Goal: Task Accomplishment & Management: Manage account settings

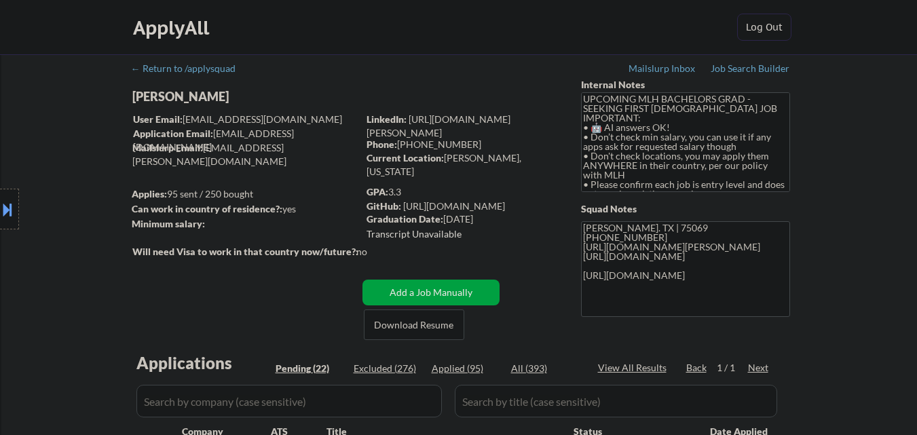
select select ""pending""
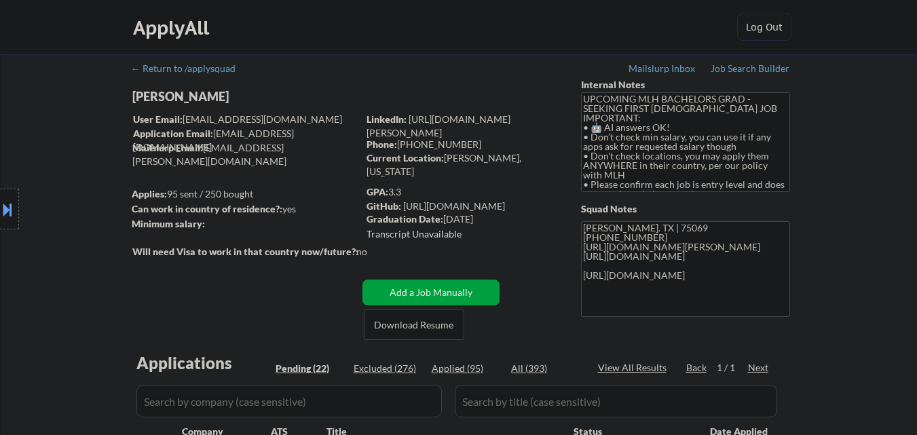
select select ""pending""
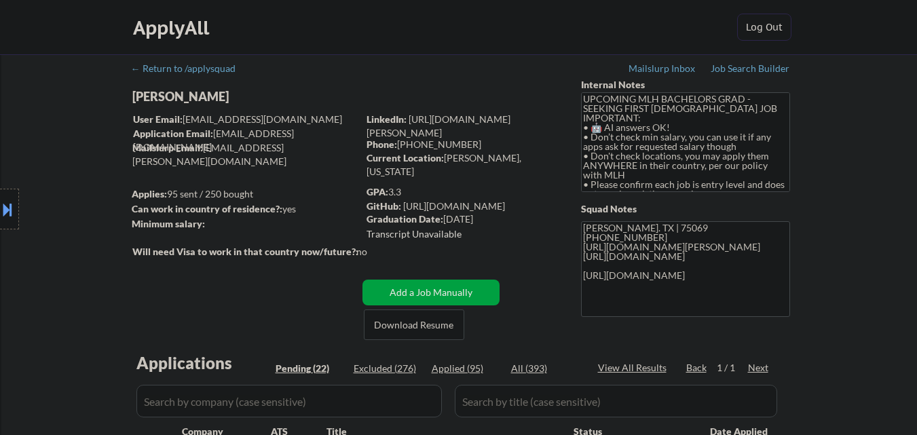
select select ""pending""
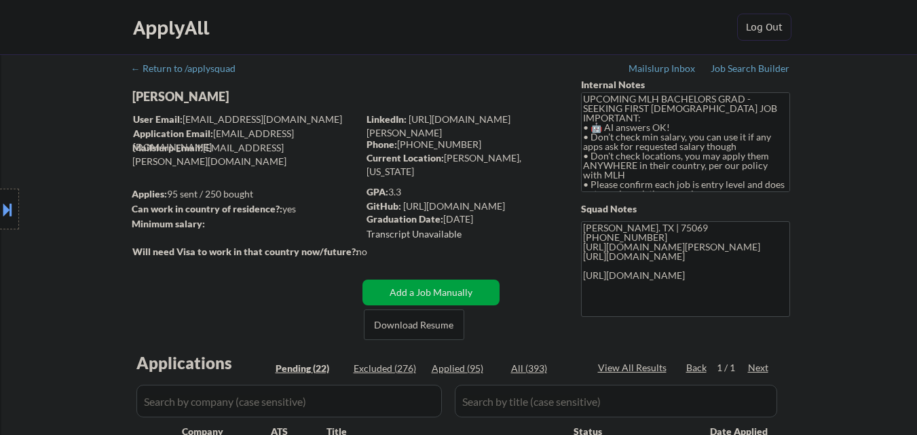
select select ""pending""
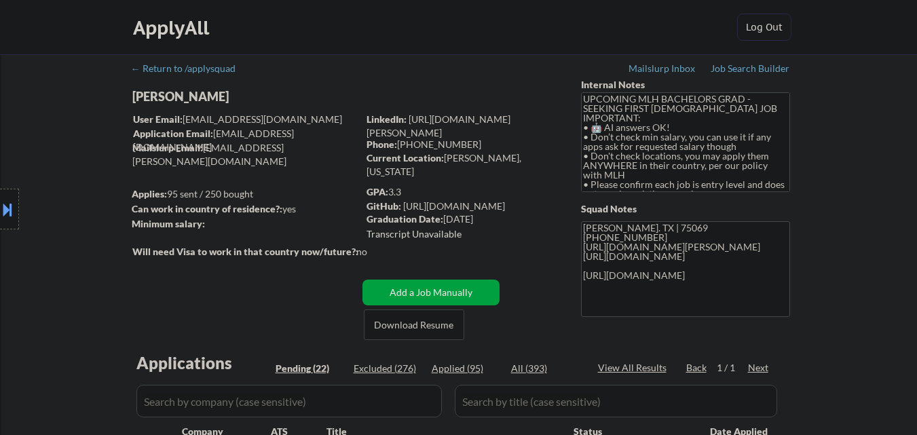
select select ""pending""
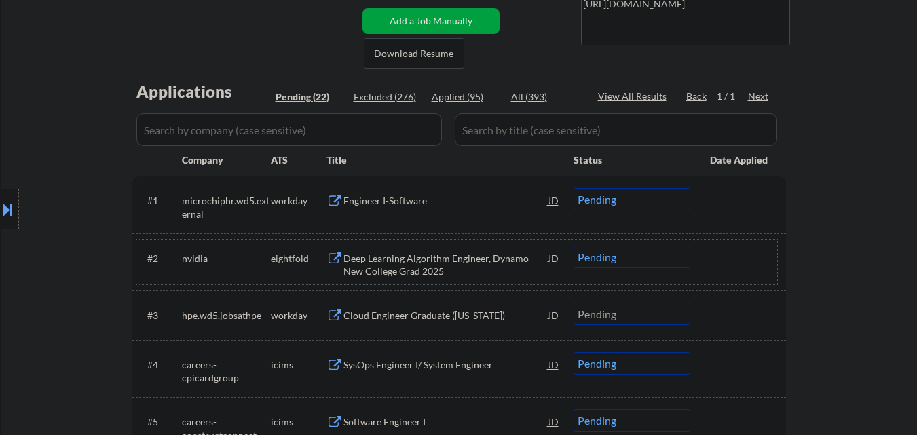
scroll to position [272, 0]
click at [412, 195] on div "Engineer I-Software" at bounding box center [446, 201] width 205 height 14
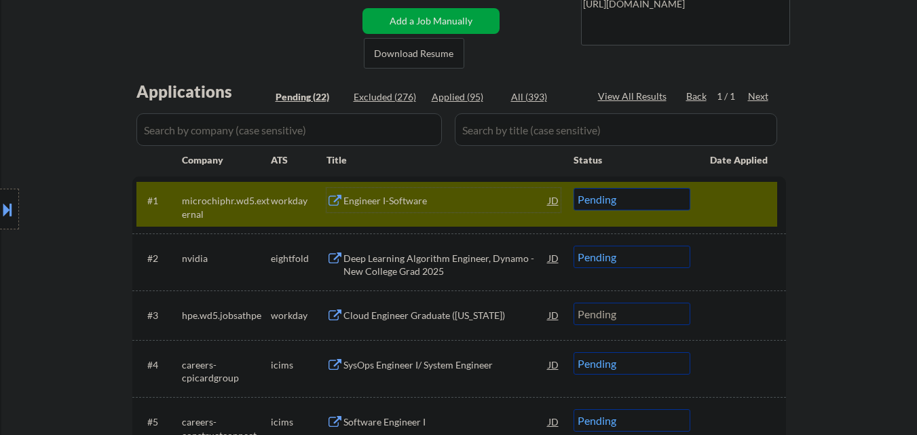
click at [554, 204] on div "JD" at bounding box center [554, 200] width 14 height 24
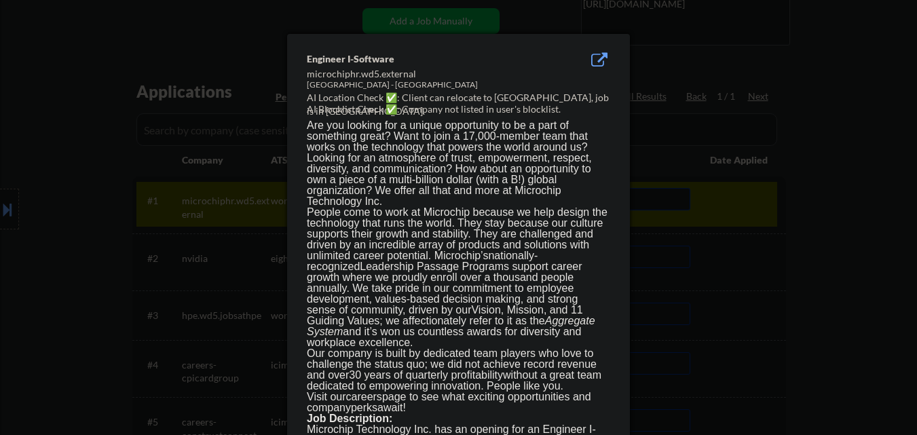
click at [313, 86] on div "TX - Austin - Park Centre" at bounding box center [424, 85] width 235 height 12
drag, startPoint x: 313, startPoint y: 86, endPoint x: 352, endPoint y: 84, distance: 39.4
click at [341, 86] on div "TX - Austin - Park Centre" at bounding box center [424, 85] width 235 height 12
copy div "TX - Austin"
click at [457, 74] on div "microchiphr.wd5.external" at bounding box center [424, 74] width 235 height 14
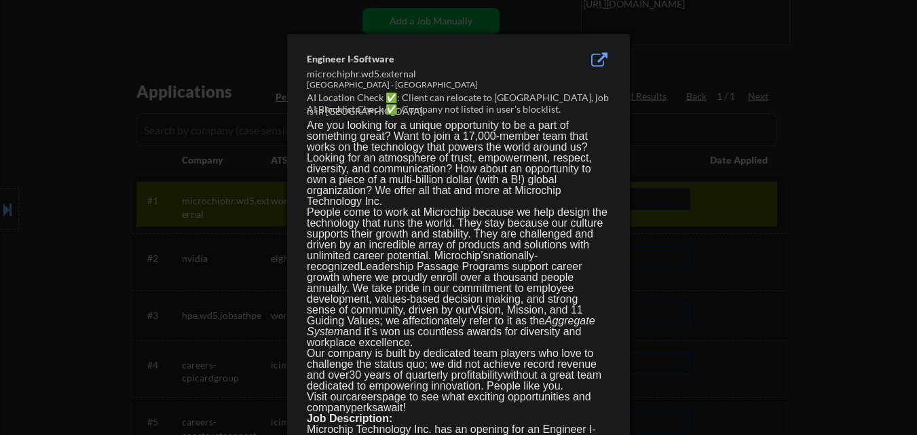
drag, startPoint x: 786, startPoint y: 229, endPoint x: 732, endPoint y: 234, distance: 54.6
click at [786, 232] on div at bounding box center [458, 217] width 917 height 435
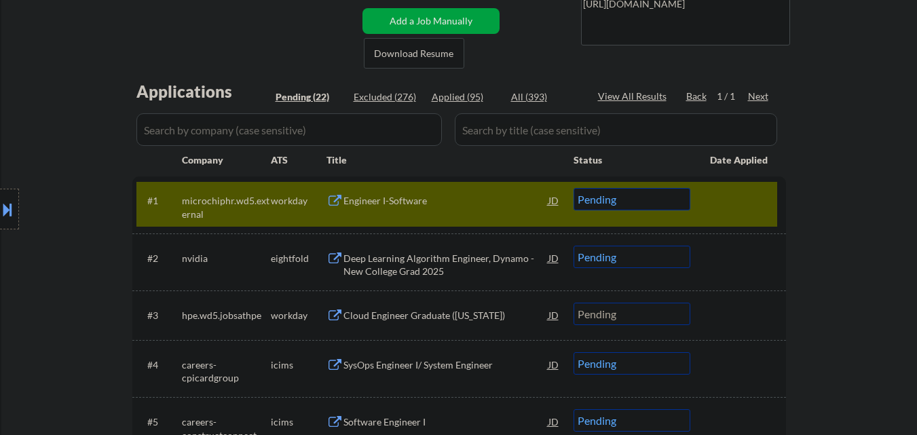
drag, startPoint x: 654, startPoint y: 203, endPoint x: 649, endPoint y: 209, distance: 7.7
click at [653, 203] on select "Choose an option... Pending Applied Excluded (Questions) Excluded (Expired) Exc…" at bounding box center [632, 199] width 117 height 22
click at [574, 188] on select "Choose an option... Pending Applied Excluded (Questions) Excluded (Expired) Exc…" at bounding box center [632, 199] width 117 height 22
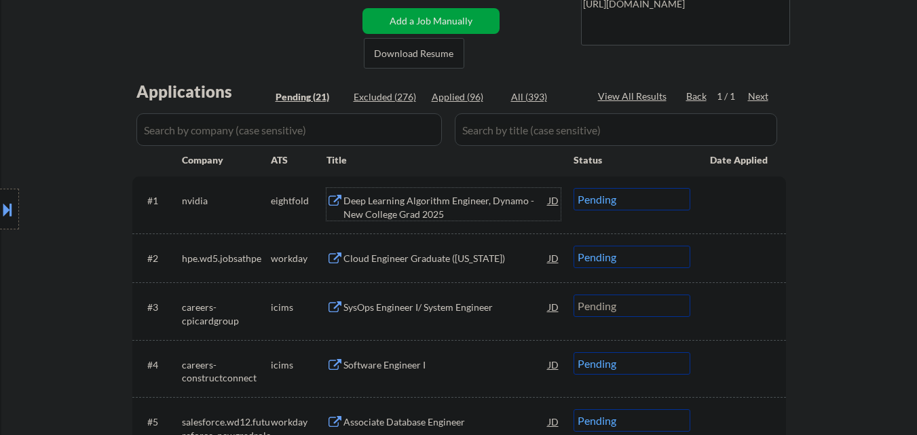
click at [436, 208] on div "Deep Learning Algorithm Engineer, Dynamo - New College Grad 2025" at bounding box center [446, 207] width 205 height 26
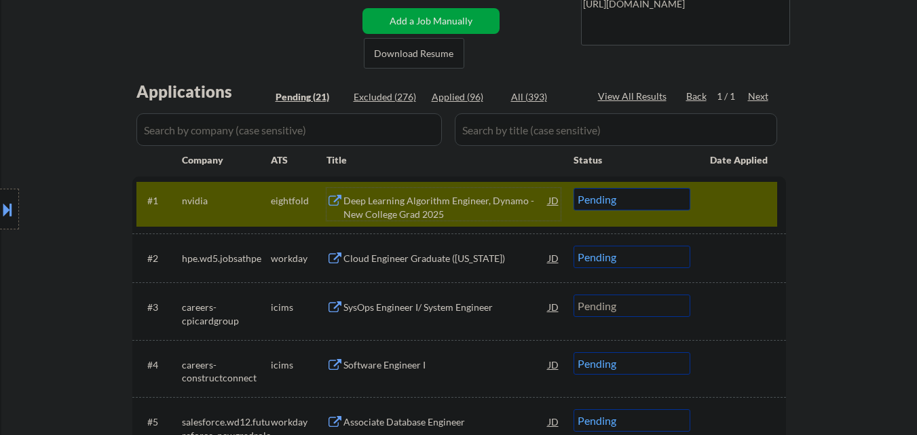
click at [674, 197] on select "Choose an option... Pending Applied Excluded (Questions) Excluded (Expired) Exc…" at bounding box center [632, 199] width 117 height 22
click at [574, 188] on select "Choose an option... Pending Applied Excluded (Questions) Excluded (Expired) Exc…" at bounding box center [632, 199] width 117 height 22
click at [754, 198] on div at bounding box center [740, 200] width 60 height 24
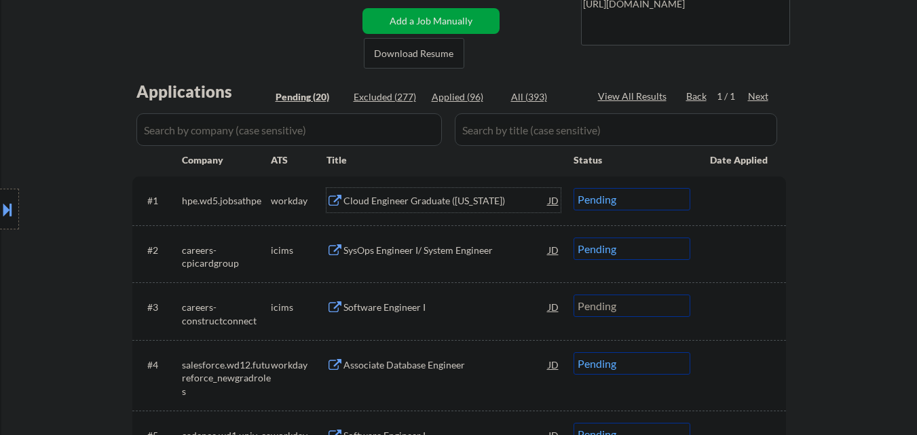
click at [452, 200] on div "Cloud Engineer Graduate (Colorado)" at bounding box center [446, 201] width 205 height 14
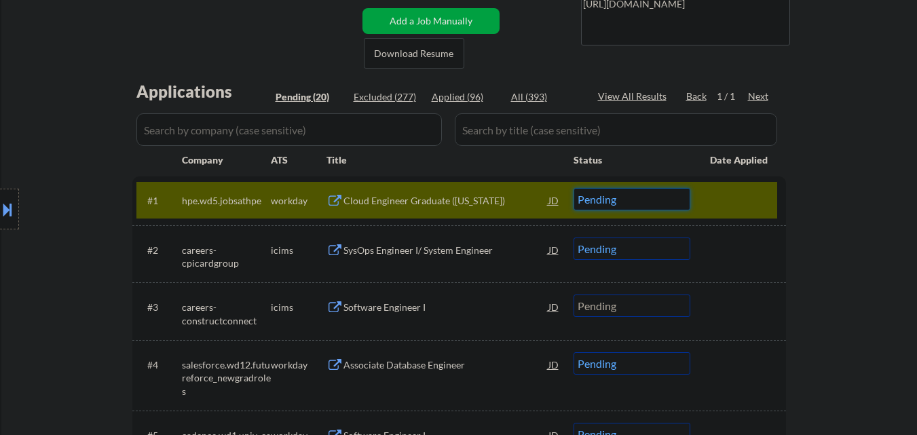
drag, startPoint x: 645, startPoint y: 202, endPoint x: 650, endPoint y: 209, distance: 8.7
click at [647, 204] on select "Choose an option... Pending Applied Excluded (Questions) Excluded (Expired) Exc…" at bounding box center [632, 199] width 117 height 22
click at [574, 188] on select "Choose an option... Pending Applied Excluded (Questions) Excluded (Expired) Exc…" at bounding box center [632, 199] width 117 height 22
click at [763, 196] on div at bounding box center [740, 200] width 60 height 24
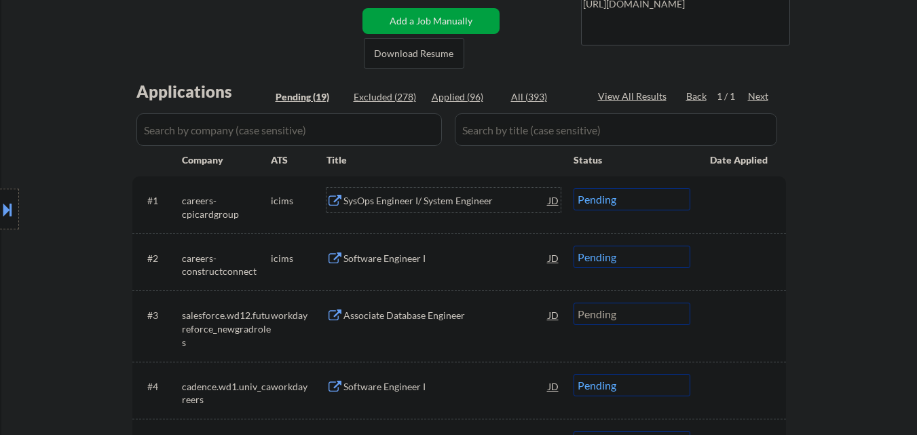
click at [416, 195] on div "SysOps Engineer I/ System Engineer" at bounding box center [446, 201] width 205 height 14
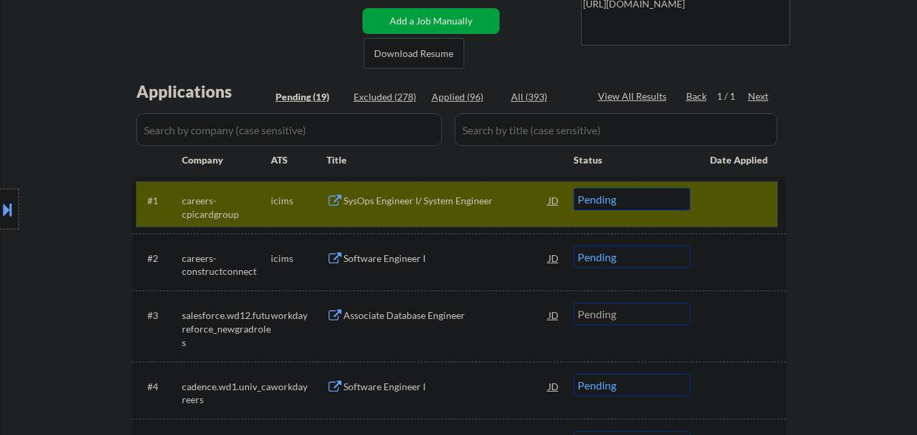
click at [741, 203] on div at bounding box center [740, 200] width 60 height 24
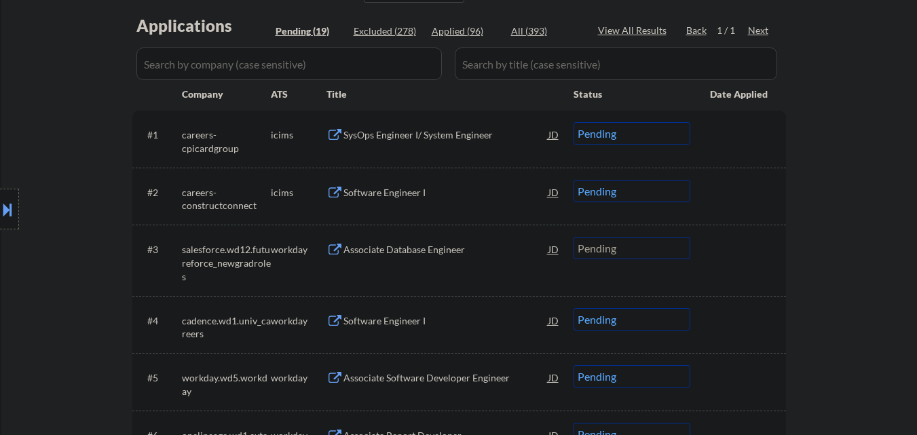
scroll to position [339, 0]
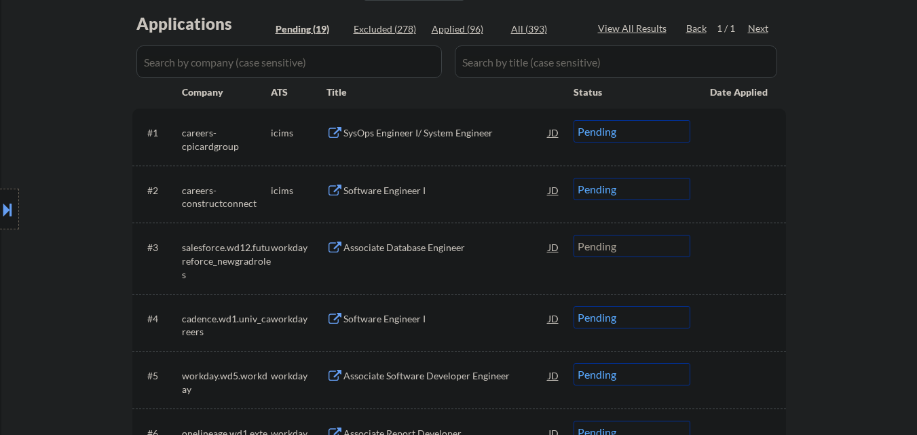
click at [484, 136] on div "SysOps Engineer I/ System Engineer" at bounding box center [446, 133] width 205 height 14
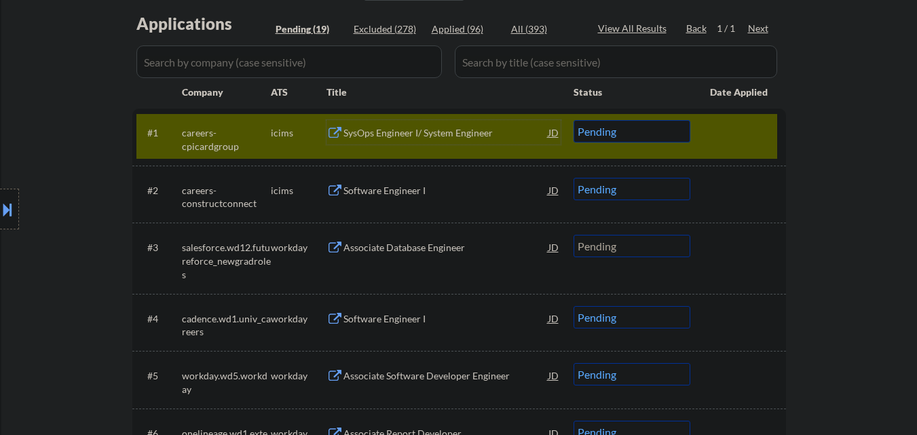
click at [660, 131] on select "Choose an option... Pending Applied Excluded (Questions) Excluded (Expired) Exc…" at bounding box center [632, 131] width 117 height 22
click at [574, 120] on select "Choose an option... Pending Applied Excluded (Questions) Excluded (Expired) Exc…" at bounding box center [632, 131] width 117 height 22
click at [739, 121] on div at bounding box center [740, 132] width 60 height 24
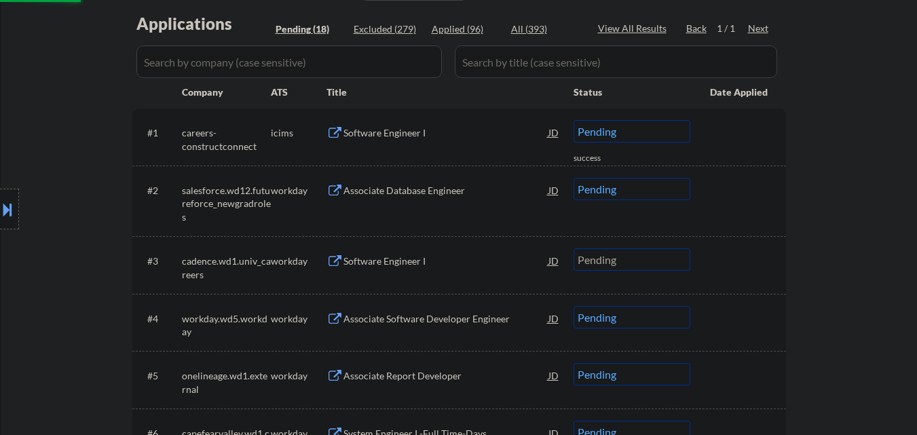
click at [424, 134] on div "Software Engineer I" at bounding box center [446, 133] width 205 height 14
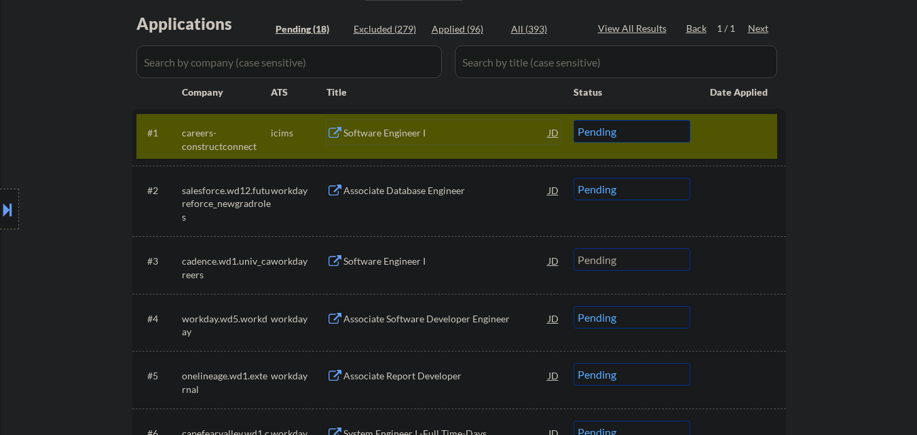
click at [671, 136] on select "Choose an option... Pending Applied Excluded (Questions) Excluded (Expired) Exc…" at bounding box center [632, 131] width 117 height 22
click at [574, 120] on select "Choose an option... Pending Applied Excluded (Questions) Excluded (Expired) Exc…" at bounding box center [632, 131] width 117 height 22
click at [747, 133] on div at bounding box center [740, 132] width 60 height 24
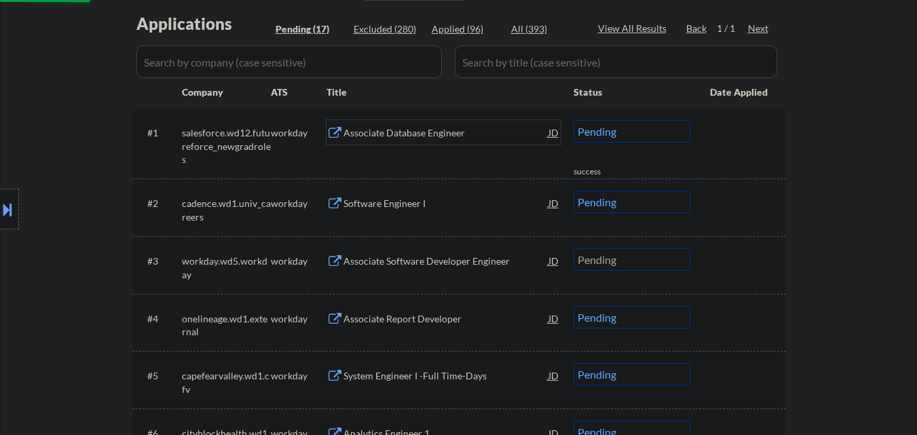
click at [410, 132] on div "Associate Database Engineer" at bounding box center [446, 133] width 205 height 14
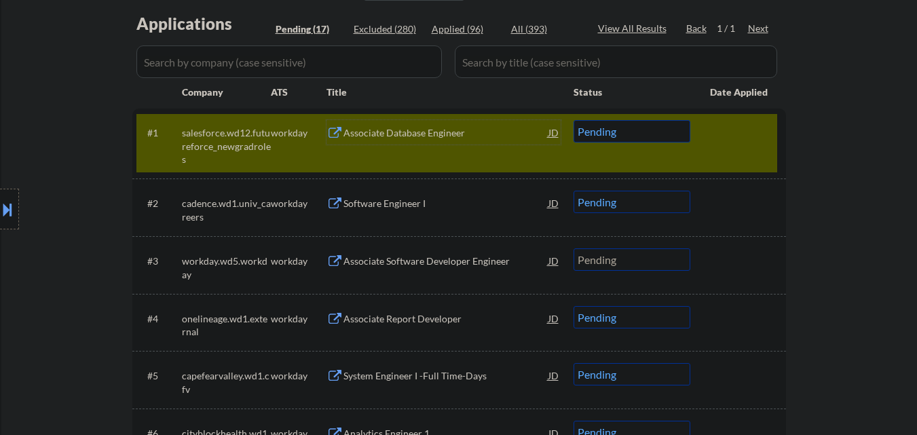
click at [616, 132] on select "Choose an option... Pending Applied Excluded (Questions) Excluded (Expired) Exc…" at bounding box center [632, 131] width 117 height 22
click at [574, 120] on select "Choose an option... Pending Applied Excluded (Questions) Excluded (Expired) Exc…" at bounding box center [632, 131] width 117 height 22
click at [748, 138] on div at bounding box center [740, 132] width 60 height 24
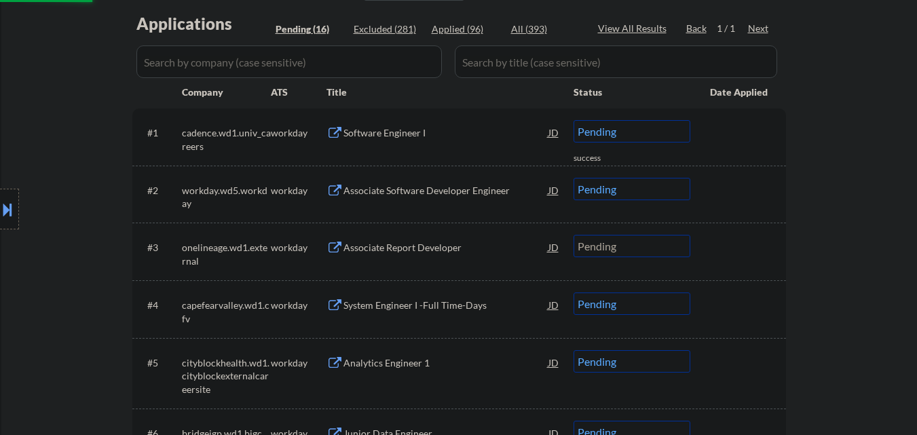
click at [403, 126] on div "Software Engineer I" at bounding box center [446, 133] width 205 height 14
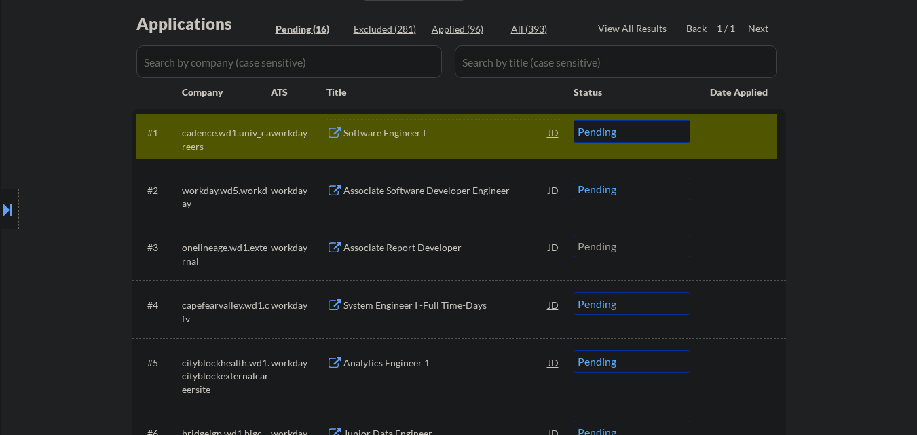
click at [644, 134] on select "Choose an option... Pending Applied Excluded (Questions) Excluded (Expired) Exc…" at bounding box center [632, 131] width 117 height 22
click at [574, 120] on select "Choose an option... Pending Applied Excluded (Questions) Excluded (Expired) Exc…" at bounding box center [632, 131] width 117 height 22
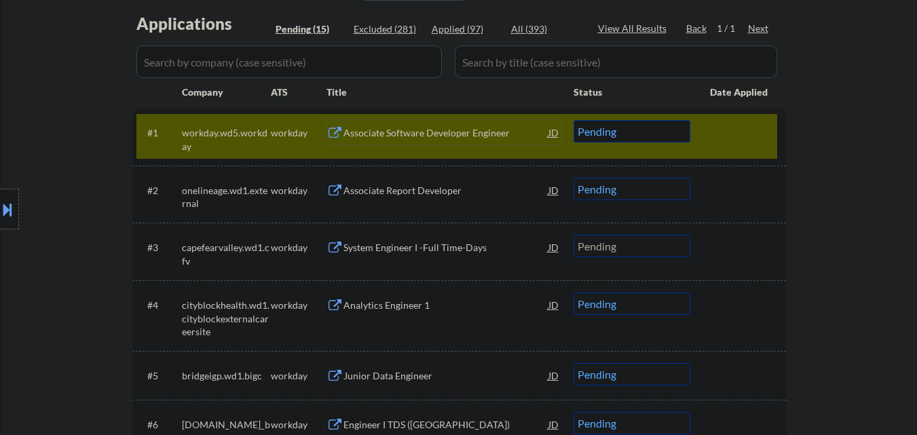
click at [408, 130] on div "Associate Software Developer Engineer" at bounding box center [446, 133] width 205 height 14
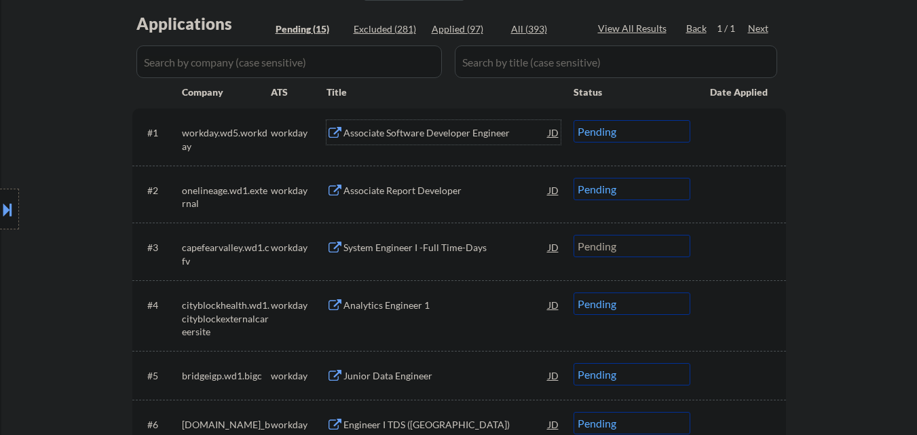
drag, startPoint x: 651, startPoint y: 133, endPoint x: 654, endPoint y: 142, distance: 9.5
click at [652, 133] on select "Choose an option... Pending Applied Excluded (Questions) Excluded (Expired) Exc…" at bounding box center [632, 131] width 117 height 22
click at [574, 120] on select "Choose an option... Pending Applied Excluded (Questions) Excluded (Expired) Exc…" at bounding box center [632, 131] width 117 height 22
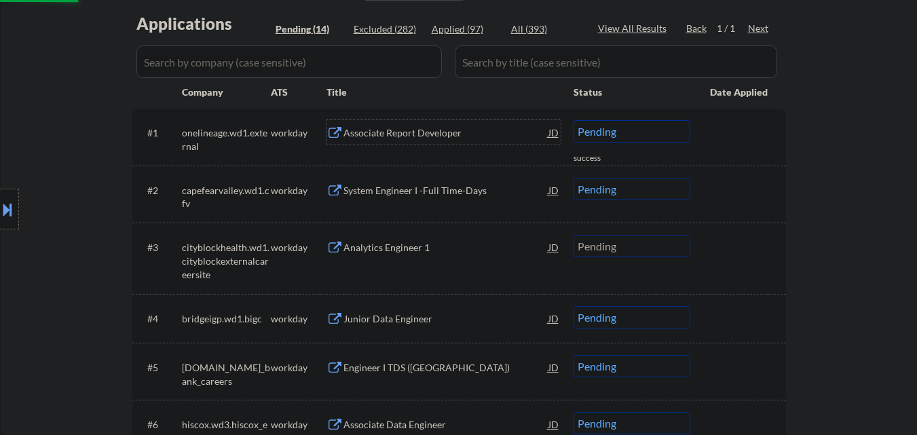
click at [445, 138] on div "Associate Report Developer" at bounding box center [446, 133] width 205 height 14
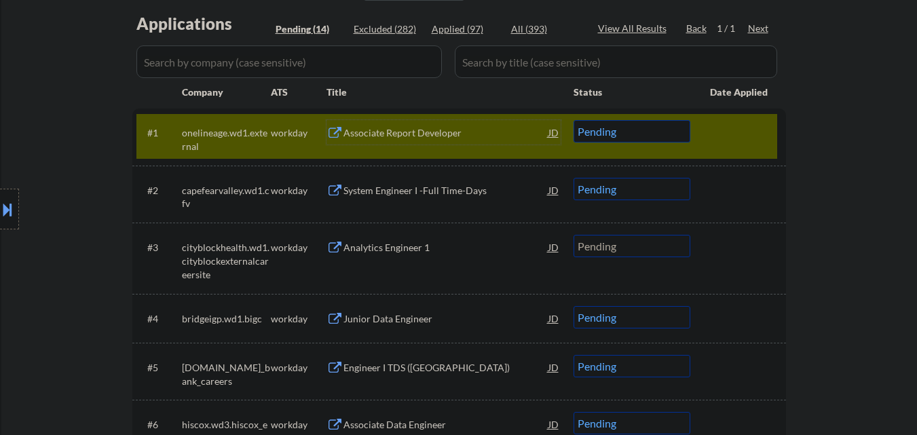
click at [399, 132] on div "Associate Report Developer" at bounding box center [446, 133] width 205 height 14
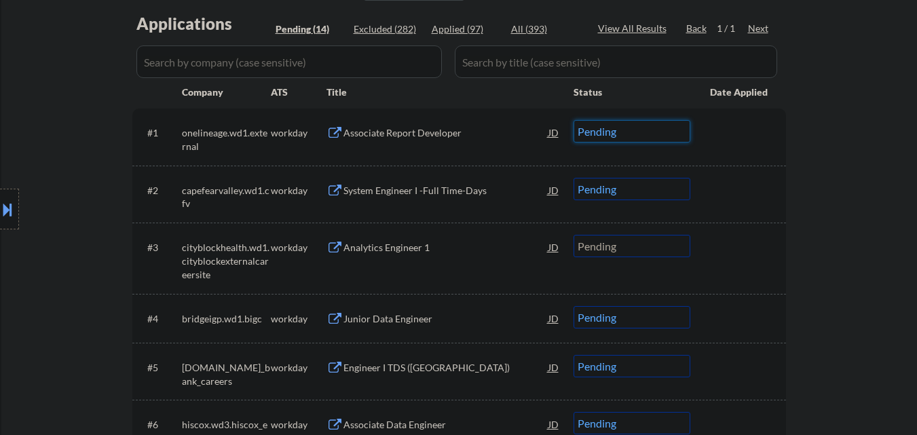
drag, startPoint x: 684, startPoint y: 135, endPoint x: 684, endPoint y: 142, distance: 6.8
click at [684, 135] on select "Choose an option... Pending Applied Excluded (Questions) Excluded (Expired) Exc…" at bounding box center [632, 131] width 117 height 22
click at [574, 120] on select "Choose an option... Pending Applied Excluded (Questions) Excluded (Expired) Exc…" at bounding box center [632, 131] width 117 height 22
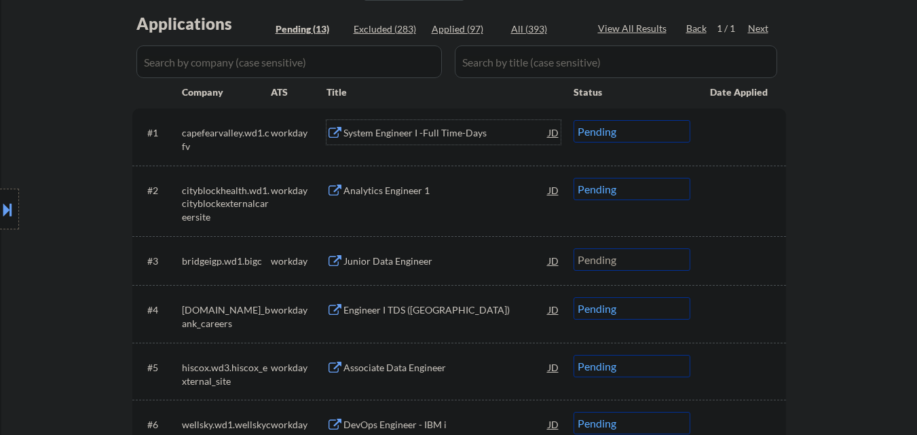
click at [432, 136] on div "System Engineer I -Full Time-Days" at bounding box center [446, 133] width 205 height 14
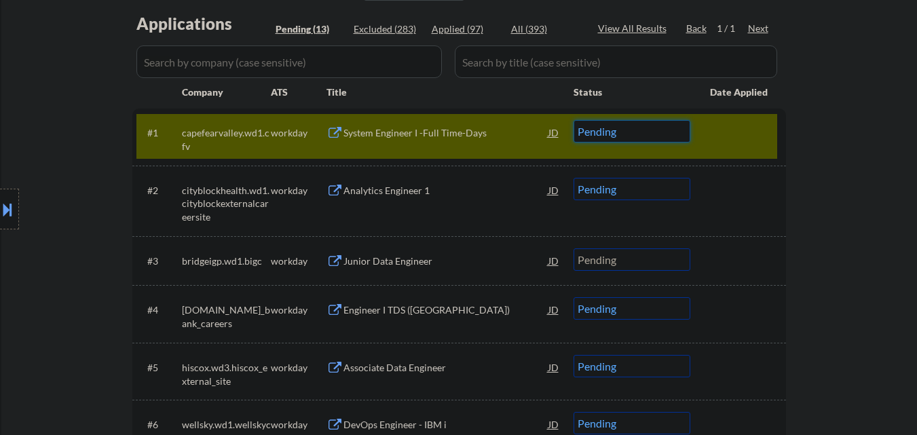
drag, startPoint x: 676, startPoint y: 131, endPoint x: 679, endPoint y: 139, distance: 8.6
click at [676, 134] on select "Choose an option... Pending Applied Excluded (Questions) Excluded (Expired) Exc…" at bounding box center [632, 131] width 117 height 22
click at [574, 120] on select "Choose an option... Pending Applied Excluded (Questions) Excluded (Expired) Exc…" at bounding box center [632, 131] width 117 height 22
click at [741, 128] on div at bounding box center [740, 132] width 60 height 24
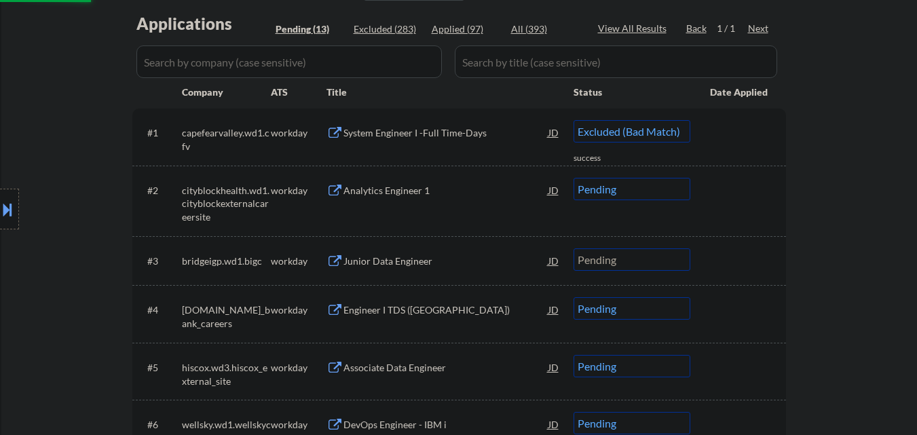
select select ""pending""
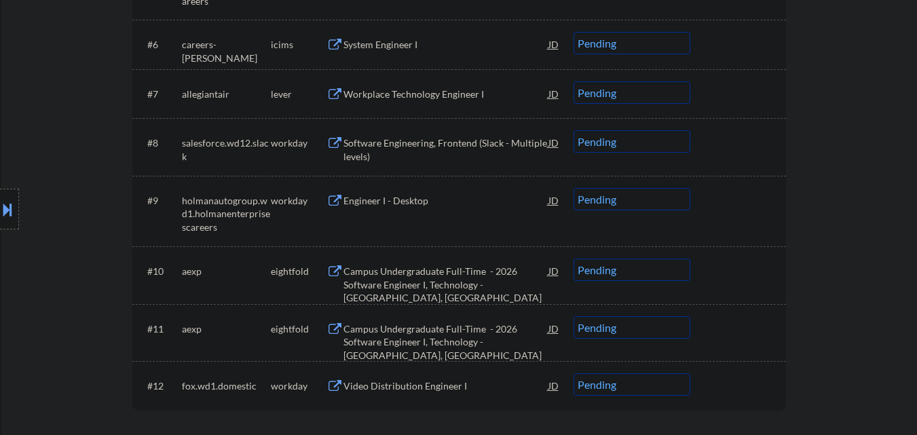
scroll to position [679, 0]
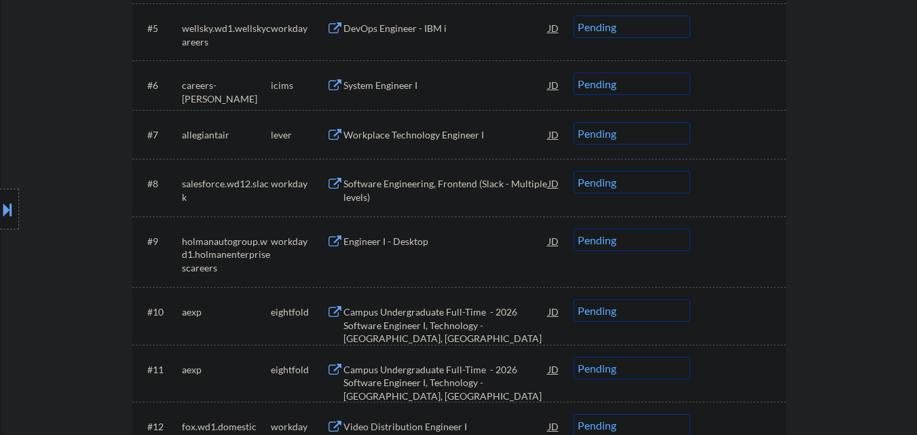
click at [423, 130] on div "Workplace Technology Engineer I" at bounding box center [446, 135] width 205 height 14
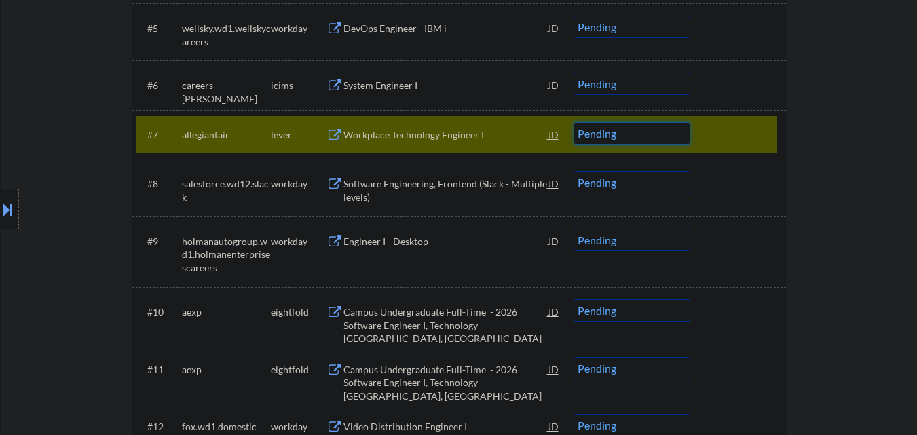
drag, startPoint x: 657, startPoint y: 132, endPoint x: 660, endPoint y: 143, distance: 11.4
click at [657, 132] on select "Choose an option... Pending Applied Excluded (Questions) Excluded (Expired) Exc…" at bounding box center [632, 133] width 117 height 22
click at [574, 122] on select "Choose an option... Pending Applied Excluded (Questions) Excluded (Expired) Exc…" at bounding box center [632, 133] width 117 height 22
click at [761, 130] on div at bounding box center [740, 134] width 60 height 24
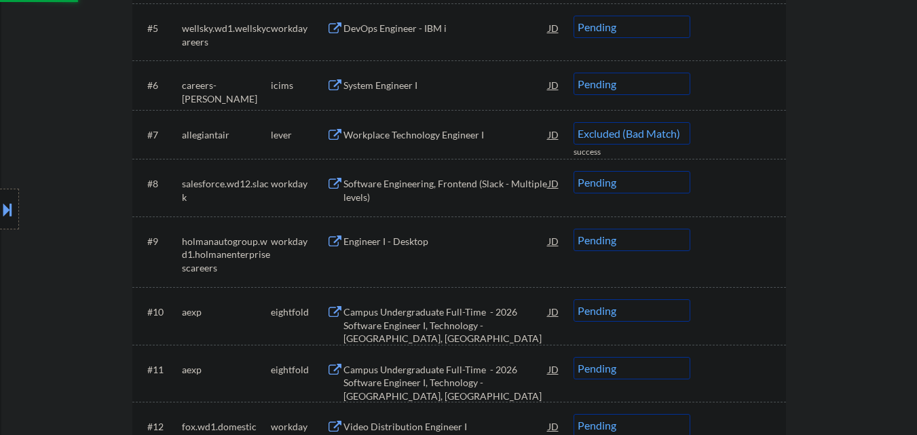
select select ""pending""
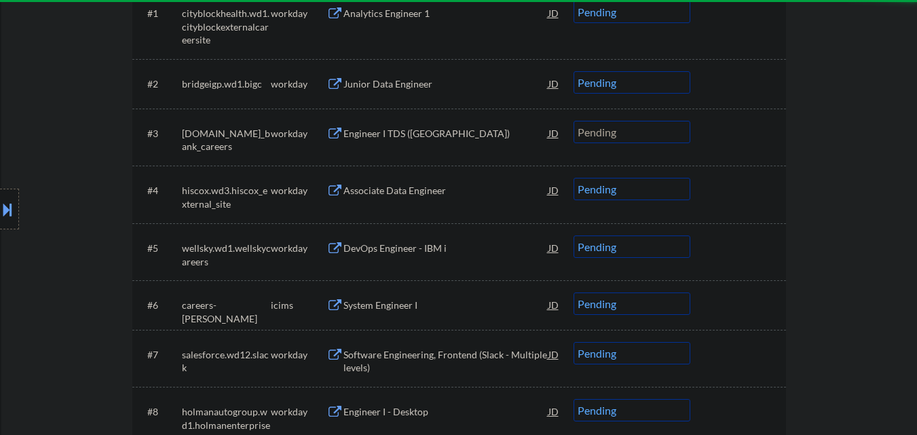
scroll to position [339, 0]
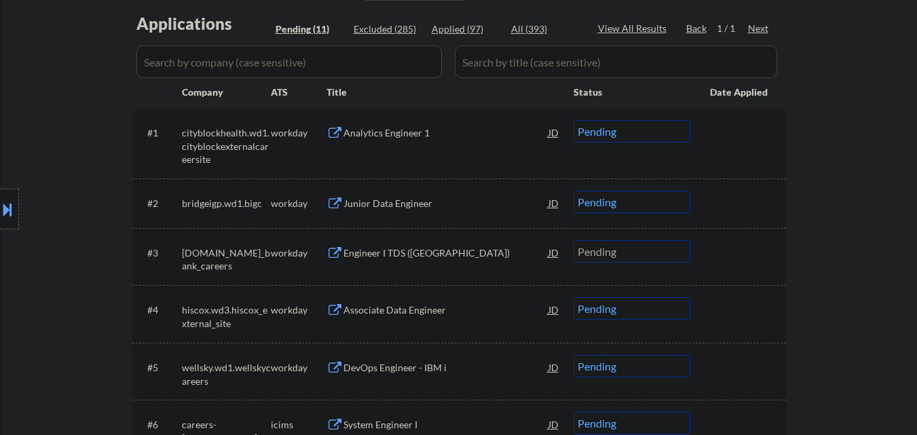
click at [471, 137] on div "Analytics Engineer 1" at bounding box center [446, 133] width 205 height 14
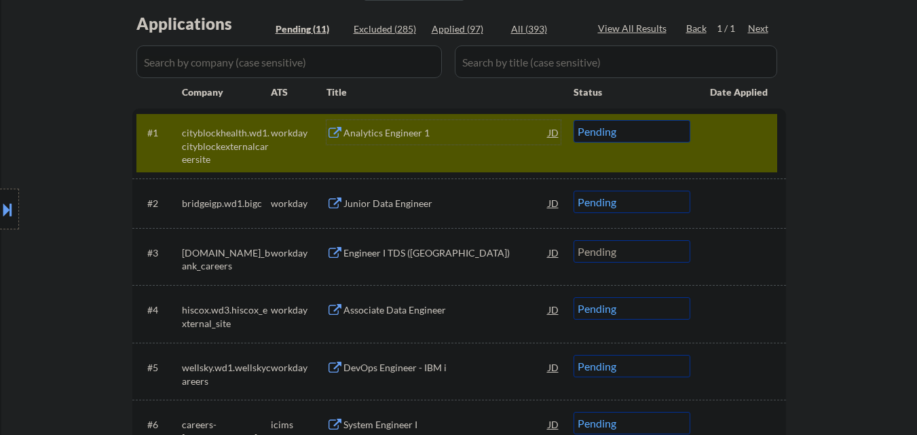
drag, startPoint x: 636, startPoint y: 119, endPoint x: 637, endPoint y: 133, distance: 14.3
click at [637, 119] on div "#1 cityblockhealth.wd1.cityblockexternalcareersite workday Analytics Engineer 1…" at bounding box center [456, 143] width 641 height 58
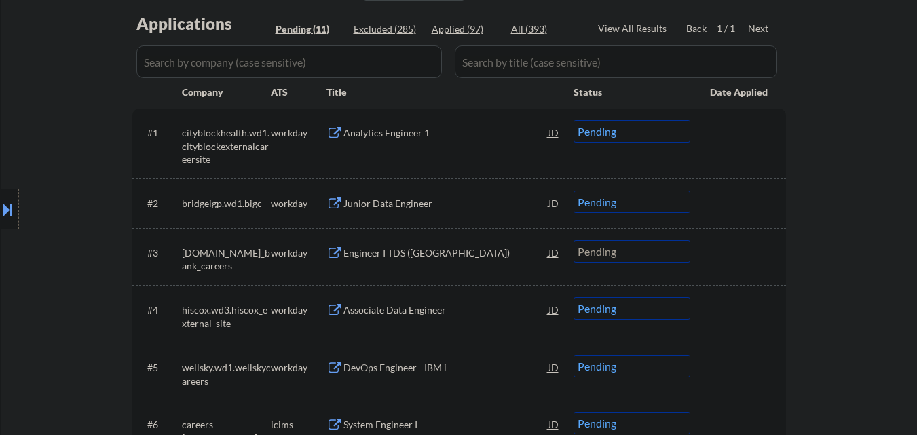
click at [654, 139] on select "Choose an option... Pending Applied Excluded (Questions) Excluded (Expired) Exc…" at bounding box center [632, 131] width 117 height 22
click at [574, 120] on select "Choose an option... Pending Applied Excluded (Questions) Excluded (Expired) Exc…" at bounding box center [632, 131] width 117 height 22
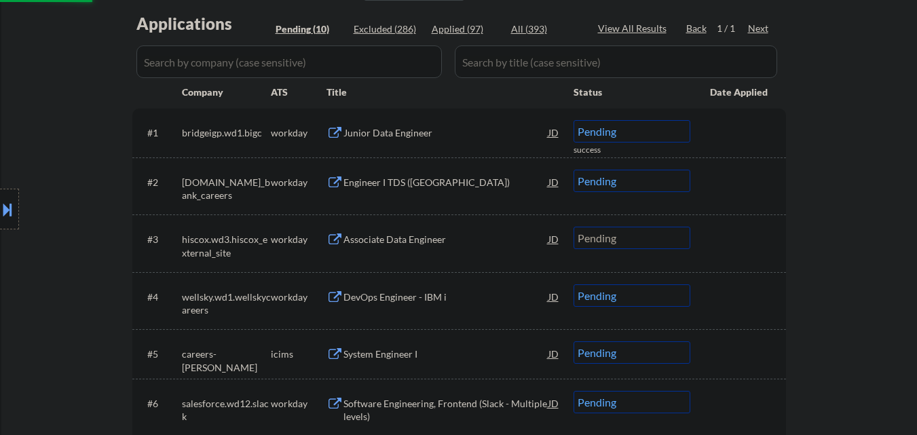
click at [402, 132] on div "Junior Data Engineer" at bounding box center [446, 133] width 205 height 14
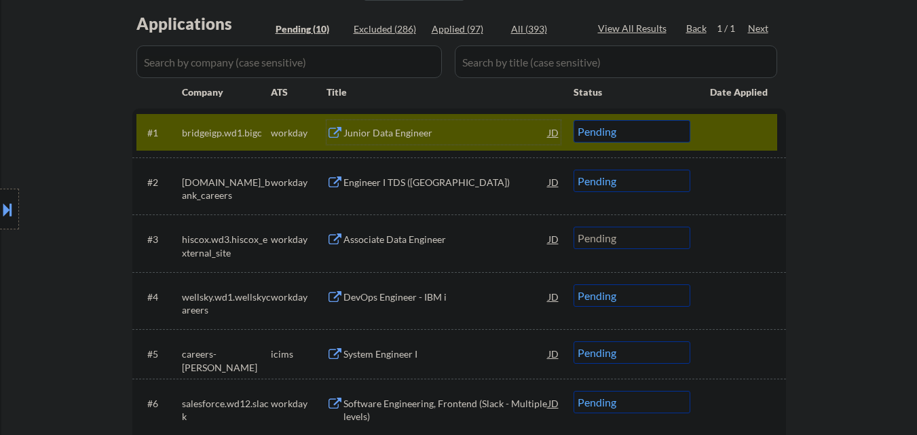
drag, startPoint x: 657, startPoint y: 124, endPoint x: 654, endPoint y: 140, distance: 16.5
click at [657, 126] on select "Choose an option... Pending Applied Excluded (Questions) Excluded (Expired) Exc…" at bounding box center [632, 131] width 117 height 22
click at [574, 120] on select "Choose an option... Pending Applied Excluded (Questions) Excluded (Expired) Exc…" at bounding box center [632, 131] width 117 height 22
click at [756, 132] on div at bounding box center [740, 132] width 60 height 24
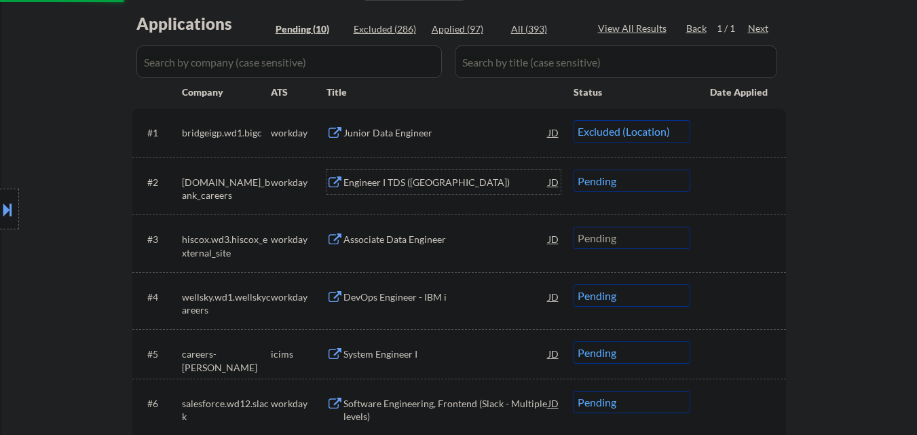
click at [418, 183] on div "Engineer I TDS (US)" at bounding box center [446, 183] width 205 height 14
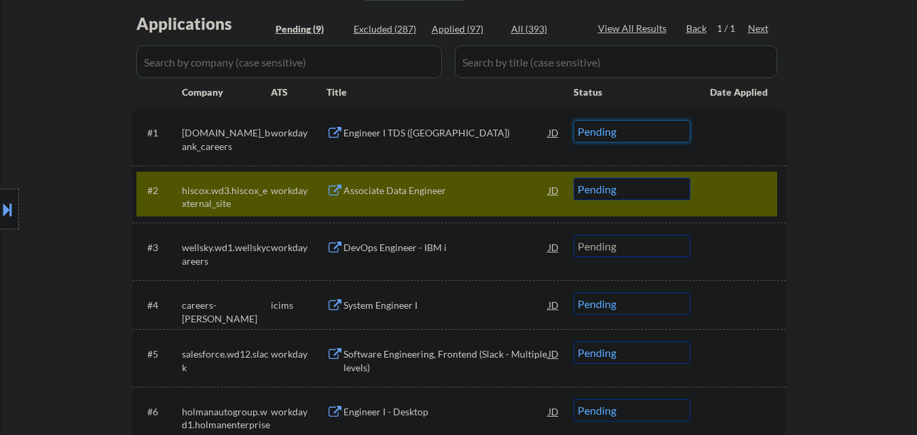
click at [659, 129] on select "Choose an option... Pending Applied Excluded (Questions) Excluded (Expired) Exc…" at bounding box center [632, 131] width 117 height 22
click at [574, 120] on select "Choose an option... Pending Applied Excluded (Questions) Excluded (Expired) Exc…" at bounding box center [632, 131] width 117 height 22
click at [750, 191] on div at bounding box center [740, 190] width 60 height 24
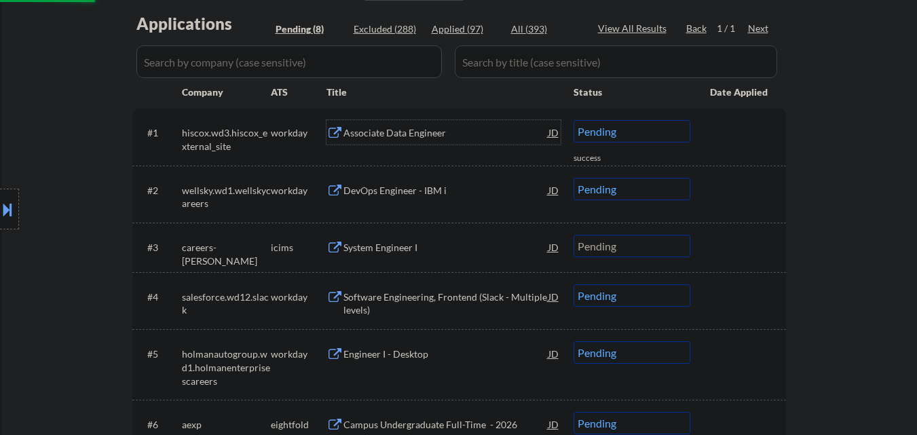
click at [459, 134] on div "Associate Data Engineer" at bounding box center [446, 133] width 205 height 14
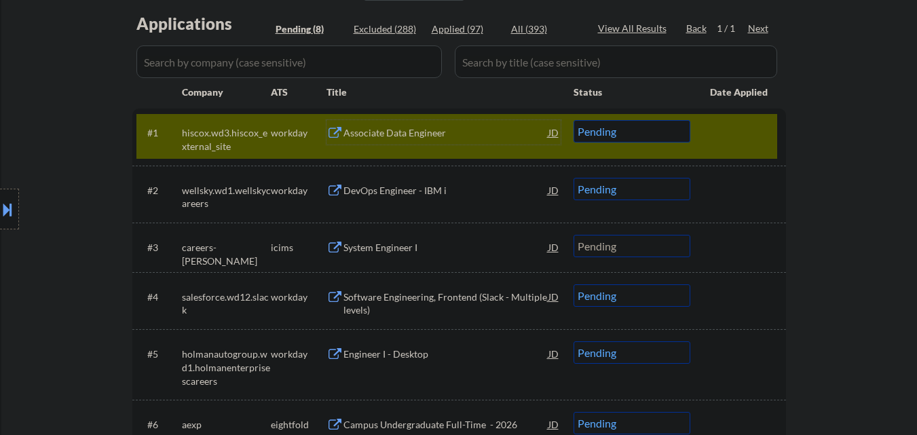
click at [652, 134] on select "Choose an option... Pending Applied Excluded (Questions) Excluded (Expired) Exc…" at bounding box center [632, 131] width 117 height 22
click at [574, 120] on select "Choose an option... Pending Applied Excluded (Questions) Excluded (Expired) Exc…" at bounding box center [632, 131] width 117 height 22
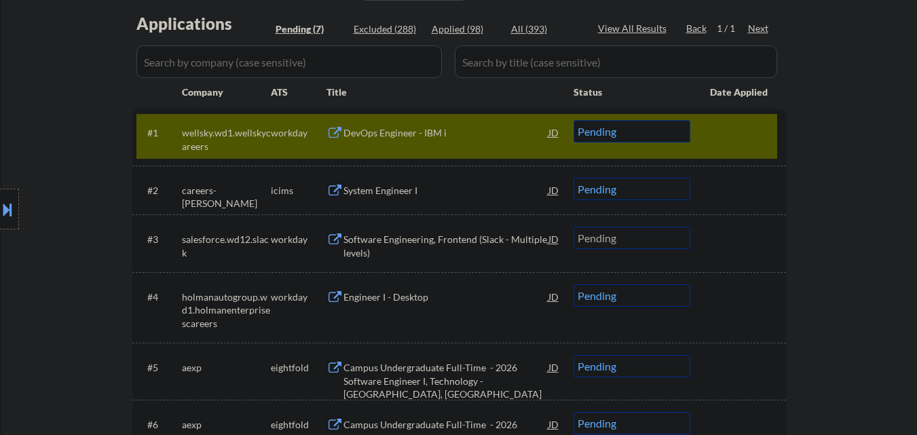
click at [471, 126] on div "DevOps Engineer - IBM i" at bounding box center [446, 133] width 205 height 14
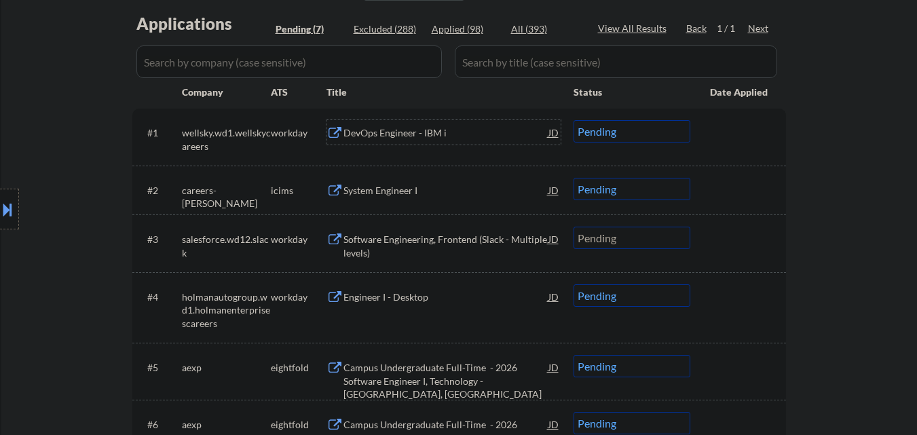
click at [665, 130] on select "Choose an option... Pending Applied Excluded (Questions) Excluded (Expired) Exc…" at bounding box center [632, 131] width 117 height 22
click at [574, 120] on select "Choose an option... Pending Applied Excluded (Questions) Excluded (Expired) Exc…" at bounding box center [632, 131] width 117 height 22
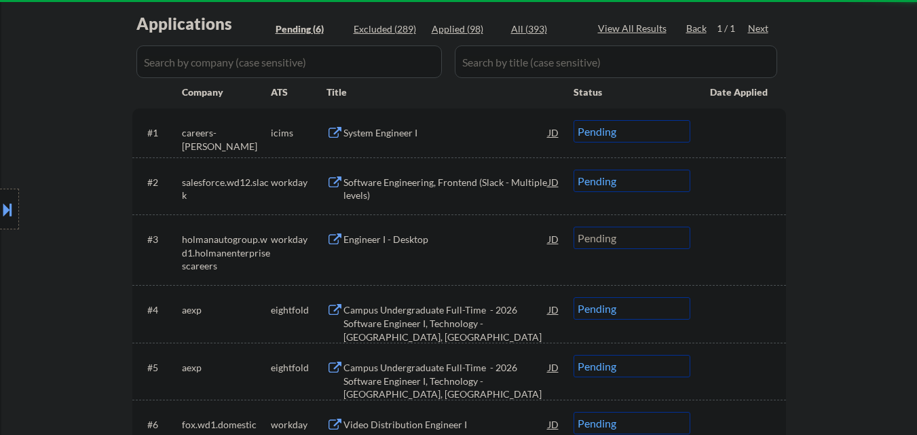
click at [483, 118] on div "#1 careers-berkley icims System Engineer I JD Choose an option... Pending Appli…" at bounding box center [456, 132] width 641 height 37
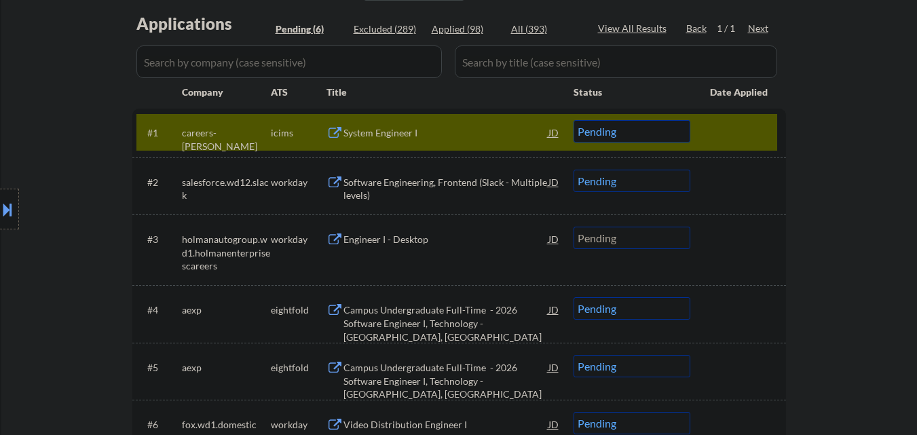
click at [542, 140] on div "System Engineer I" at bounding box center [446, 132] width 205 height 24
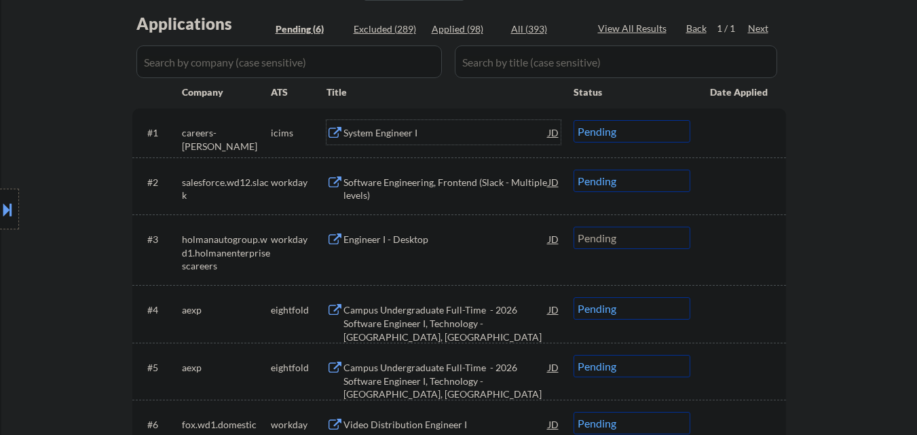
click at [666, 133] on select "Choose an option... Pending Applied Excluded (Questions) Excluded (Expired) Exc…" at bounding box center [632, 131] width 117 height 22
click at [574, 120] on select "Choose an option... Pending Applied Excluded (Questions) Excluded (Expired) Exc…" at bounding box center [632, 131] width 117 height 22
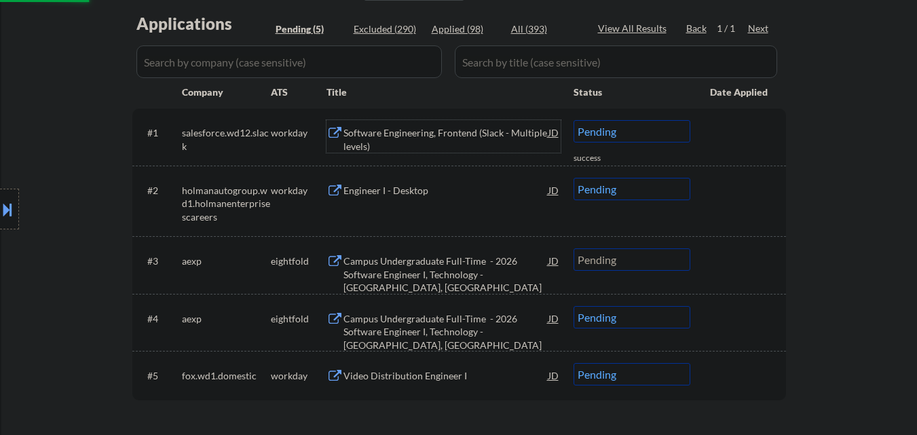
click at [430, 136] on div "Software Engineering, Frontend (Slack - Multiple levels)" at bounding box center [446, 139] width 205 height 26
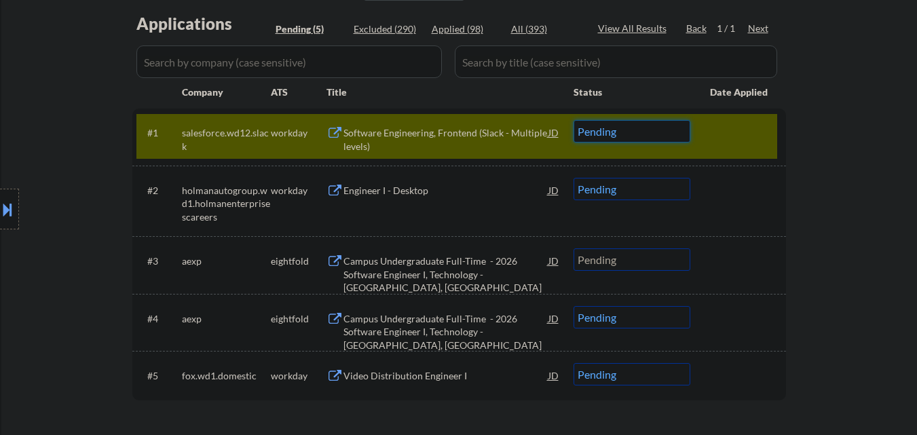
click at [663, 125] on select "Choose an option... Pending Applied Excluded (Questions) Excluded (Expired) Exc…" at bounding box center [632, 131] width 117 height 22
click at [574, 120] on select "Choose an option... Pending Applied Excluded (Questions) Excluded (Expired) Exc…" at bounding box center [632, 131] width 117 height 22
click at [756, 133] on div at bounding box center [740, 132] width 60 height 24
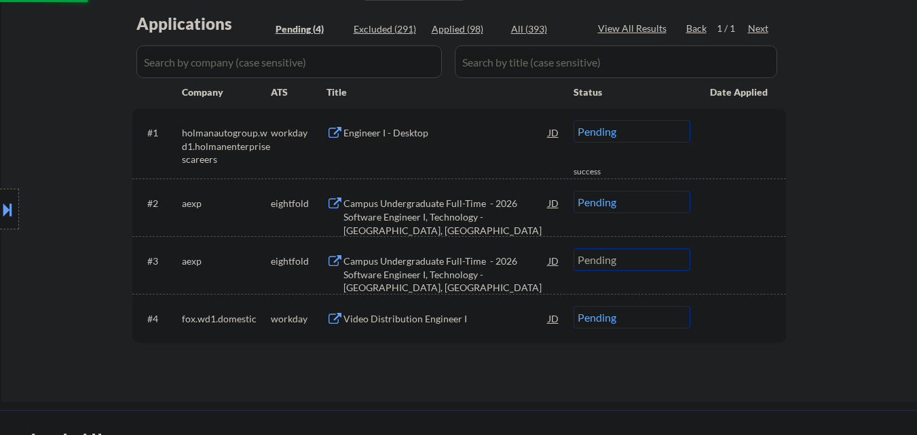
click at [475, 132] on div "Engineer I - Desktop" at bounding box center [446, 133] width 205 height 14
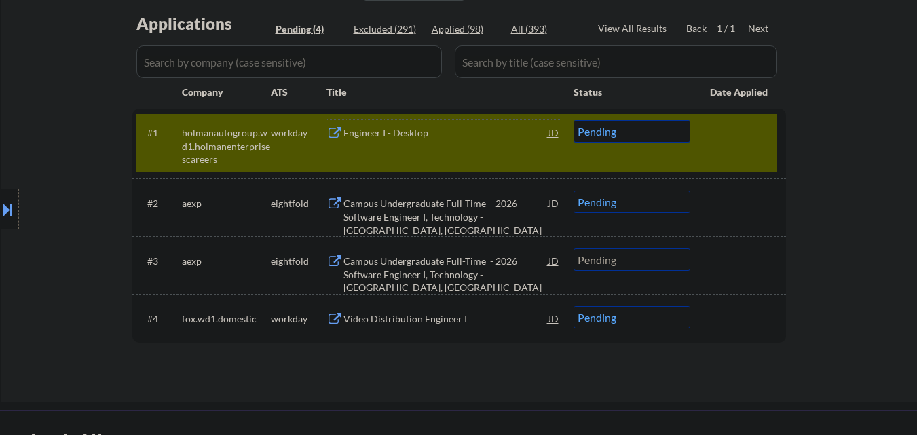
drag, startPoint x: 618, startPoint y: 130, endPoint x: 635, endPoint y: 141, distance: 20.0
click at [619, 130] on select "Choose an option... Pending Applied Excluded (Questions) Excluded (Expired) Exc…" at bounding box center [632, 131] width 117 height 22
click at [574, 120] on select "Choose an option... Pending Applied Excluded (Questions) Excluded (Expired) Exc…" at bounding box center [632, 131] width 117 height 22
click at [743, 149] on div "#1 holmanautogroup.wd1.holmanenterprisescareers workday Engineer I - Desktop JD…" at bounding box center [456, 143] width 641 height 58
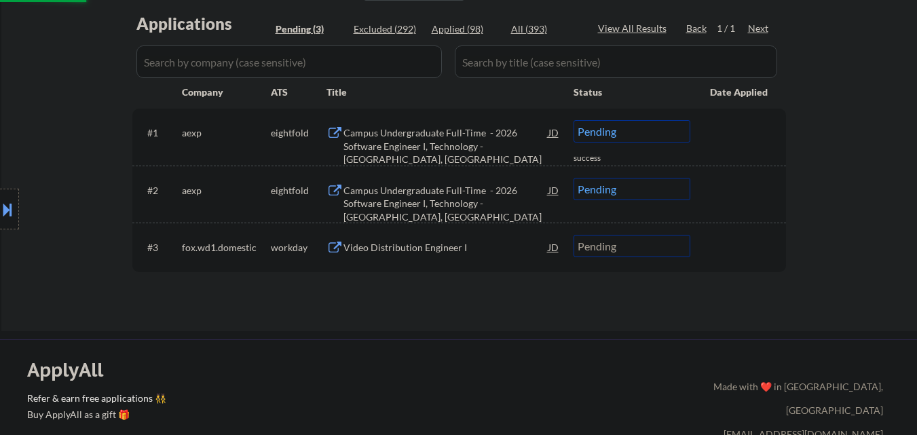
click at [477, 130] on div "Campus Undergraduate Full-Time - 2026 Software Engineer I, Technology - Sunrise…" at bounding box center [446, 146] width 205 height 40
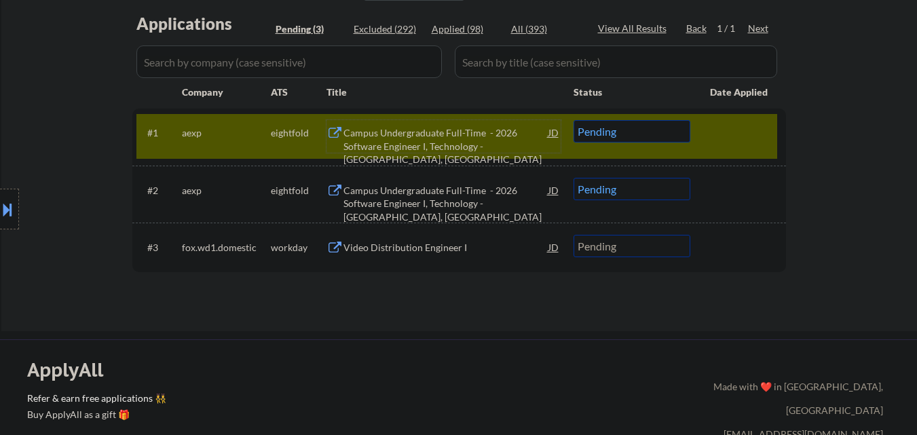
drag, startPoint x: 659, startPoint y: 127, endPoint x: 661, endPoint y: 140, distance: 13.1
click at [659, 127] on select "Choose an option... Pending Applied Excluded (Questions) Excluded (Expired) Exc…" at bounding box center [632, 131] width 117 height 22
click at [574, 120] on select "Choose an option... Pending Applied Excluded (Questions) Excluded (Expired) Exc…" at bounding box center [632, 131] width 117 height 22
click at [771, 128] on div "#1 aexp eightfold Campus Undergraduate Full-Time - 2026 Software Engineer I, Te…" at bounding box center [456, 136] width 641 height 45
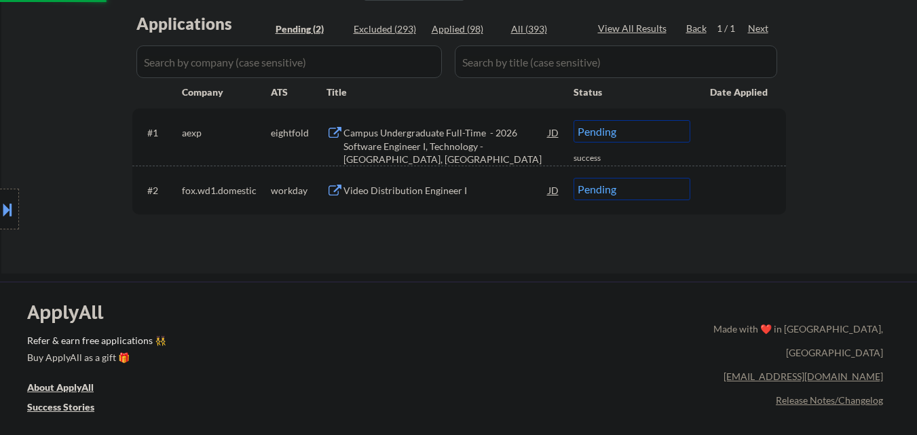
click at [667, 129] on select "Choose an option... Pending Applied Excluded (Questions) Excluded (Expired) Exc…" at bounding box center [632, 131] width 117 height 22
select select ""excluded__other_""
click at [574, 120] on select "Choose an option... Pending Applied Excluded (Questions) Excluded (Expired) Exc…" at bounding box center [632, 131] width 117 height 22
click at [422, 198] on div "Video Distribution Engineer I" at bounding box center [446, 190] width 205 height 24
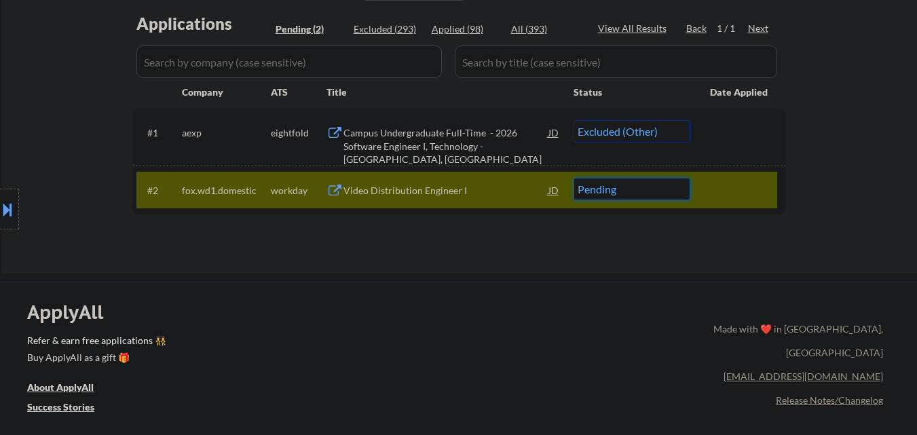
drag, startPoint x: 640, startPoint y: 191, endPoint x: 643, endPoint y: 198, distance: 7.9
click at [642, 192] on select "Choose an option... Pending Applied Excluded (Questions) Excluded (Expired) Exc…" at bounding box center [632, 189] width 117 height 22
select select ""applied""
click at [574, 178] on select "Choose an option... Pending Applied Excluded (Questions) Excluded (Expired) Exc…" at bounding box center [632, 189] width 117 height 22
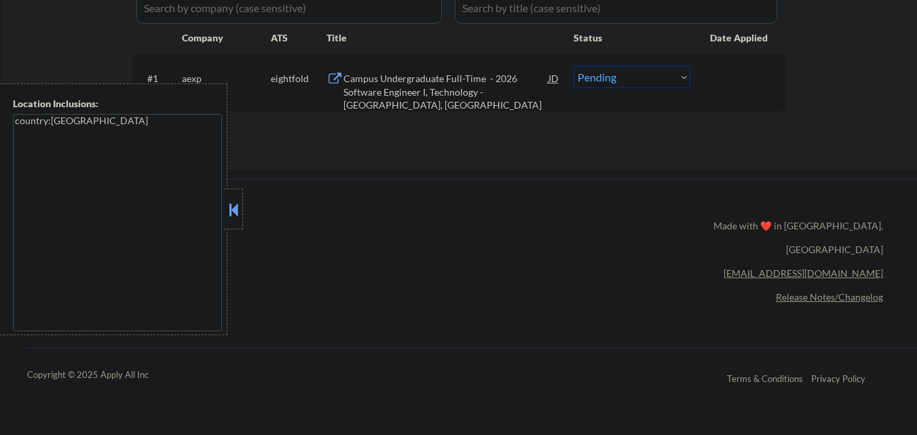
click at [238, 208] on button at bounding box center [233, 210] width 15 height 20
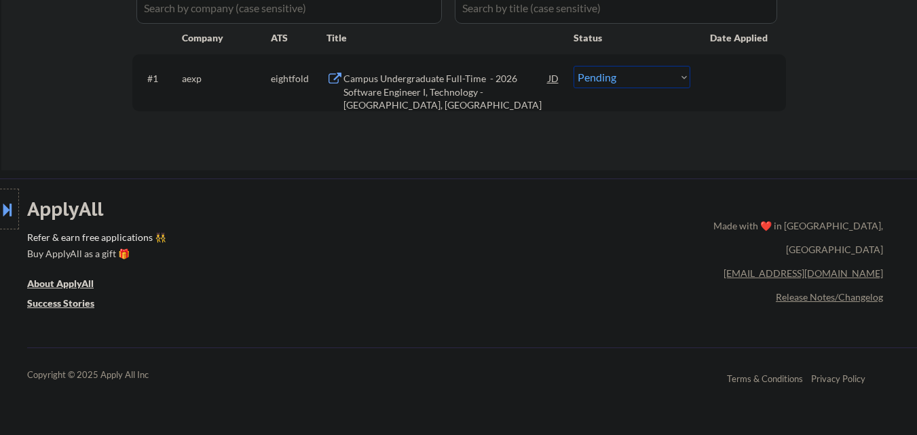
scroll to position [339, 0]
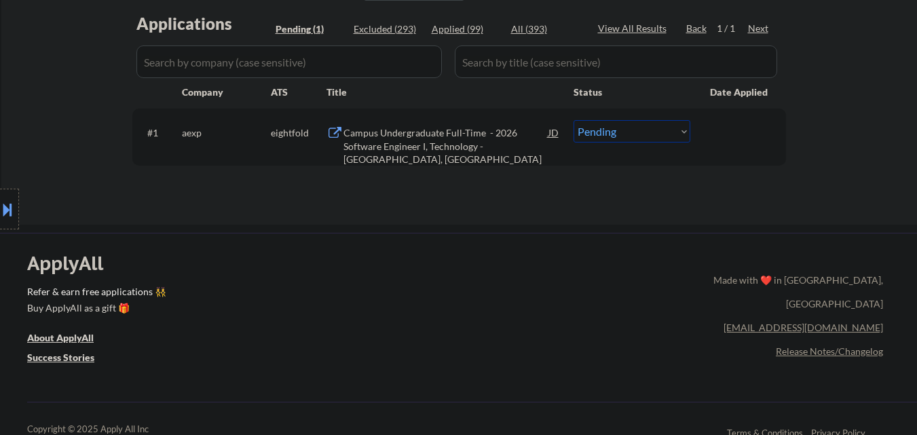
click at [665, 124] on select "Choose an option... Pending Applied Excluded (Questions) Excluded (Expired) Exc…" at bounding box center [632, 131] width 117 height 22
select select ""excluded__other_""
click at [574, 120] on select "Choose an option... Pending Applied Excluded (Questions) Excluded (Expired) Exc…" at bounding box center [632, 131] width 117 height 22
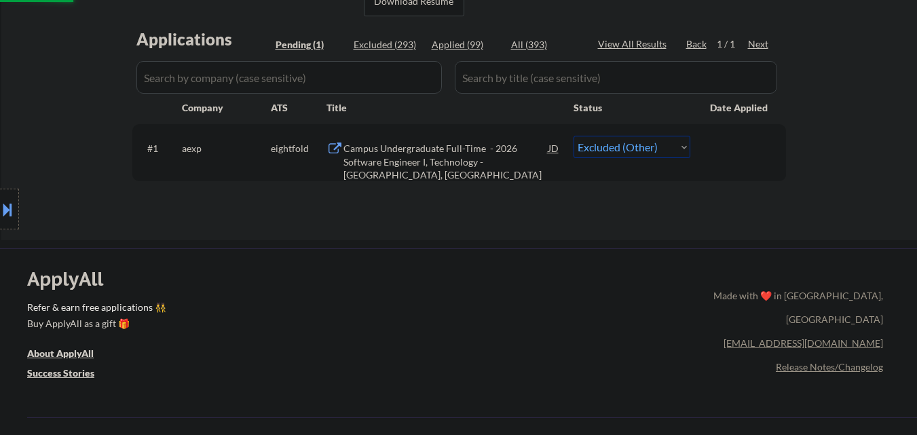
scroll to position [272, 0]
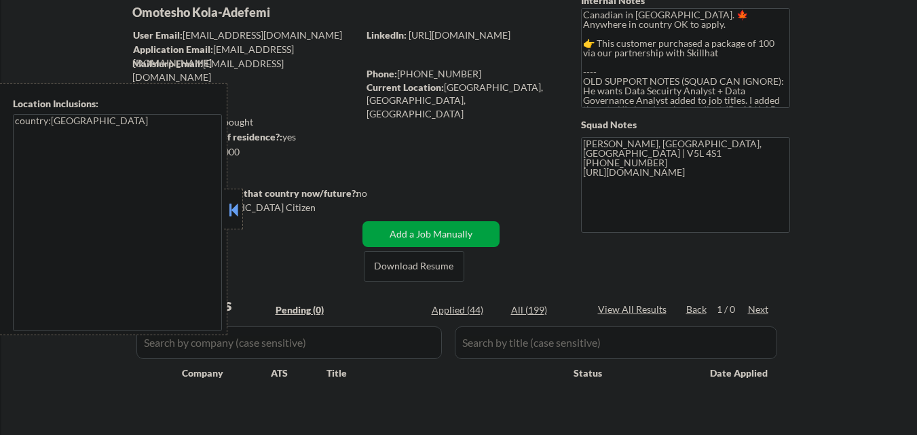
scroll to position [204, 0]
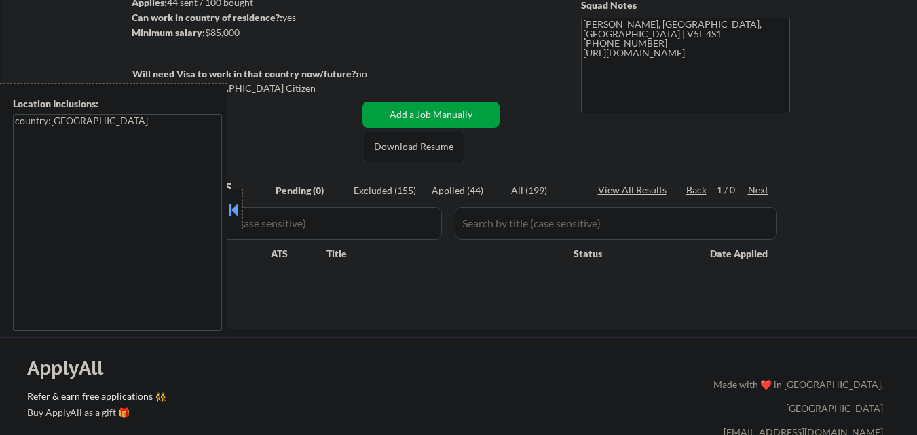
click at [238, 204] on button at bounding box center [233, 210] width 15 height 20
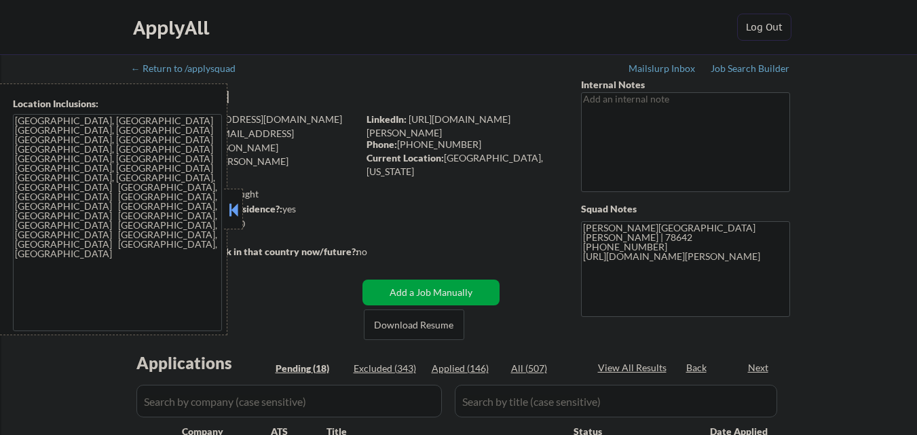
select select ""pending""
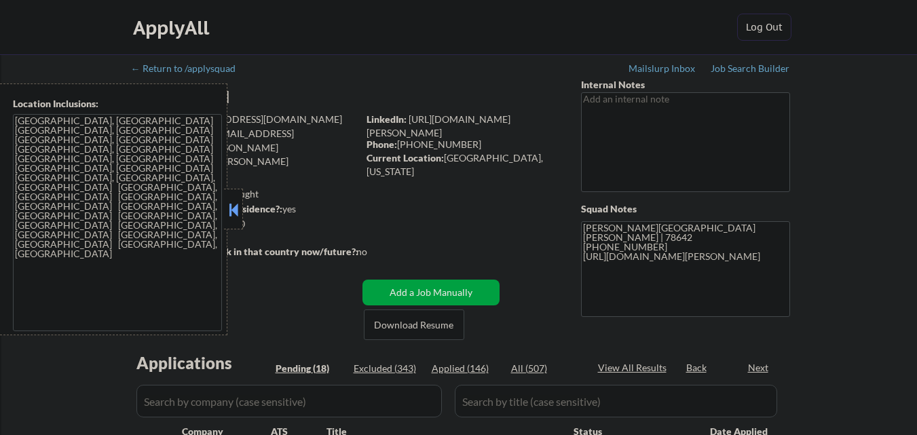
select select ""pending""
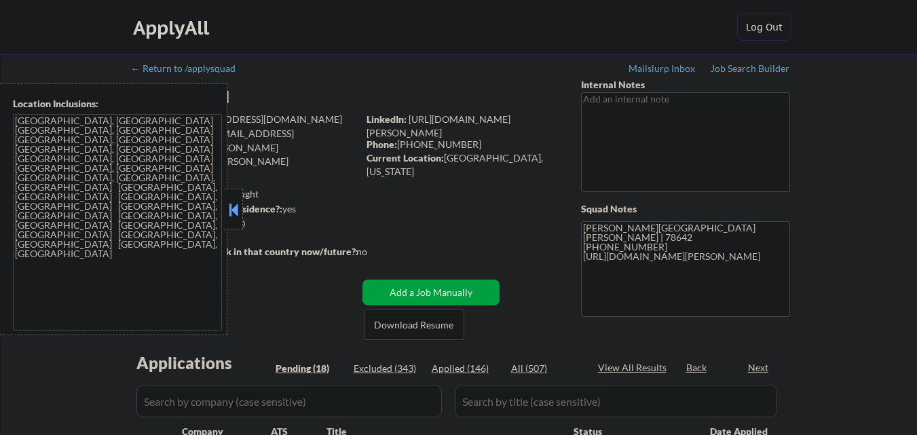
select select ""pending""
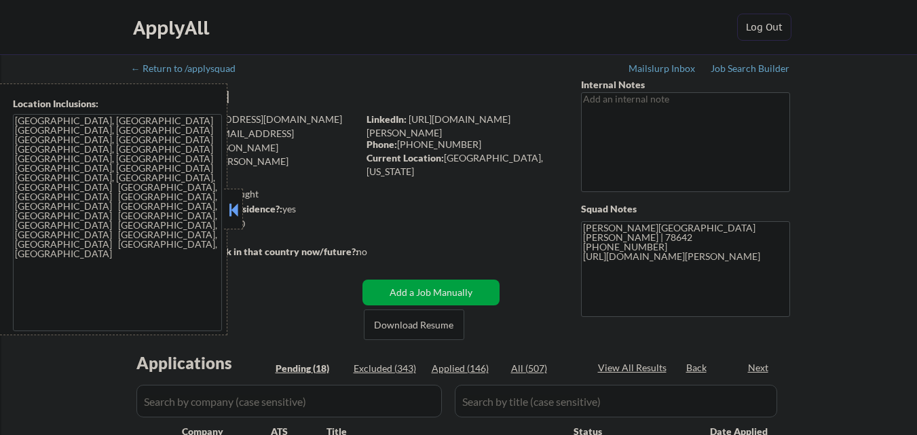
select select ""pending""
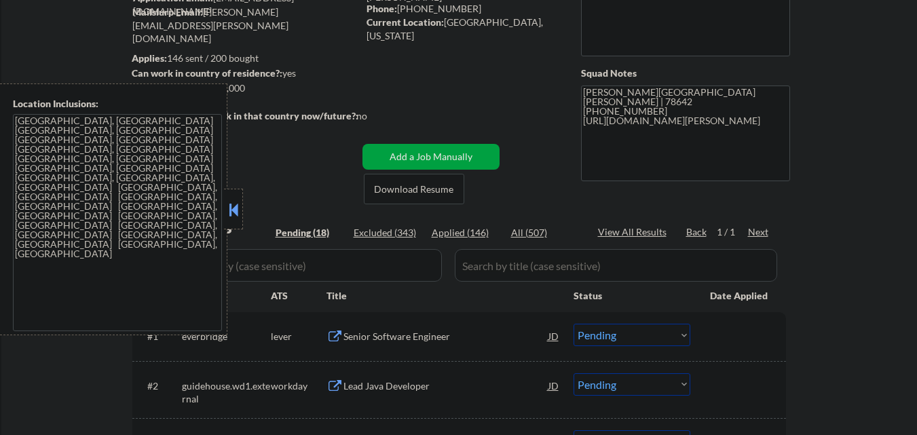
drag, startPoint x: 231, startPoint y: 213, endPoint x: 248, endPoint y: 209, distance: 17.5
click at [234, 207] on button at bounding box center [233, 210] width 15 height 20
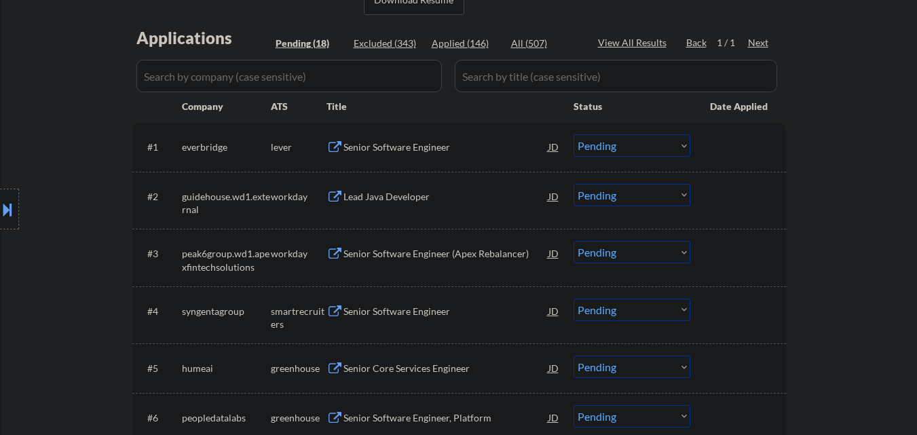
scroll to position [339, 0]
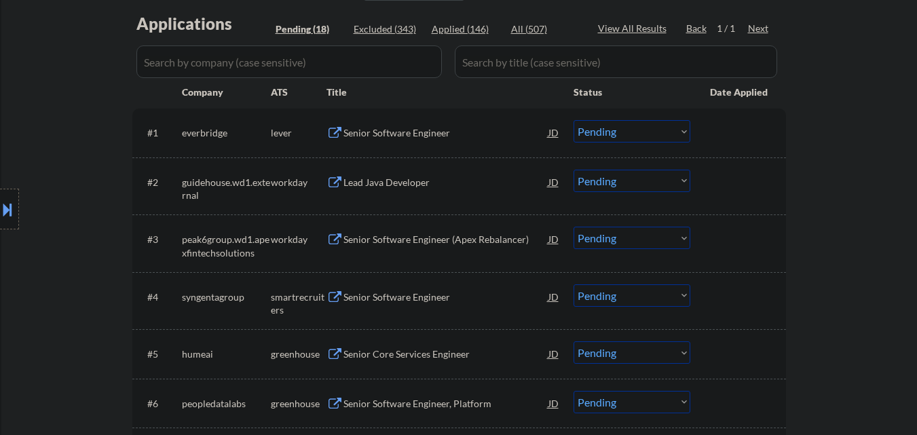
click at [448, 126] on div "Senior Software Engineer" at bounding box center [446, 133] width 205 height 14
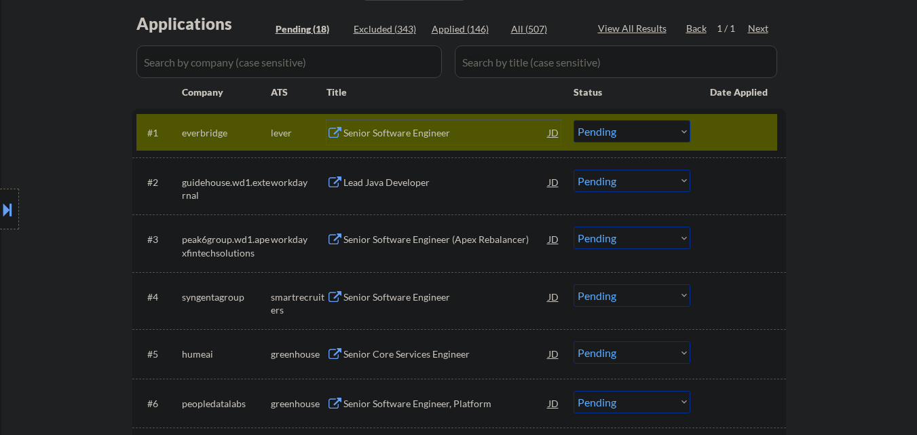
click at [418, 136] on div "Senior Software Engineer" at bounding box center [446, 133] width 205 height 14
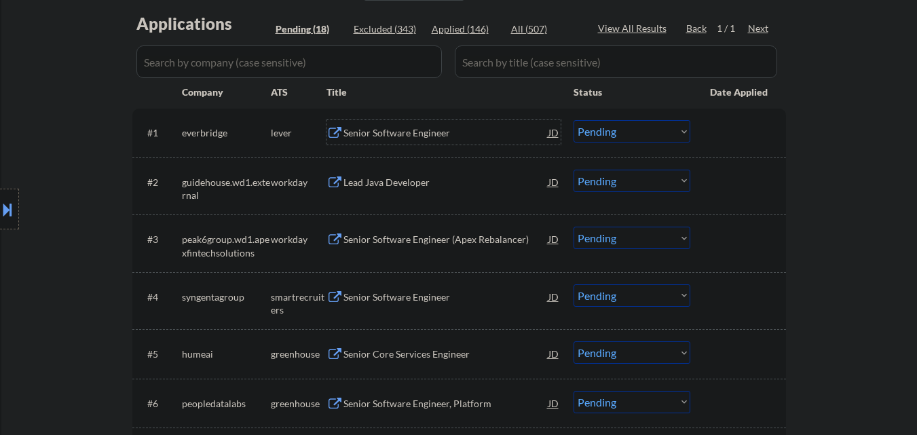
drag, startPoint x: 590, startPoint y: 132, endPoint x: 595, endPoint y: 141, distance: 9.8
click at [591, 133] on select "Choose an option... Pending Applied Excluded (Questions) Excluded (Expired) Exc…" at bounding box center [632, 131] width 117 height 22
click at [574, 120] on select "Choose an option... Pending Applied Excluded (Questions) Excluded (Expired) Exc…" at bounding box center [632, 131] width 117 height 22
select select ""pending""
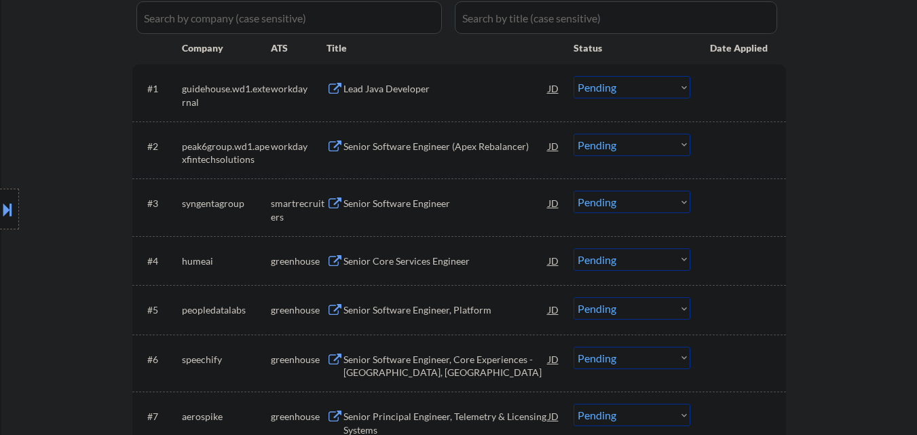
scroll to position [407, 0]
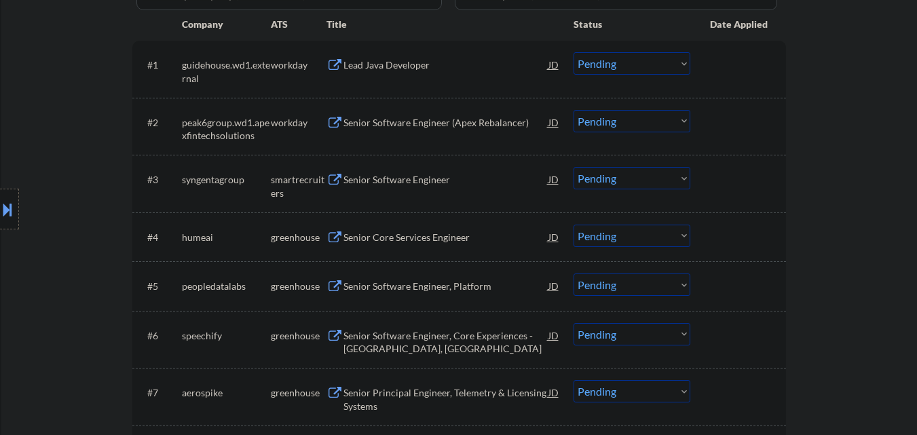
click at [424, 176] on div "Senior Software Engineer" at bounding box center [446, 180] width 205 height 14
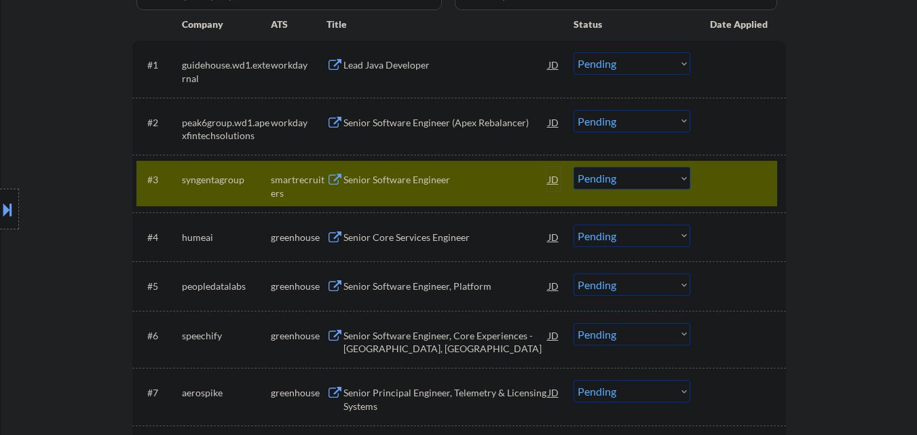
click at [552, 179] on div "JD" at bounding box center [554, 179] width 14 height 24
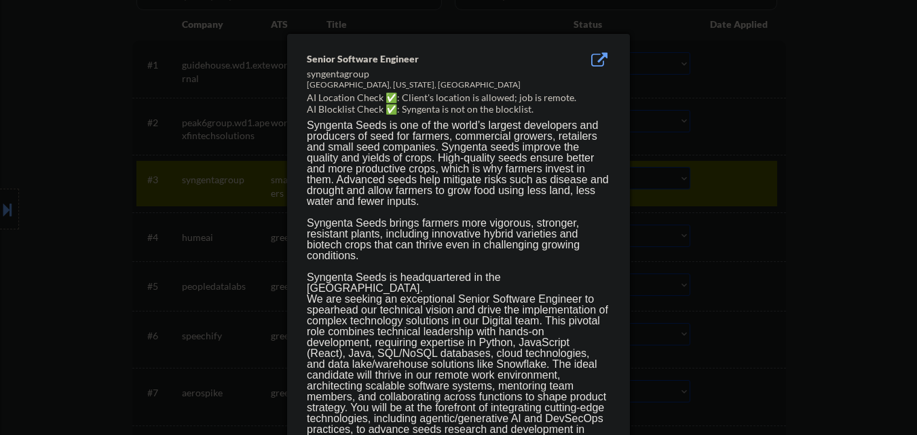
drag, startPoint x: 826, startPoint y: 156, endPoint x: 274, endPoint y: 155, distance: 551.3
click at [820, 155] on div at bounding box center [458, 217] width 917 height 435
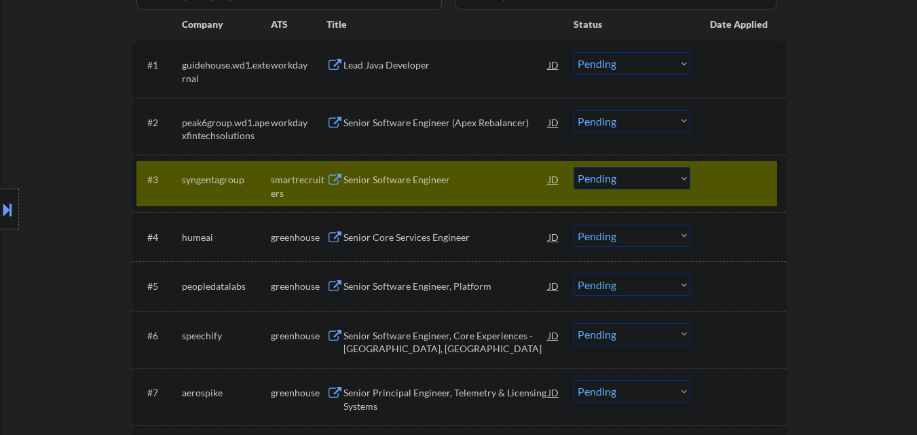
click at [2, 217] on button at bounding box center [7, 209] width 15 height 22
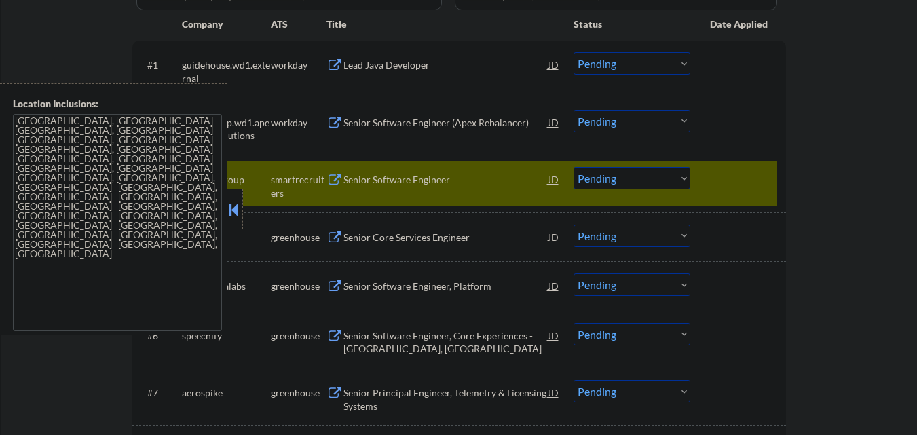
click at [225, 215] on div at bounding box center [233, 209] width 19 height 41
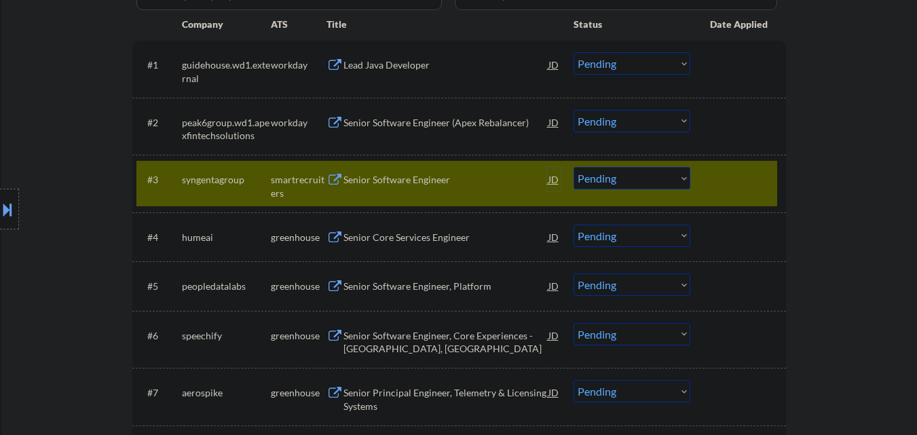
click at [551, 174] on div "JD" at bounding box center [554, 179] width 14 height 24
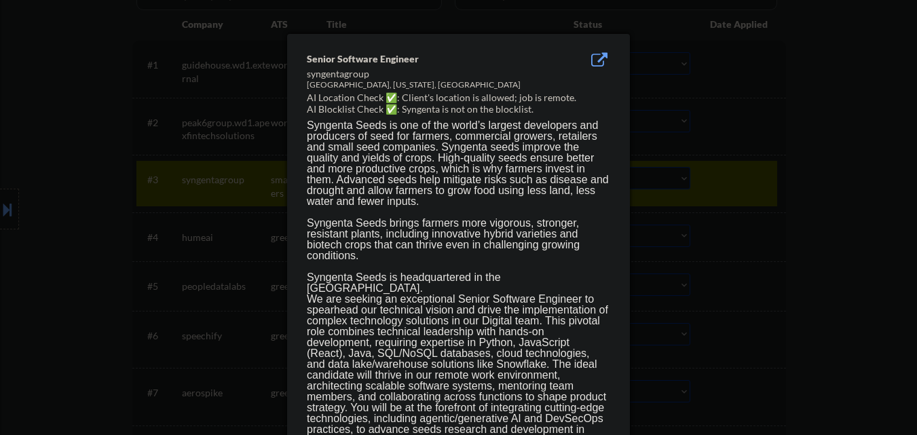
click at [836, 162] on div at bounding box center [458, 217] width 917 height 435
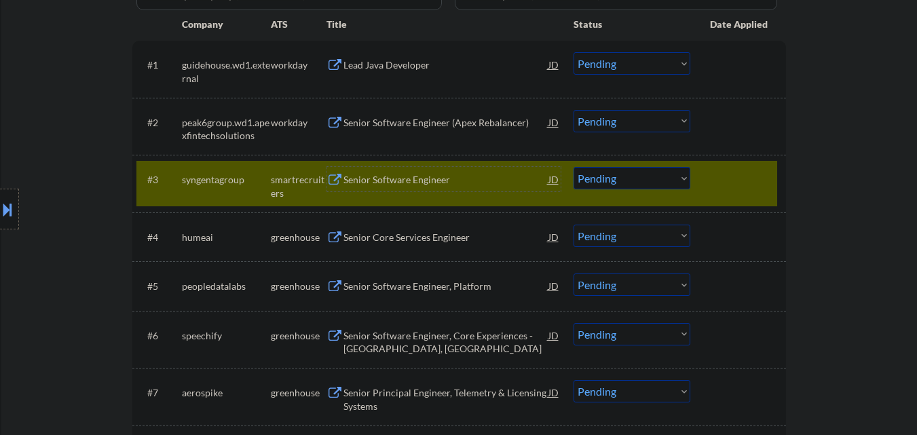
click at [471, 189] on div "Senior Software Engineer" at bounding box center [446, 179] width 205 height 24
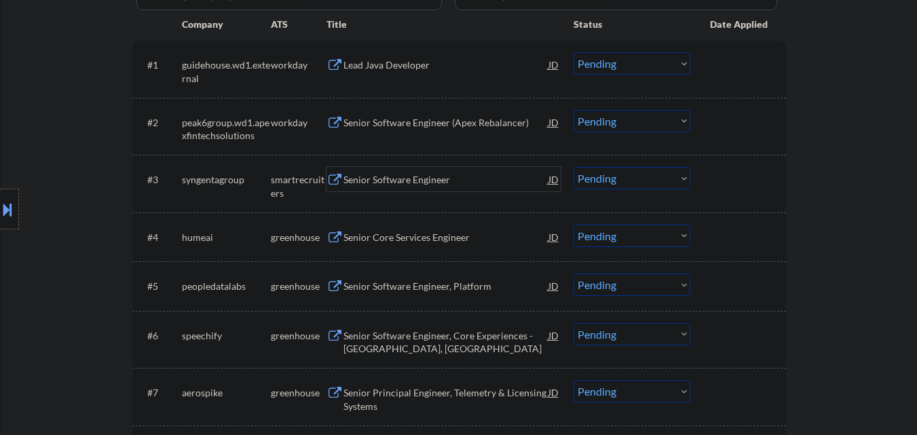
click at [427, 189] on div "Senior Software Engineer" at bounding box center [446, 179] width 205 height 24
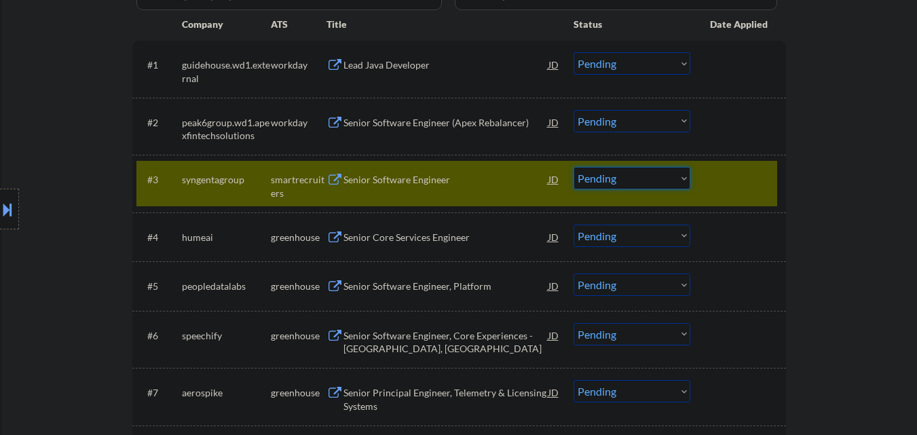
drag, startPoint x: 603, startPoint y: 174, endPoint x: 603, endPoint y: 187, distance: 12.9
click at [603, 174] on select "Choose an option... Pending Applied Excluded (Questions) Excluded (Expired) Exc…" at bounding box center [632, 178] width 117 height 22
click at [574, 167] on select "Choose an option... Pending Applied Excluded (Questions) Excluded (Expired) Exc…" at bounding box center [632, 178] width 117 height 22
drag, startPoint x: 603, startPoint y: 228, endPoint x: 628, endPoint y: 188, distance: 47.3
click at [613, 212] on div "#4 humeai greenhouse Senior Core Services Engineer JD Choose an option... Pendi…" at bounding box center [459, 236] width 654 height 49
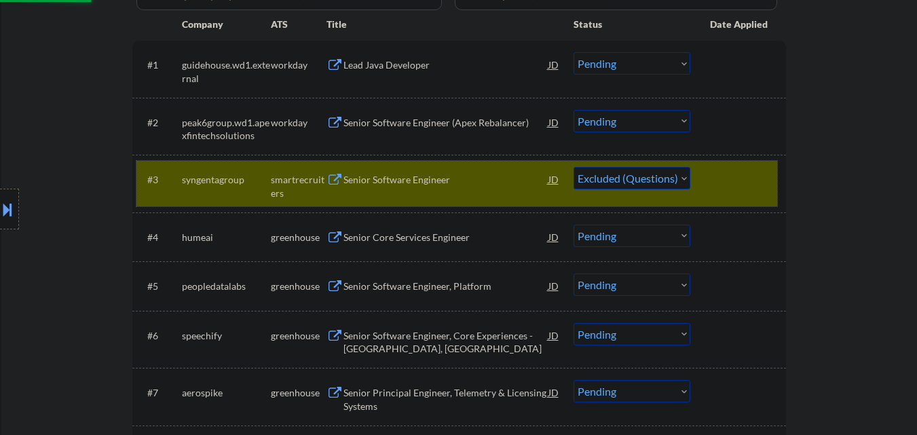
click at [728, 177] on div at bounding box center [740, 179] width 60 height 24
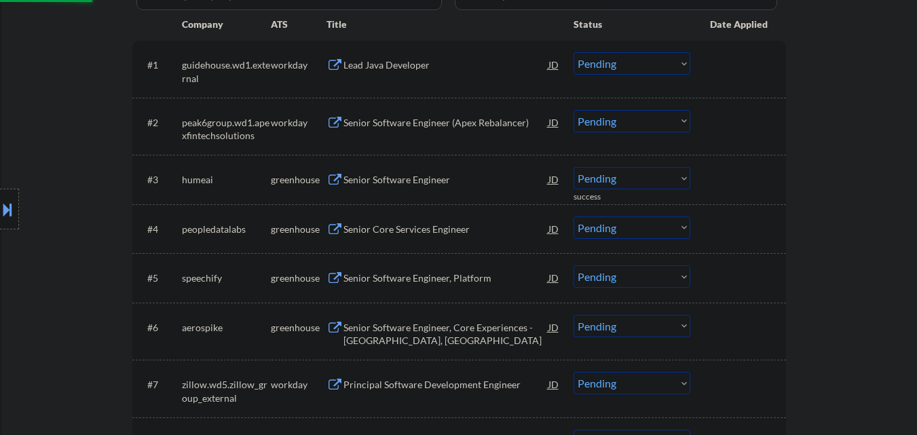
click at [219, 187] on div "Location Inclusions: Austin, TX West Lake Hills, TX Rollingwood, TX Cedar Park,…" at bounding box center [121, 210] width 243 height 252
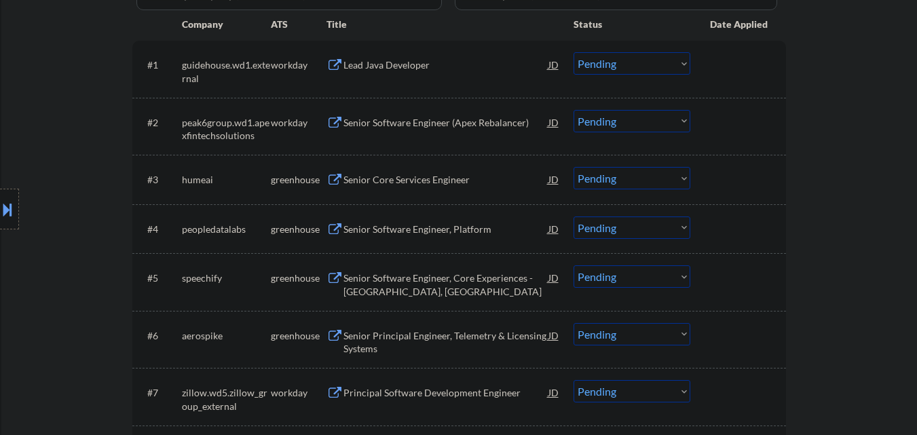
click at [411, 187] on div "Senior Core Services Engineer" at bounding box center [446, 179] width 205 height 24
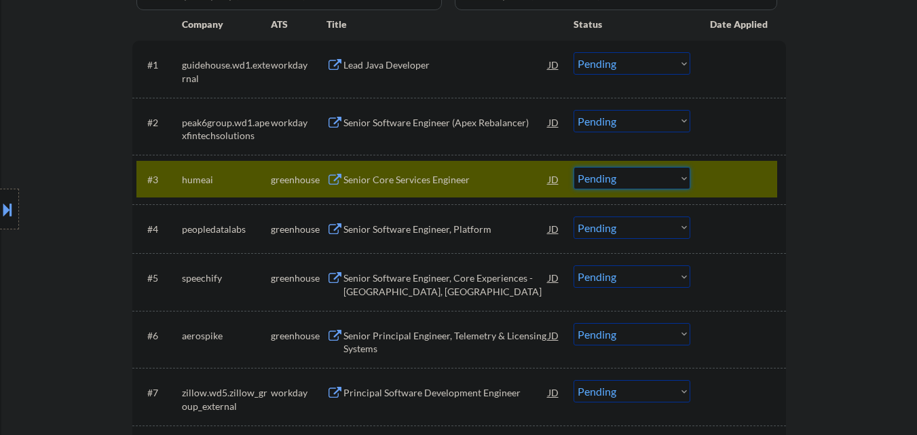
drag, startPoint x: 652, startPoint y: 182, endPoint x: 650, endPoint y: 189, distance: 7.3
click at [652, 182] on select "Choose an option... Pending Applied Excluded (Questions) Excluded (Expired) Exc…" at bounding box center [632, 178] width 117 height 22
click at [574, 167] on select "Choose an option... Pending Applied Excluded (Questions) Excluded (Expired) Exc…" at bounding box center [632, 178] width 117 height 22
click at [752, 175] on div at bounding box center [740, 179] width 60 height 24
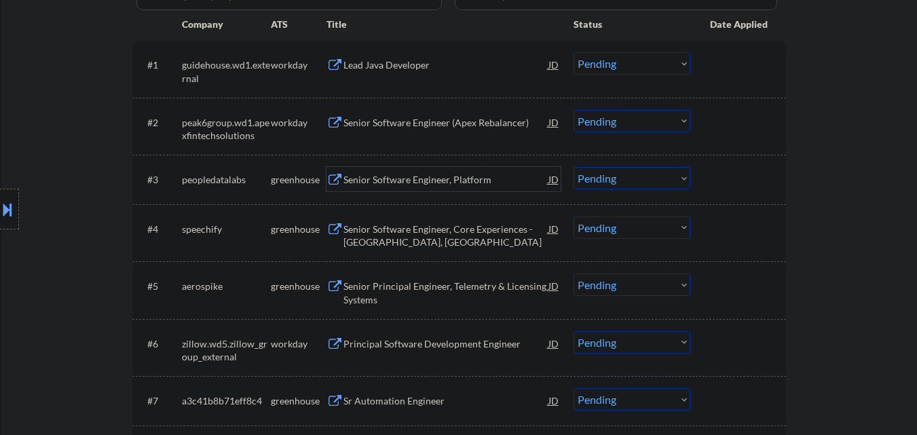
click at [451, 179] on div "Senior Software Engineer, Platform" at bounding box center [446, 180] width 205 height 14
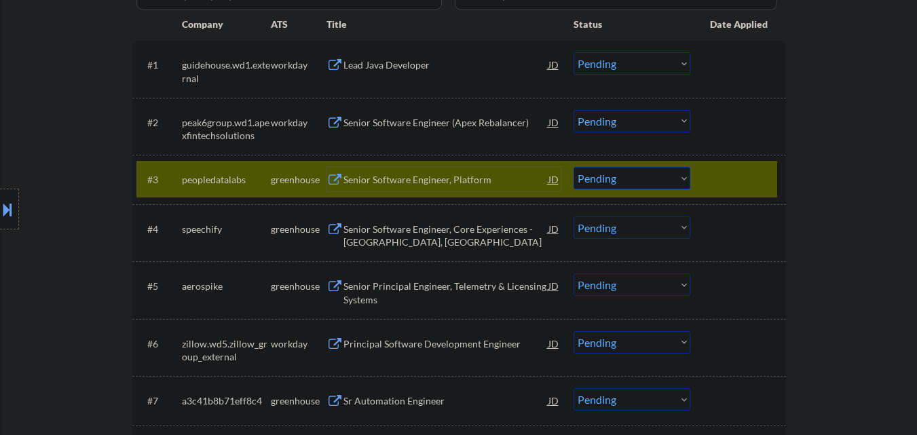
drag, startPoint x: 624, startPoint y: 180, endPoint x: 618, endPoint y: 189, distance: 10.7
click at [624, 181] on select "Choose an option... Pending Applied Excluded (Questions) Excluded (Expired) Exc…" at bounding box center [632, 178] width 117 height 22
click at [574, 167] on select "Choose an option... Pending Applied Excluded (Questions) Excluded (Expired) Exc…" at bounding box center [632, 178] width 117 height 22
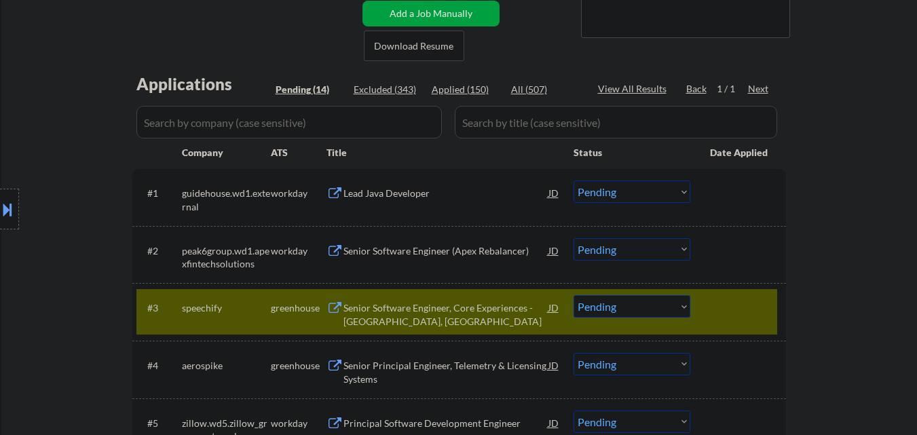
scroll to position [272, 0]
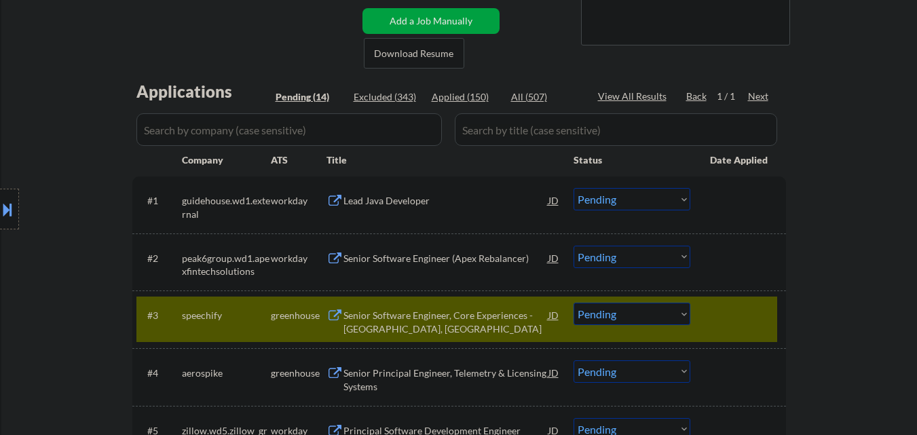
click at [872, 262] on div "← Return to /applysquad Mailslurp Inbox Job Search Builder Kevin Gilmore User E…" at bounding box center [459, 378] width 916 height 1190
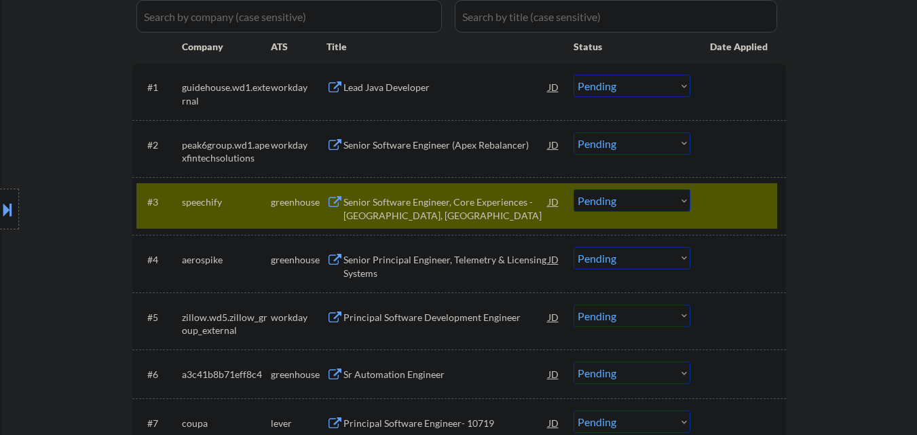
scroll to position [407, 0]
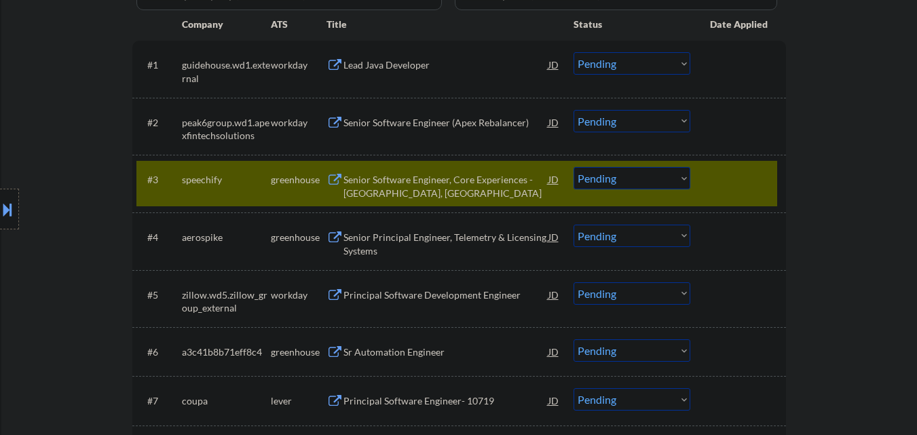
click at [741, 172] on div at bounding box center [740, 179] width 60 height 24
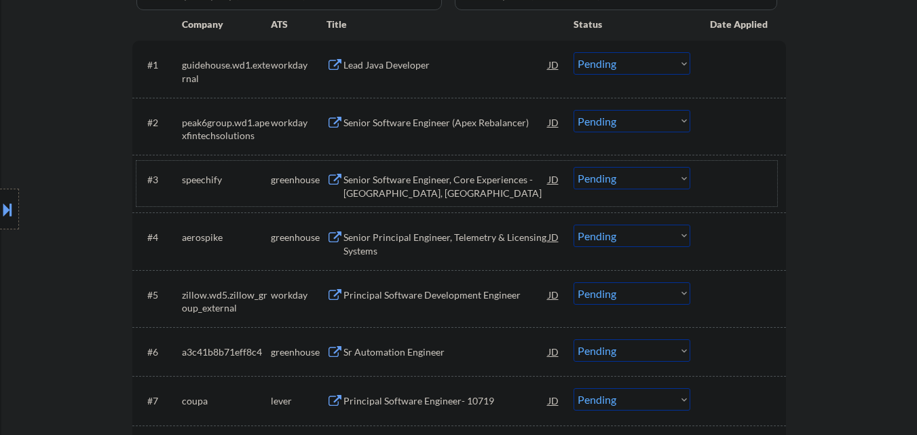
click at [443, 178] on div "Senior Software Engineer, Core Experiences - Round Rock, USA" at bounding box center [446, 186] width 205 height 26
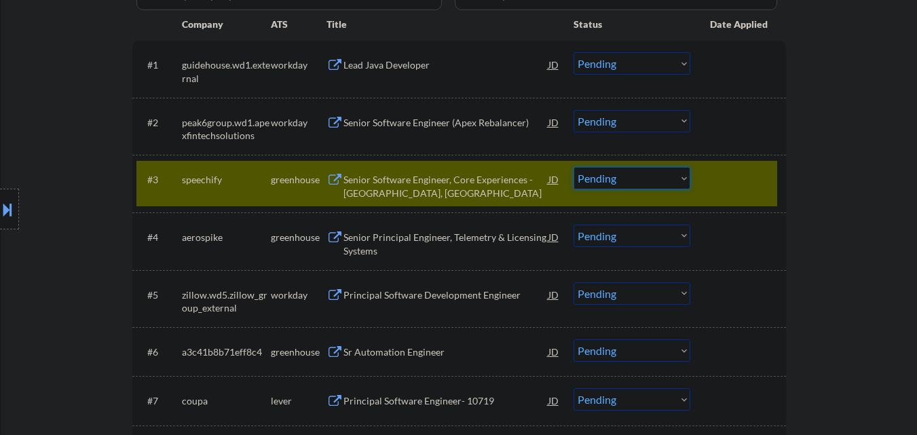
drag, startPoint x: 642, startPoint y: 177, endPoint x: 644, endPoint y: 184, distance: 7.6
click at [643, 177] on select "Choose an option... Pending Applied Excluded (Questions) Excluded (Expired) Exc…" at bounding box center [632, 178] width 117 height 22
click at [574, 167] on select "Choose an option... Pending Applied Excluded (Questions) Excluded (Expired) Exc…" at bounding box center [632, 178] width 117 height 22
click at [752, 187] on div at bounding box center [740, 179] width 60 height 24
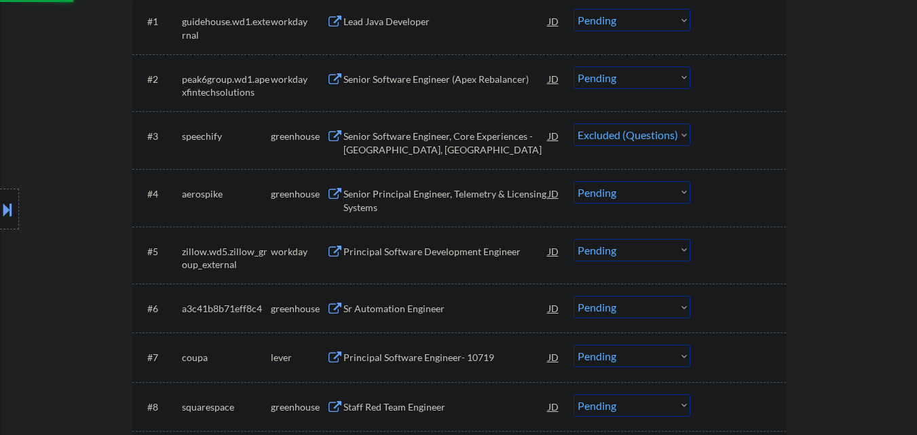
scroll to position [475, 0]
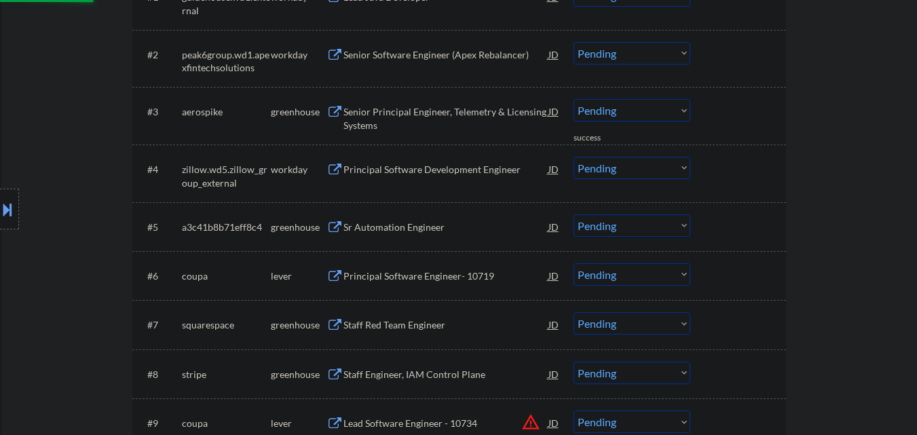
click at [438, 111] on div "Senior Principal Engineer, Telemetry & Licensing Systems" at bounding box center [446, 118] width 205 height 26
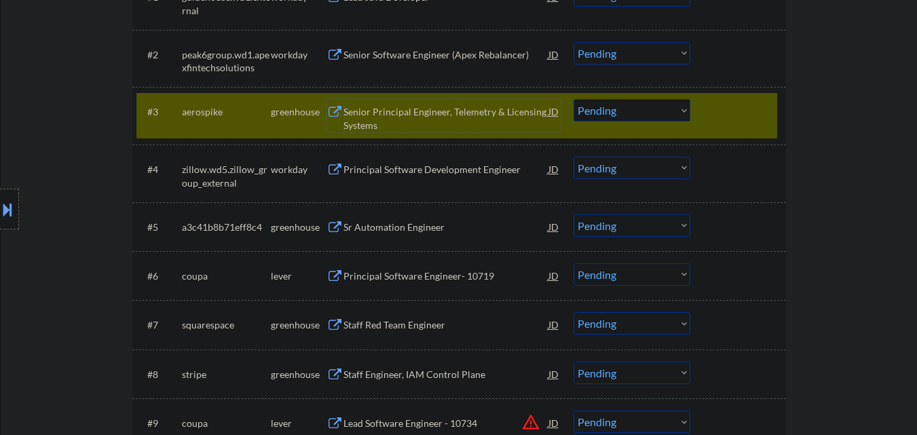
click at [613, 116] on select "Choose an option... Pending Applied Excluded (Questions) Excluded (Expired) Exc…" at bounding box center [632, 110] width 117 height 22
click at [574, 99] on select "Choose an option... Pending Applied Excluded (Questions) Excluded (Expired) Exc…" at bounding box center [632, 110] width 117 height 22
select select ""pending""
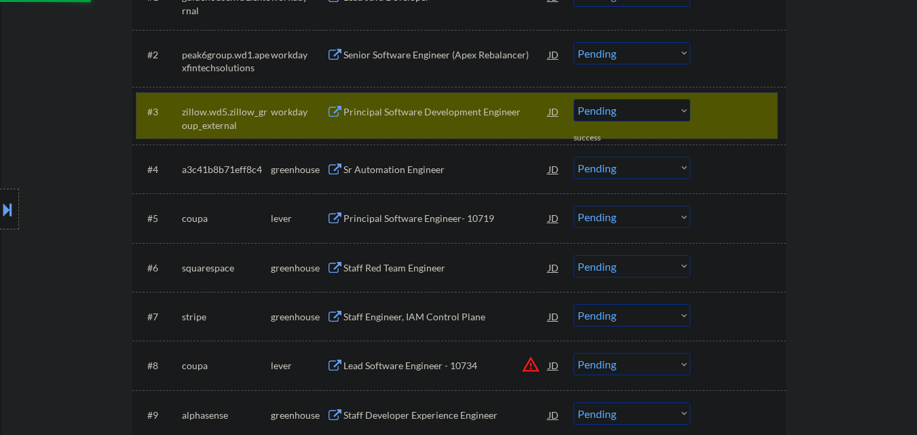
click at [771, 107] on div "#3 zillow.wd5.zillow_group_external workday Principal Software Development Engi…" at bounding box center [456, 115] width 641 height 45
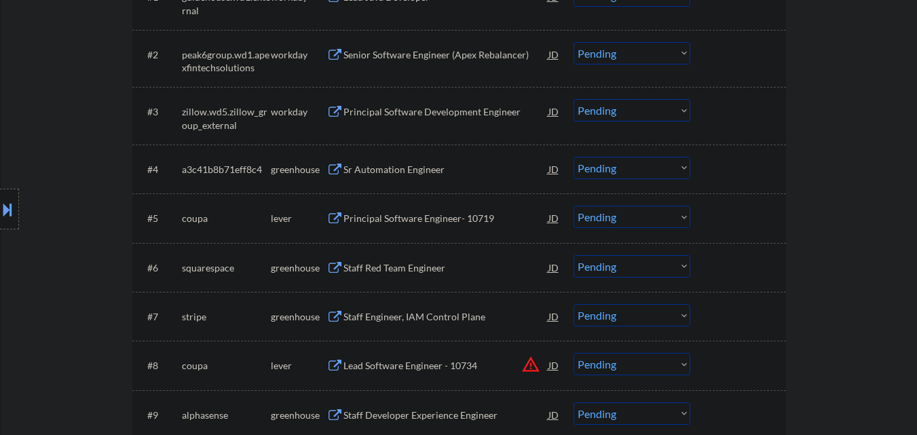
click at [434, 169] on div "Sr Automation Engineer" at bounding box center [446, 170] width 205 height 14
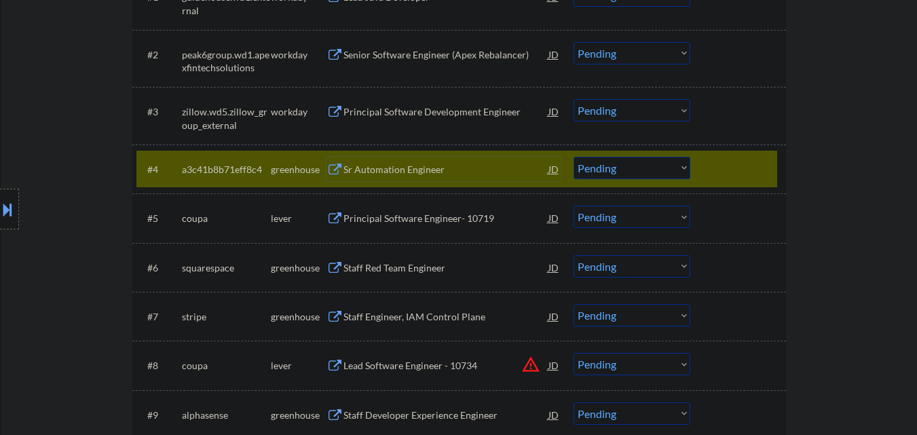
drag, startPoint x: 636, startPoint y: 164, endPoint x: 638, endPoint y: 179, distance: 15.1
click at [637, 166] on select "Choose an option... Pending Applied Excluded (Questions) Excluded (Expired) Exc…" at bounding box center [632, 168] width 117 height 22
click at [574, 157] on select "Choose an option... Pending Applied Excluded (Questions) Excluded (Expired) Exc…" at bounding box center [632, 168] width 117 height 22
click at [767, 152] on div "#4 a3c41b8b71eff8c4 greenhouse Sr Automation Engineer JD Choose an option... Pe…" at bounding box center [456, 169] width 641 height 37
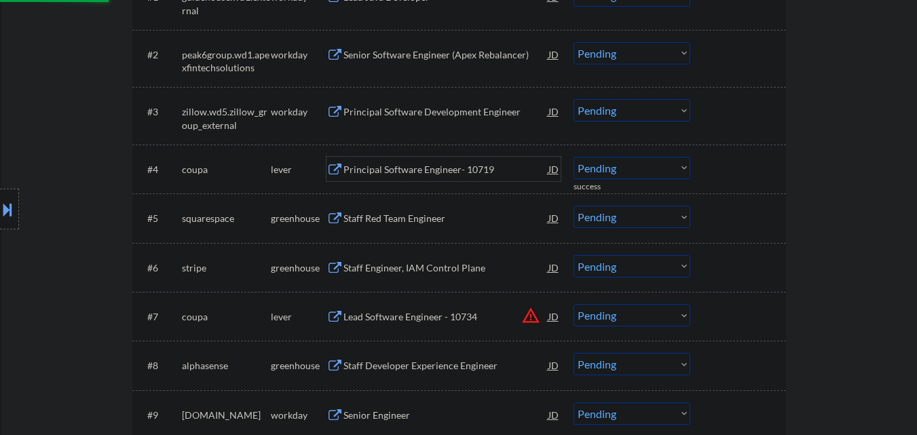
click at [432, 167] on div "Principal Software Engineer- 10719" at bounding box center [446, 170] width 205 height 14
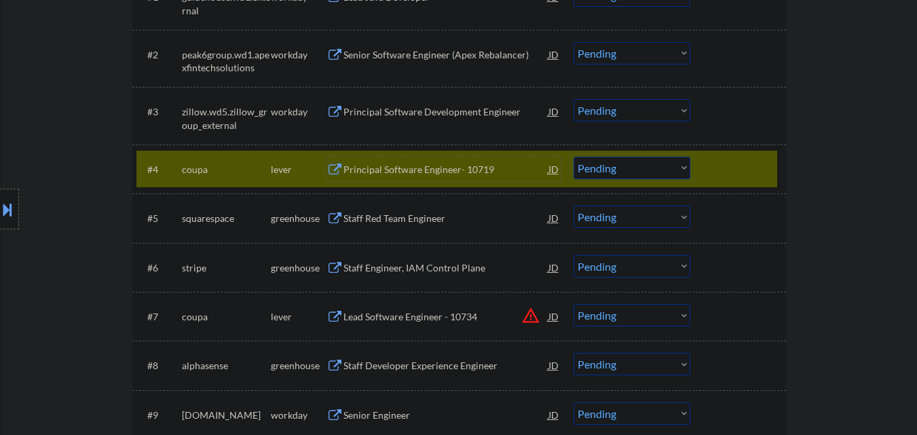
click at [650, 171] on select "Choose an option... Pending Applied Excluded (Questions) Excluded (Expired) Exc…" at bounding box center [632, 168] width 117 height 22
click at [574, 157] on select "Choose an option... Pending Applied Excluded (Questions) Excluded (Expired) Exc…" at bounding box center [632, 168] width 117 height 22
select select ""pending""
click at [442, 166] on div "Principal Software Engineer- 10719" at bounding box center [446, 170] width 205 height 14
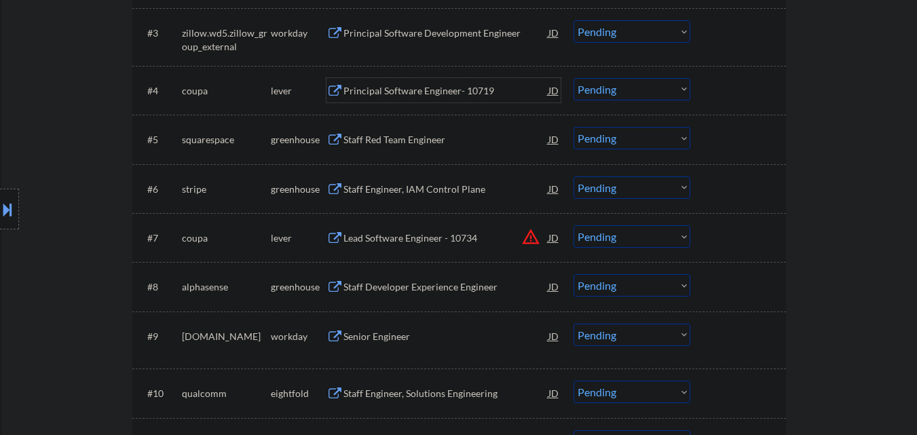
scroll to position [679, 0]
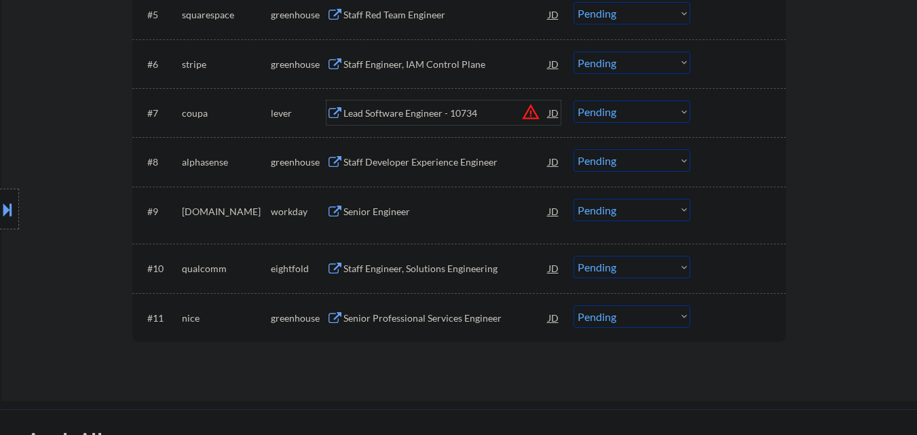
click at [405, 111] on div "Lead Software Engineer - 10734" at bounding box center [446, 114] width 205 height 14
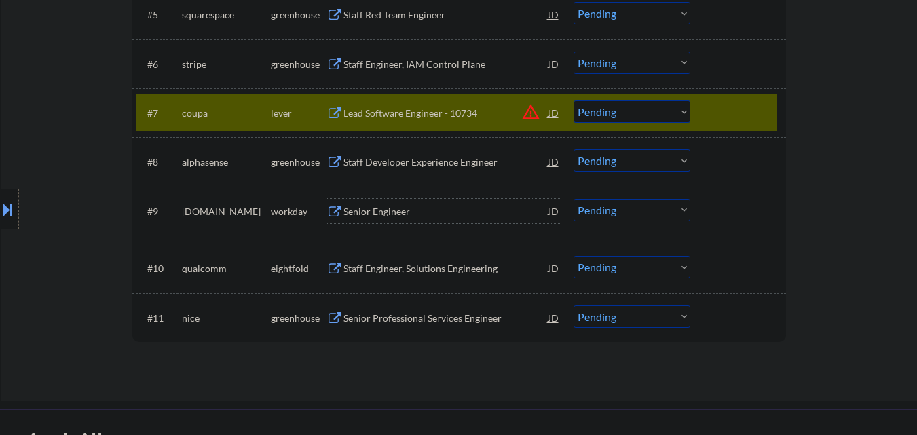
click at [399, 213] on div "Senior Engineer" at bounding box center [446, 212] width 205 height 14
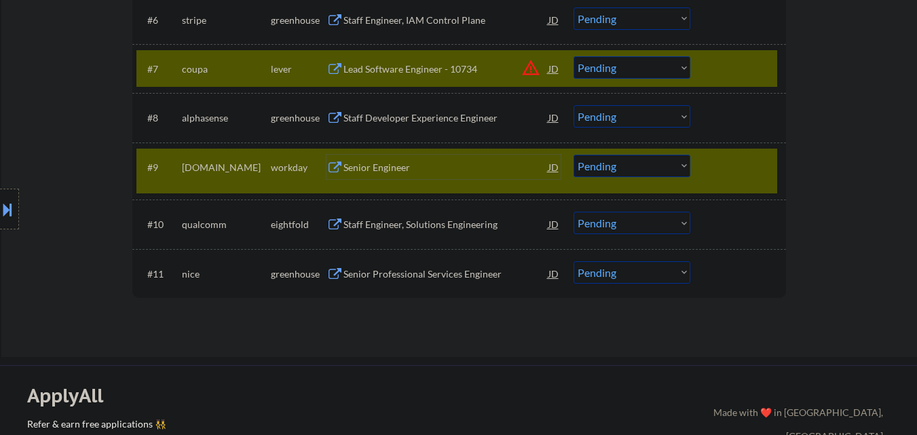
scroll to position [747, 0]
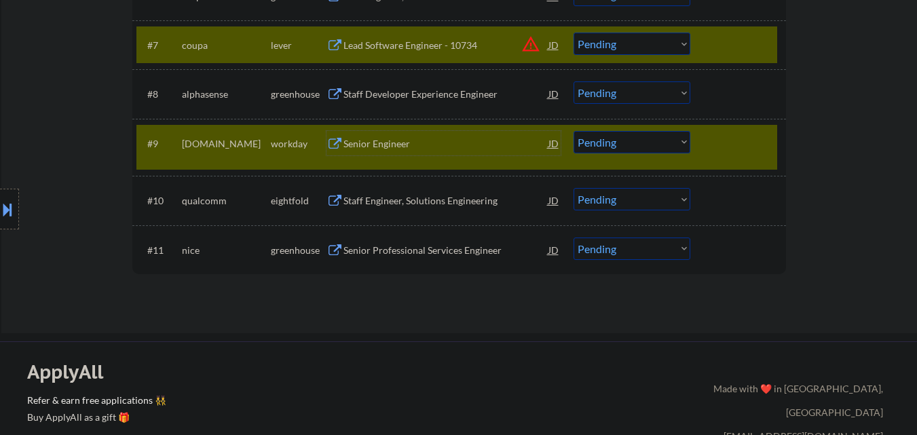
click at [777, 130] on div "#9 collegeboard.wd1.careers workday Senior Engineer JD warning_amber Choose an …" at bounding box center [456, 147] width 641 height 45
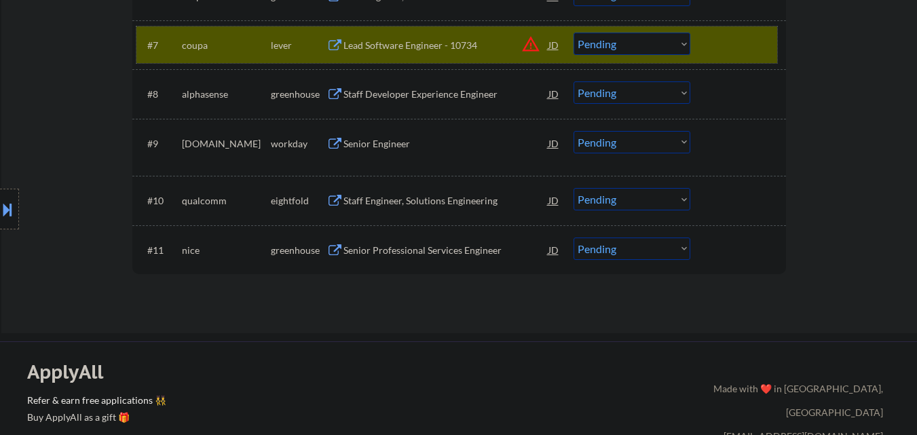
click at [741, 44] on div at bounding box center [740, 45] width 60 height 24
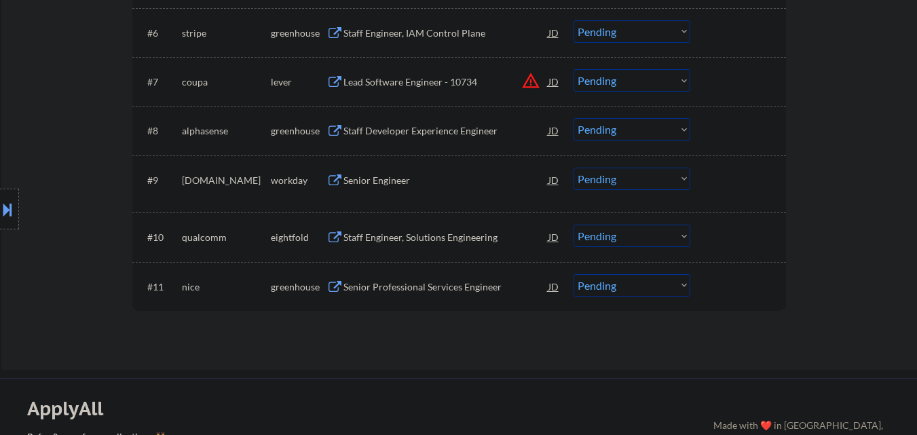
scroll to position [611, 0]
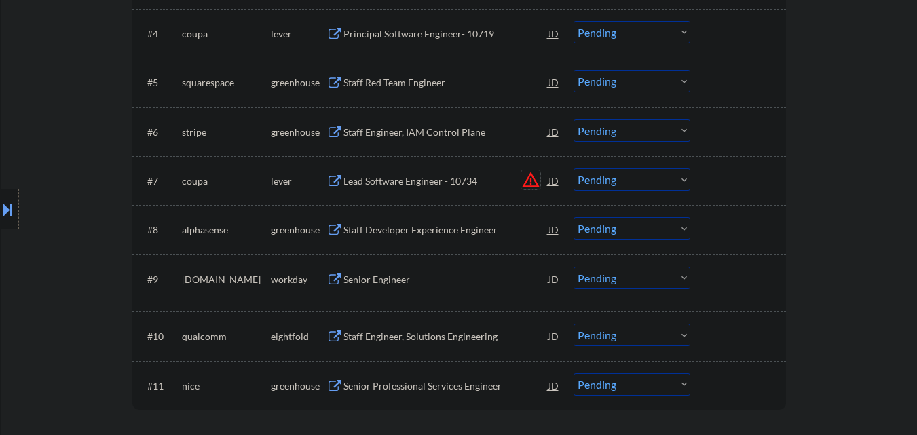
click at [530, 183] on button "warning_amber" at bounding box center [530, 179] width 19 height 19
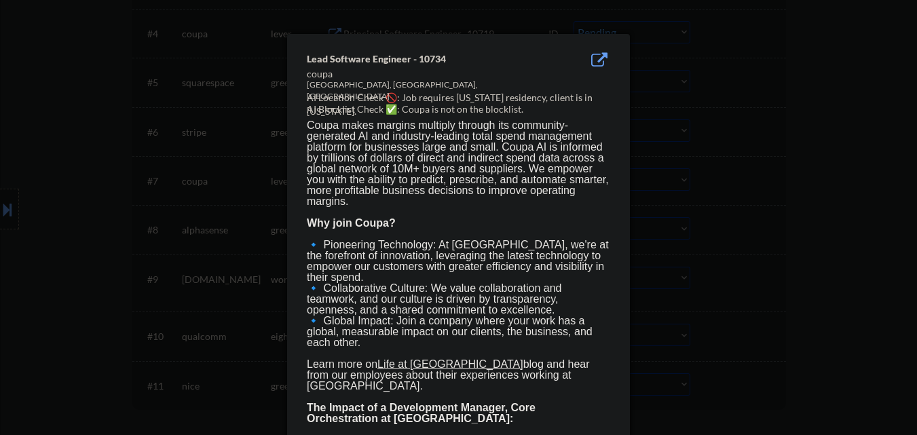
click at [62, 367] on div at bounding box center [458, 217] width 917 height 435
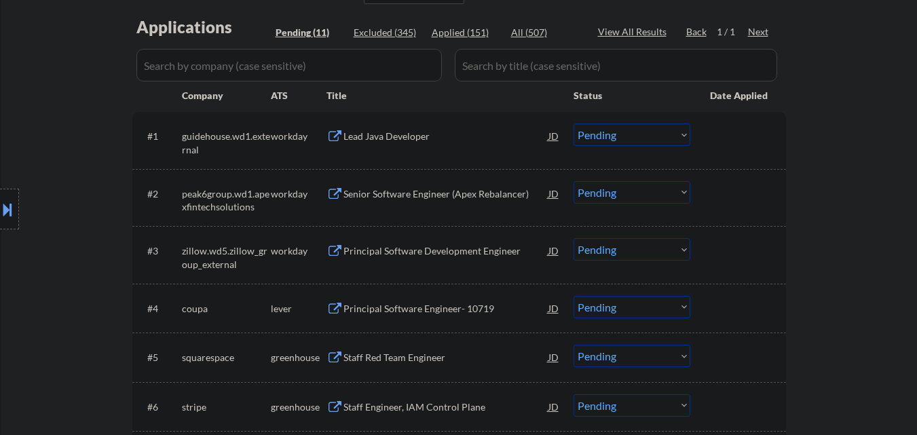
scroll to position [272, 0]
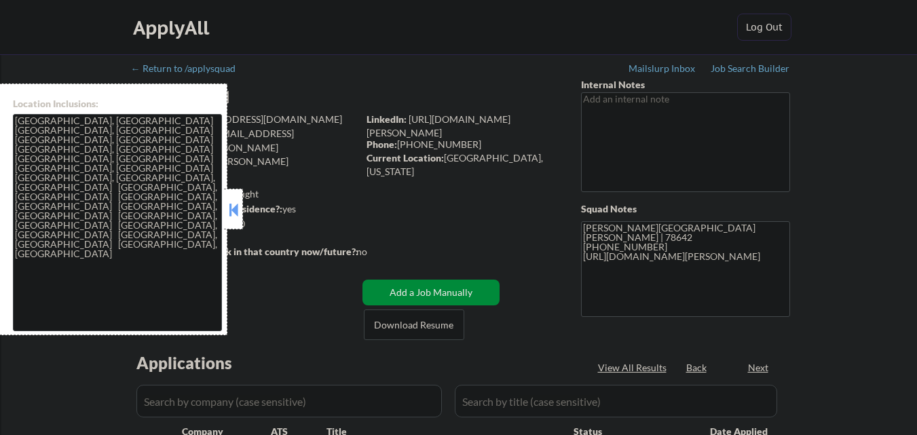
click at [233, 213] on button at bounding box center [233, 210] width 15 height 20
select select ""pending""
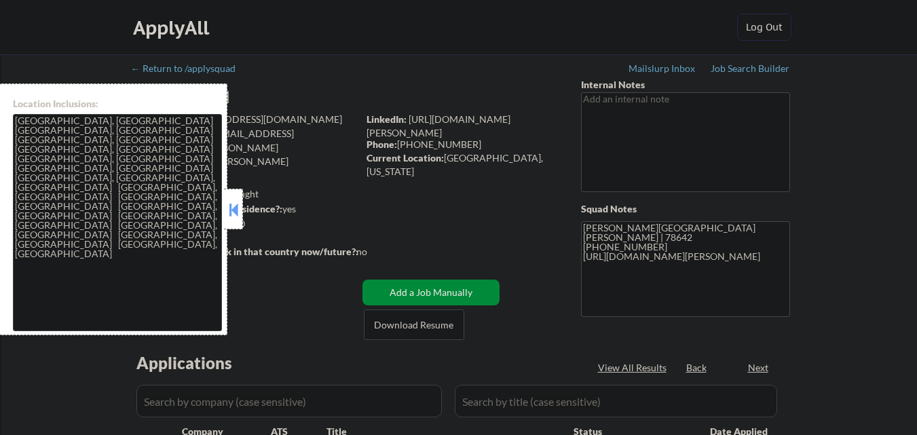
select select ""pending""
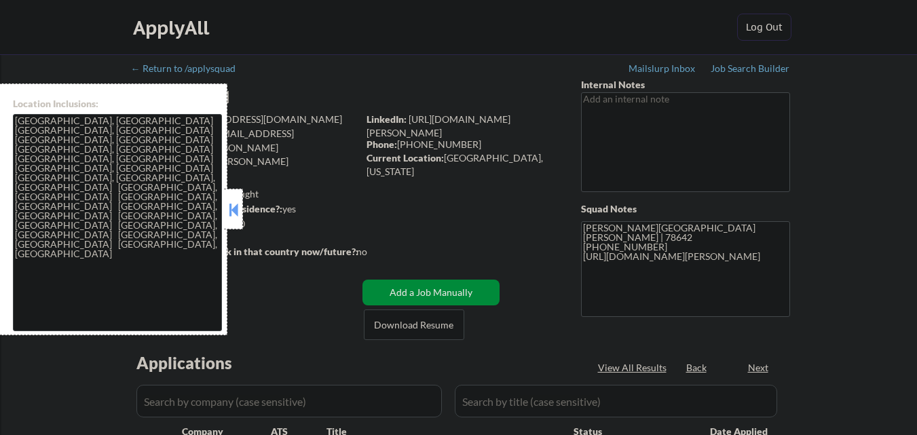
select select ""pending""
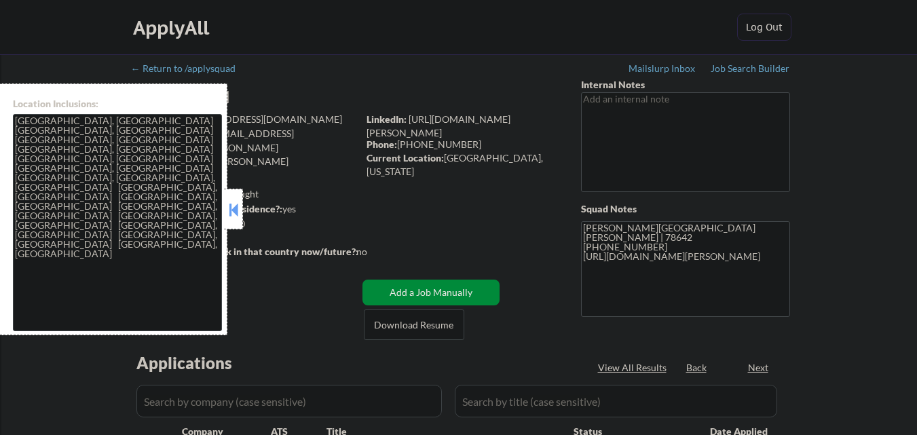
select select ""pending""
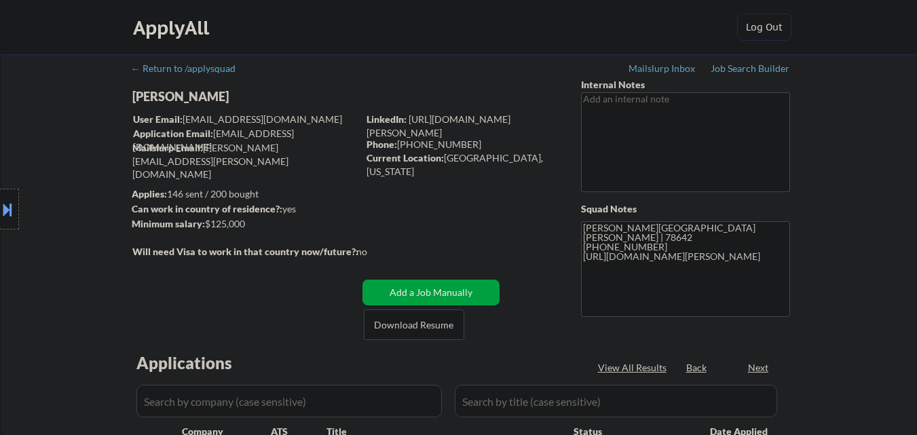
scroll to position [136, 0]
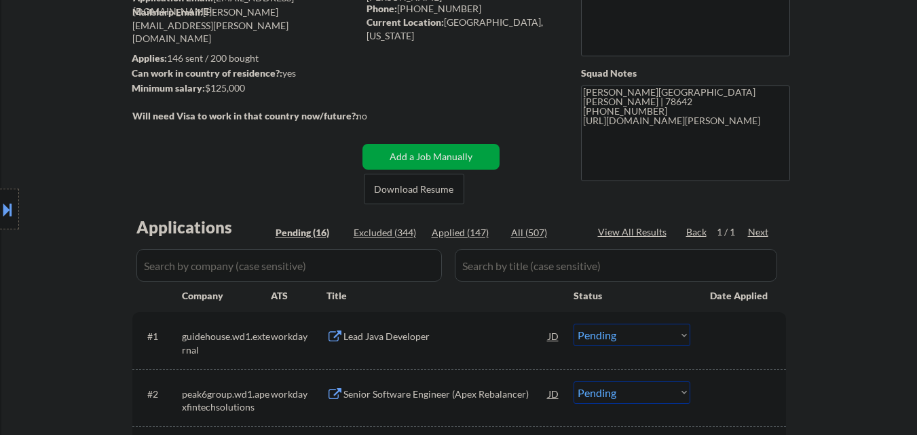
click at [234, 271] on div "Location Inclusions: Austin, TX West Lake Hills, TX Rollingwood, TX Cedar Park,…" at bounding box center [121, 210] width 243 height 252
click at [530, 229] on div "All (507)" at bounding box center [545, 233] width 68 height 14
click at [517, 230] on div "All (507)" at bounding box center [545, 233] width 68 height 14
select select ""applied""
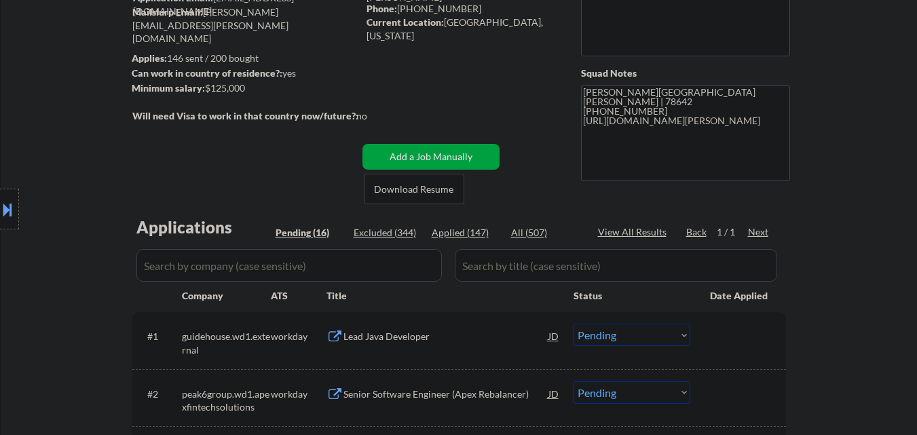
select select ""applied""
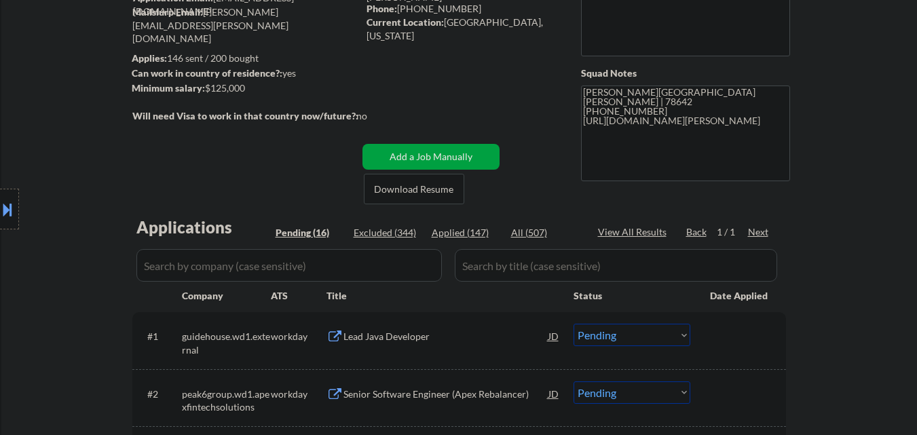
select select ""applied""
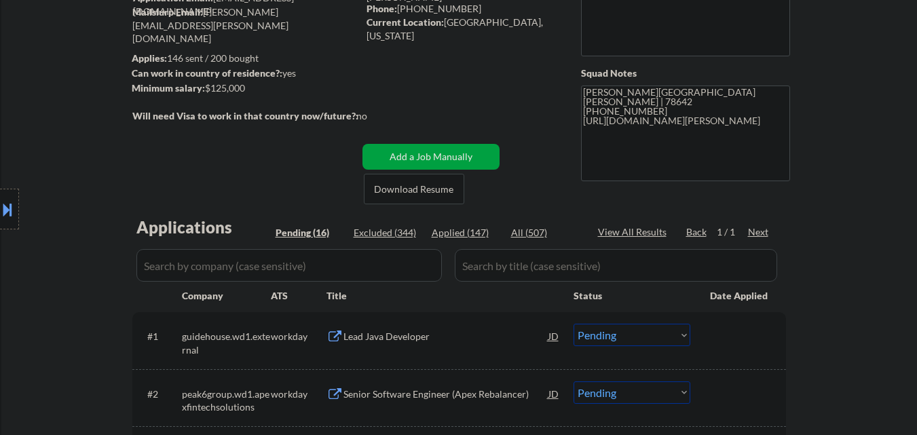
select select ""applied""
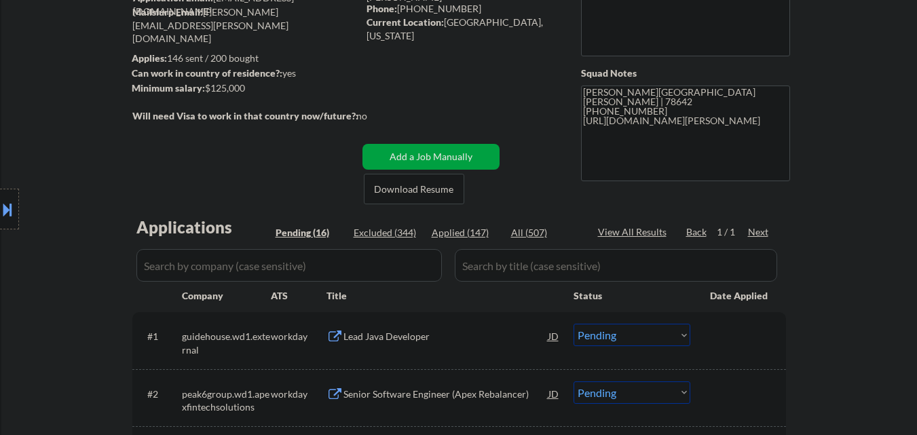
select select ""applied""
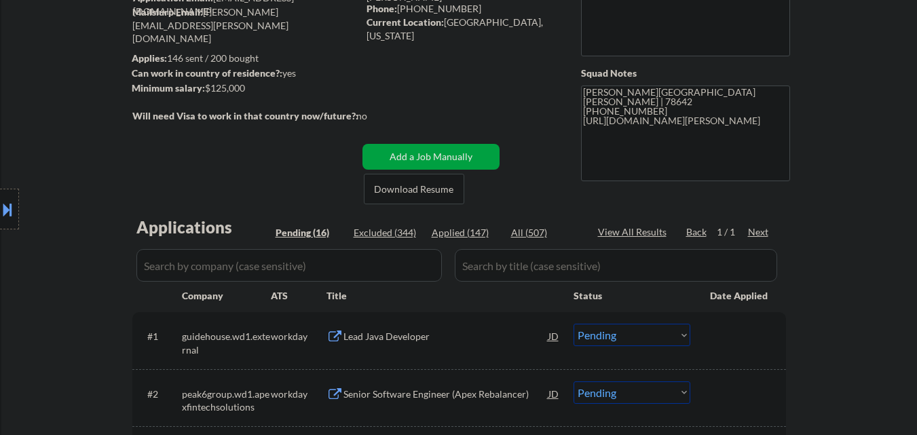
select select ""applied""
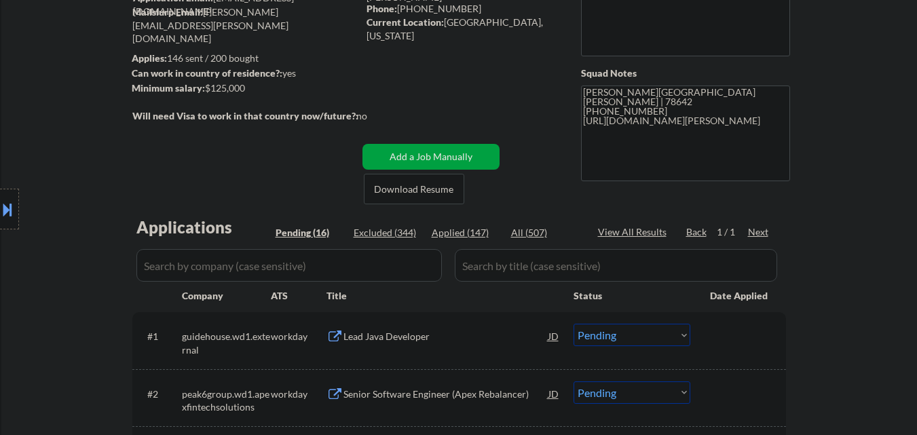
select select ""applied""
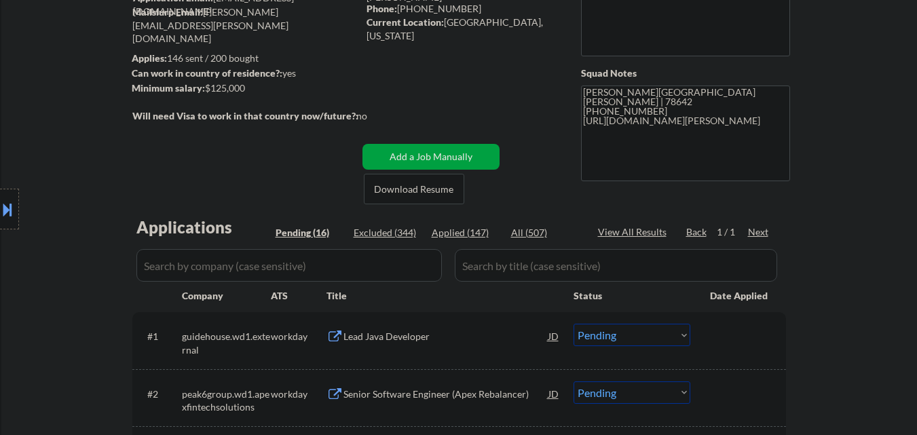
select select ""applied""
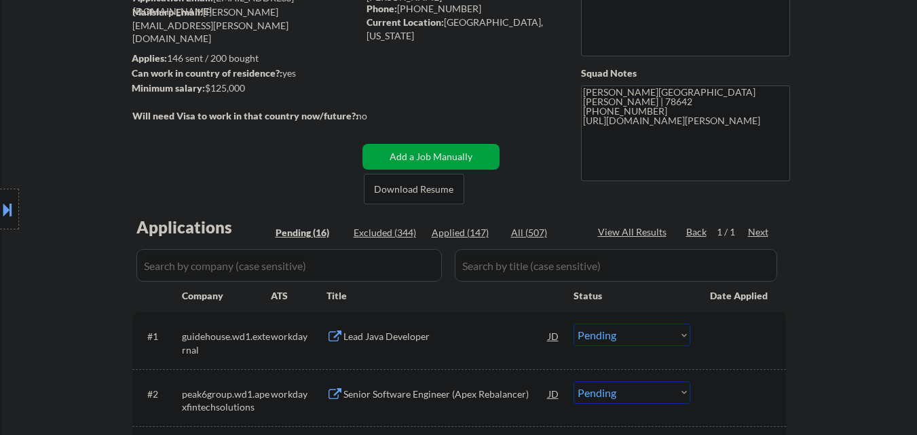
select select ""applied""
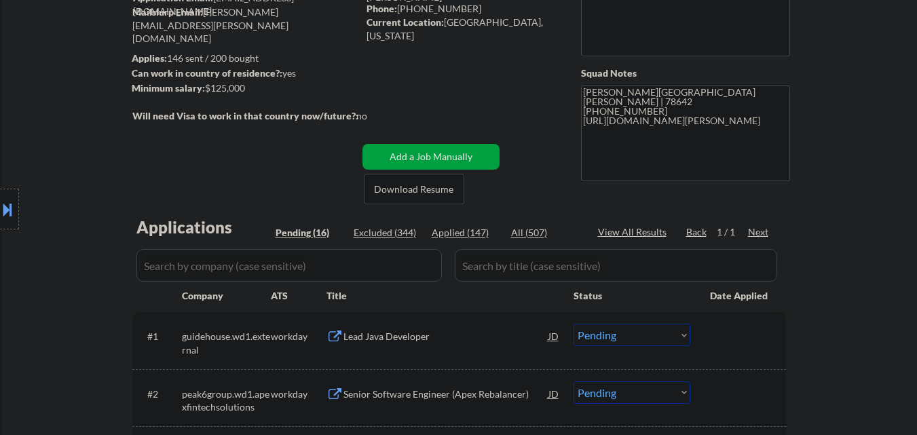
select select ""applied""
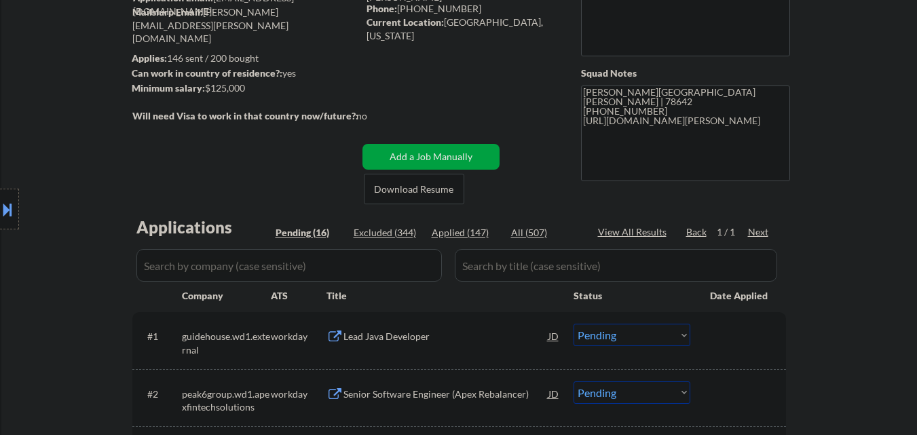
select select ""applied""
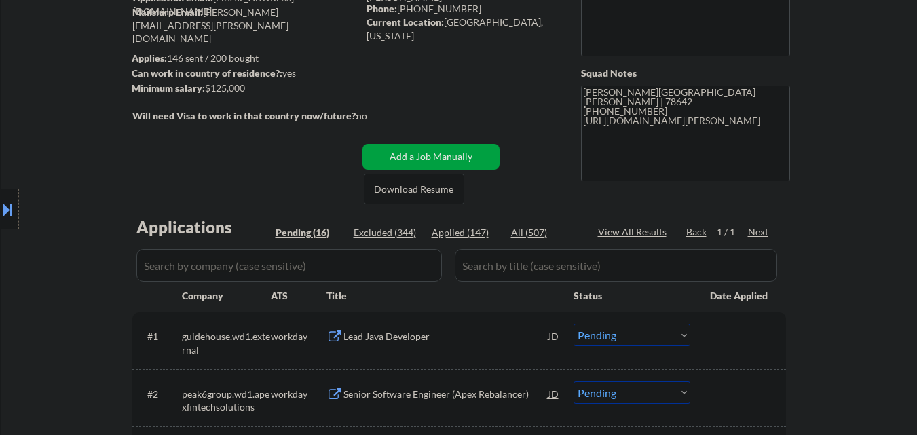
select select ""applied""
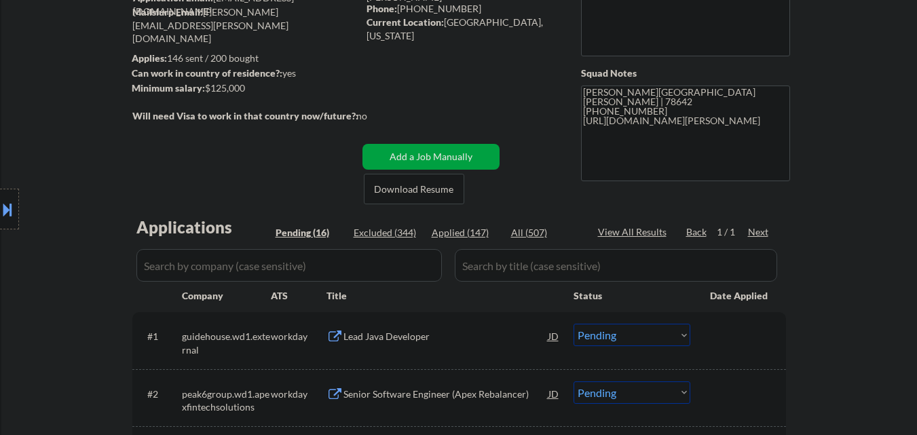
select select ""applied""
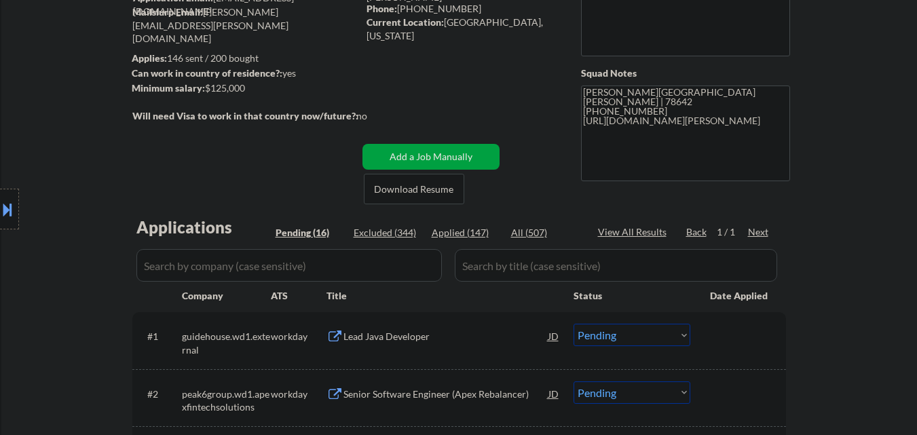
select select ""applied""
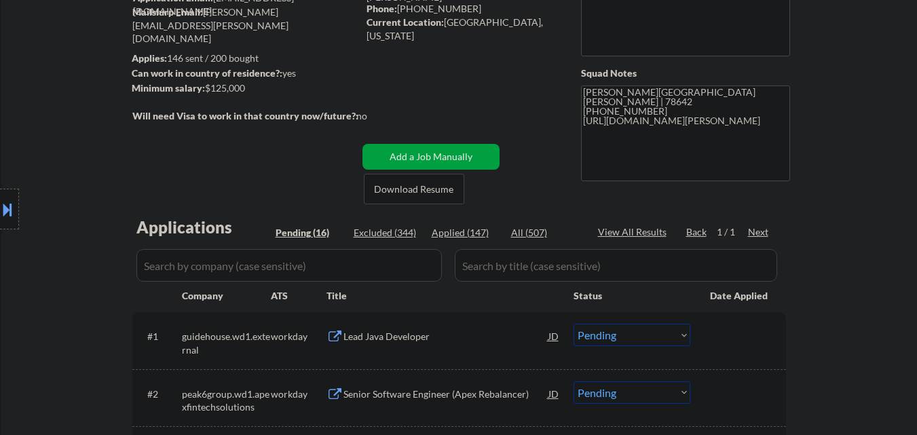
select select ""applied""
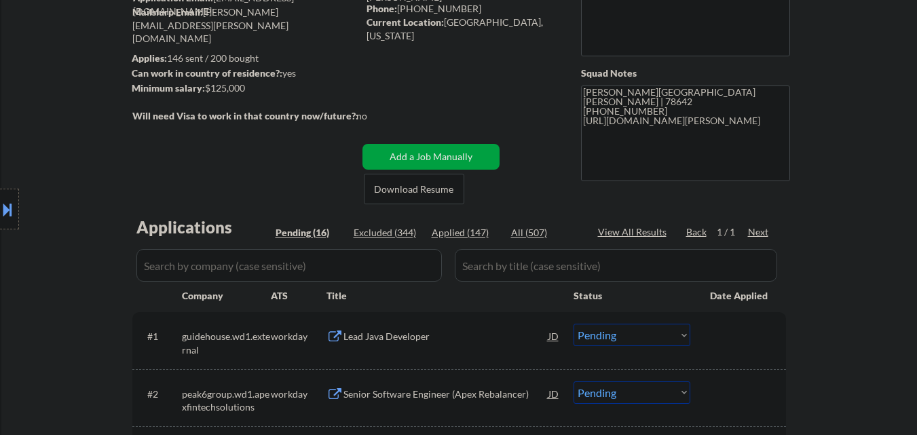
select select ""applied""
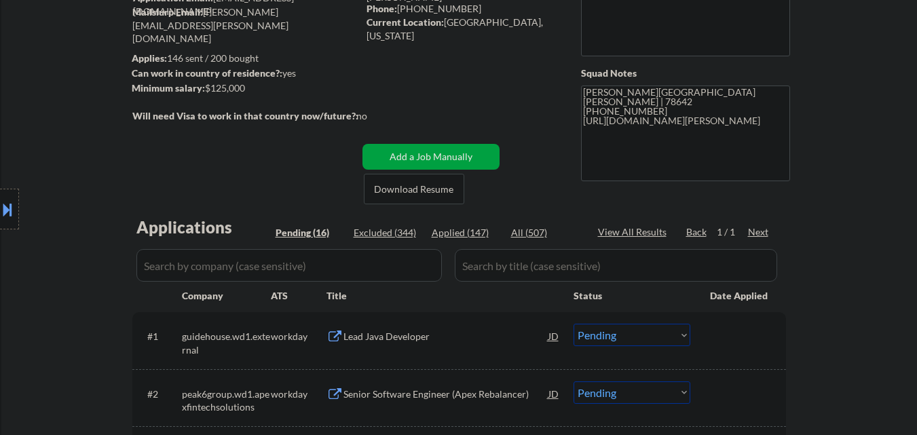
select select ""applied""
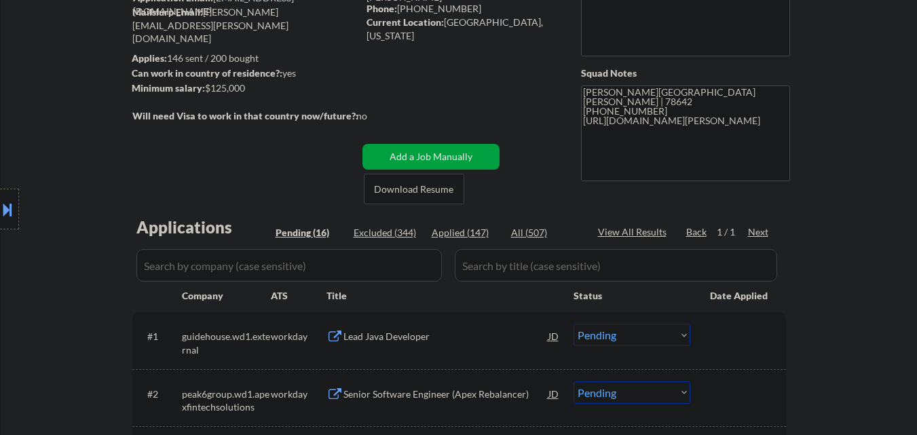
select select ""applied""
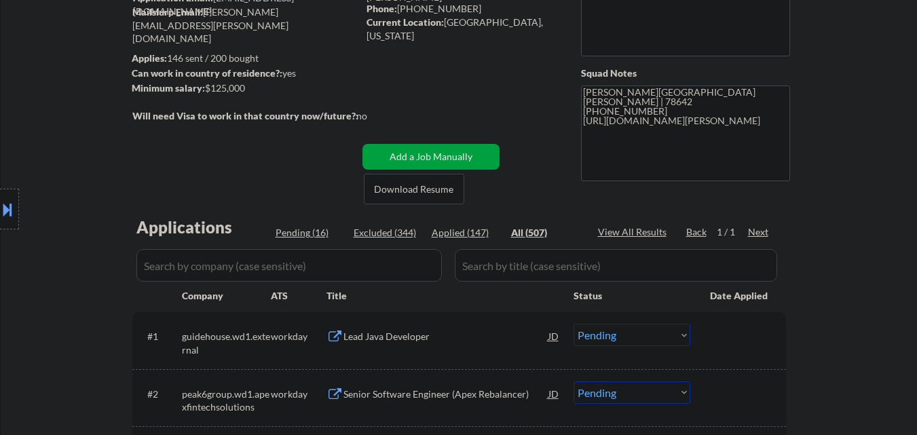
select select ""applied""
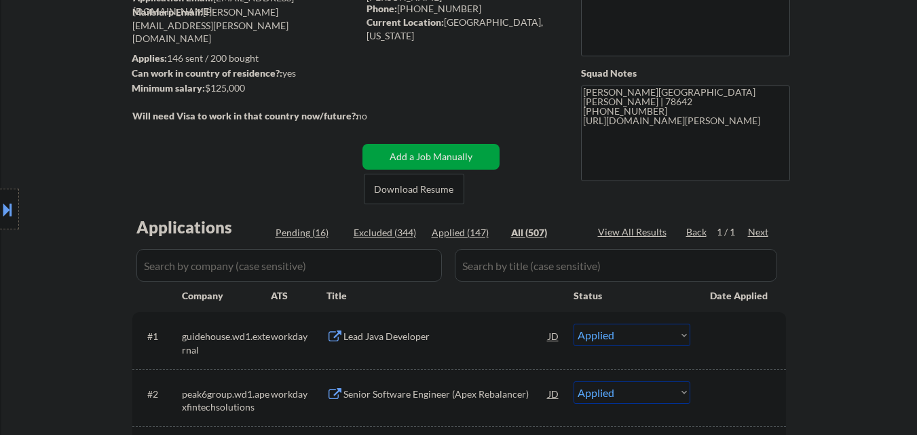
select select ""applied""
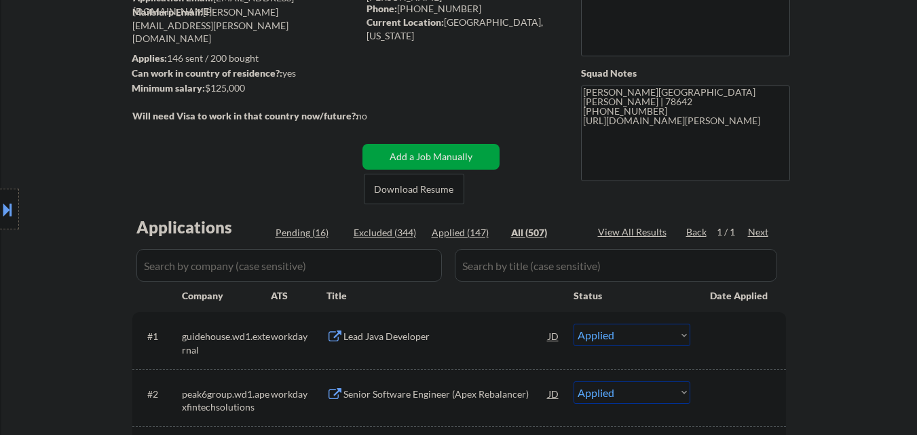
select select ""applied""
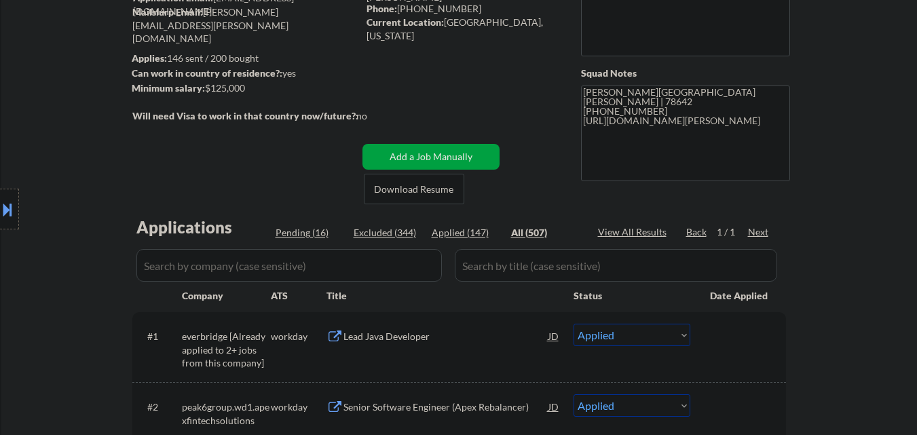
click at [409, 268] on input "input" at bounding box center [289, 265] width 306 height 33
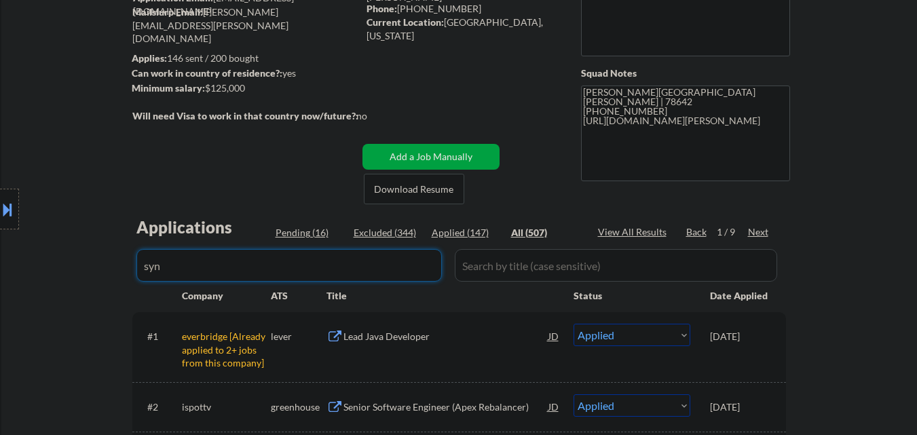
type input "synt"
select select ""excluded__location_""
select select ""excluded__bad_match_""
select select ""excluded__expired_""
select select ""excluded__location_""
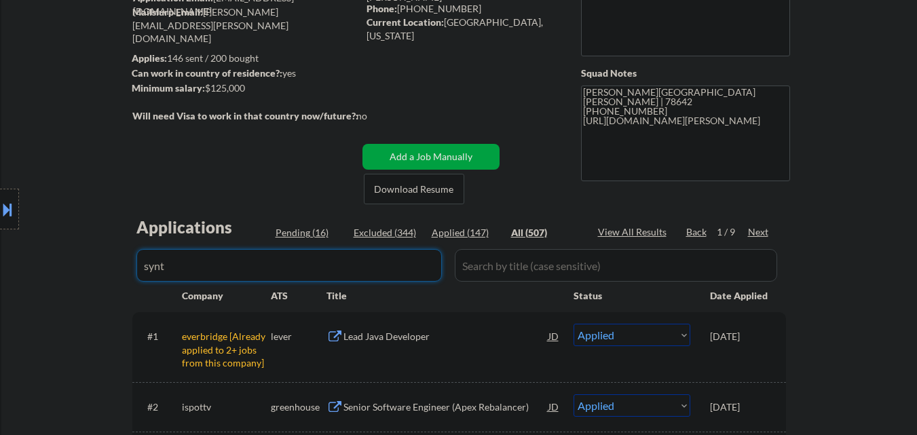
select select ""excluded__expired_""
select select ""pending""
select select ""excluded__location_""
select select ""excluded__other_""
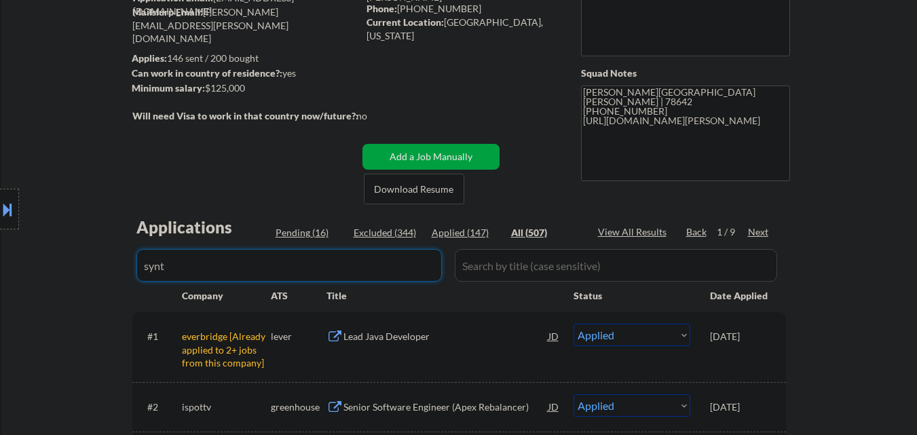
select select ""excluded__bad_match_""
select select ""excluded__location_""
select select ""excluded__other_""
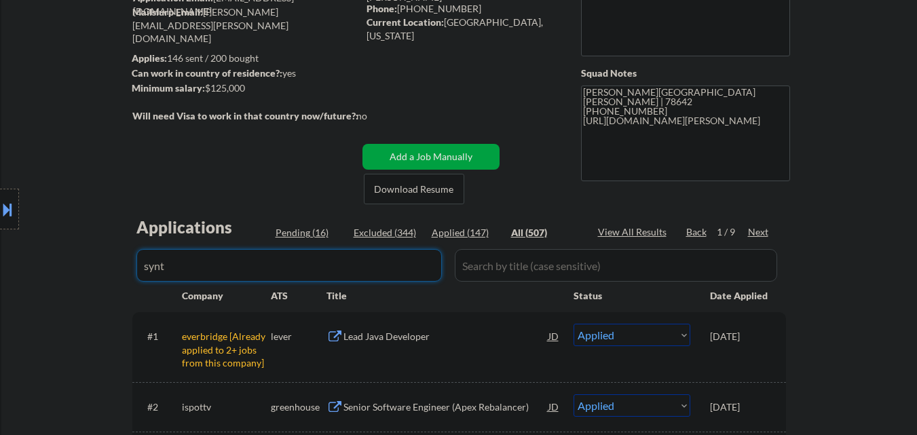
select select ""excluded__location_""
select select ""excluded__expired_""
select select ""excluded""
select select ""excluded__expired_""
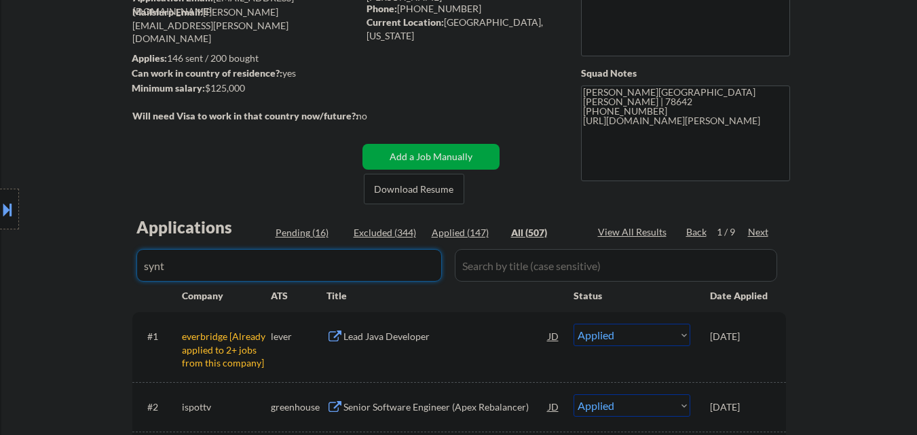
select select ""excluded__expired_""
select select ""excluded""
select select ""excluded__bad_match_""
select select ""excluded""
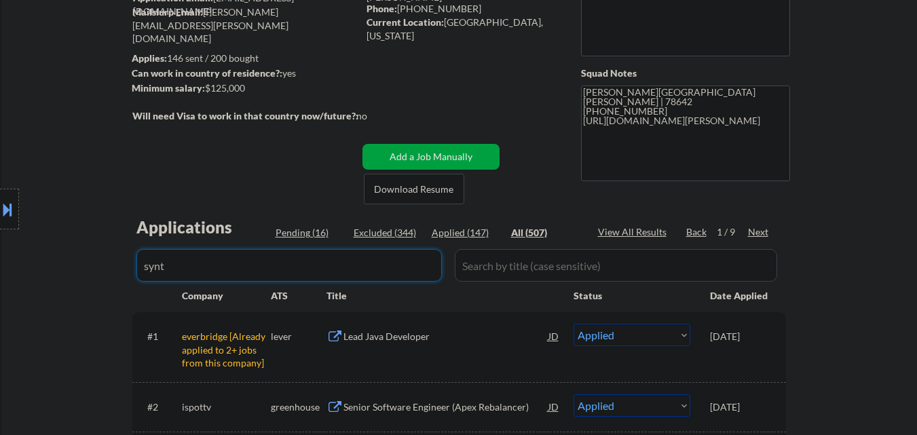
select select ""excluded__expired_""
select select ""excluded__bad_match_""
select select ""excluded__expired_""
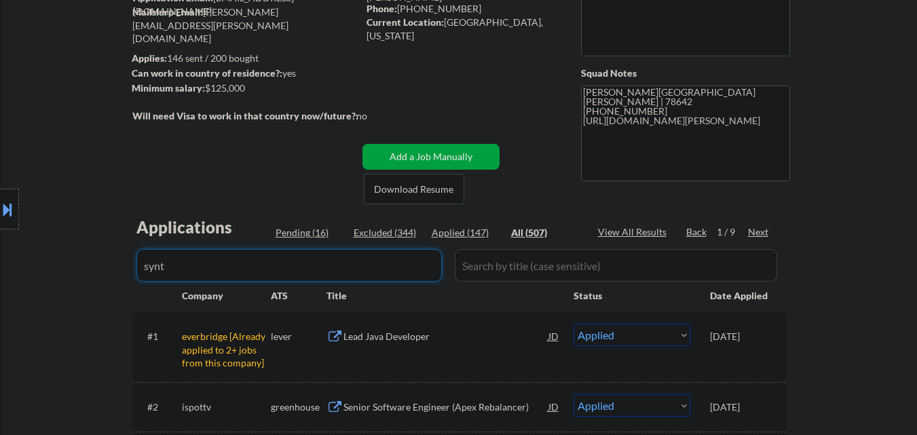
select select ""excluded__expired_""
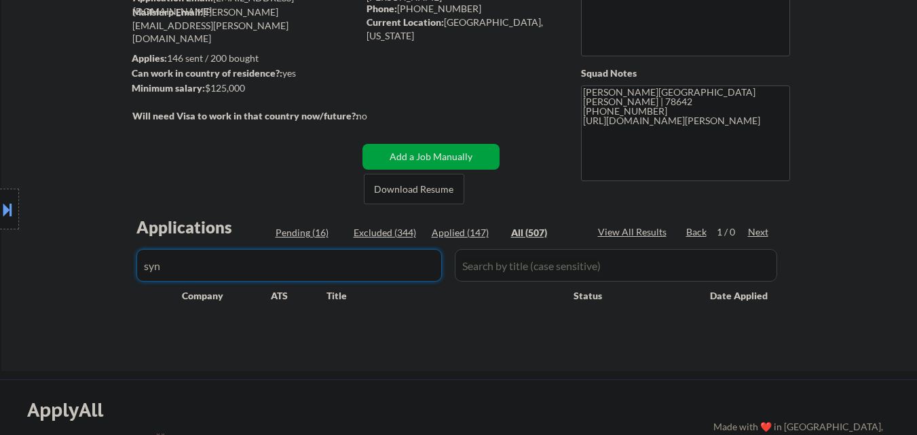
type input "syn"
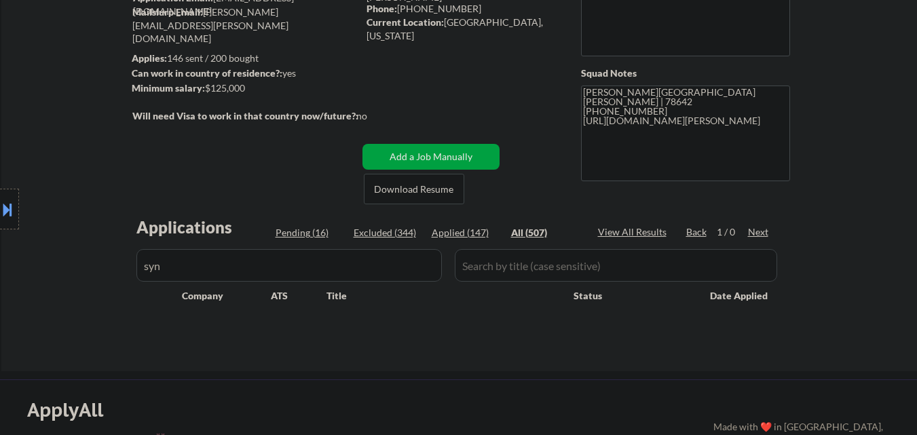
drag, startPoint x: 43, startPoint y: 296, endPoint x: 58, endPoint y: 305, distance: 17.9
click at [43, 297] on div "Location Inclusions: Austin, TX West Lake Hills, TX Rollingwood, TX Cedar Park,…" at bounding box center [121, 210] width 243 height 252
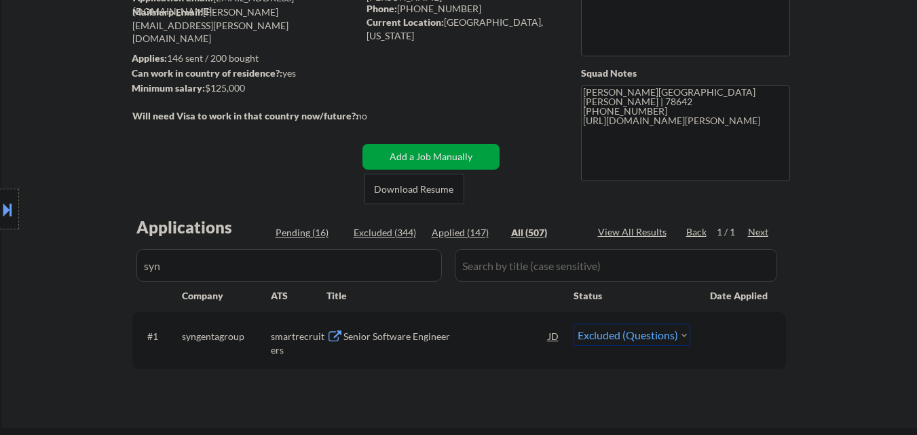
scroll to position [204, 0]
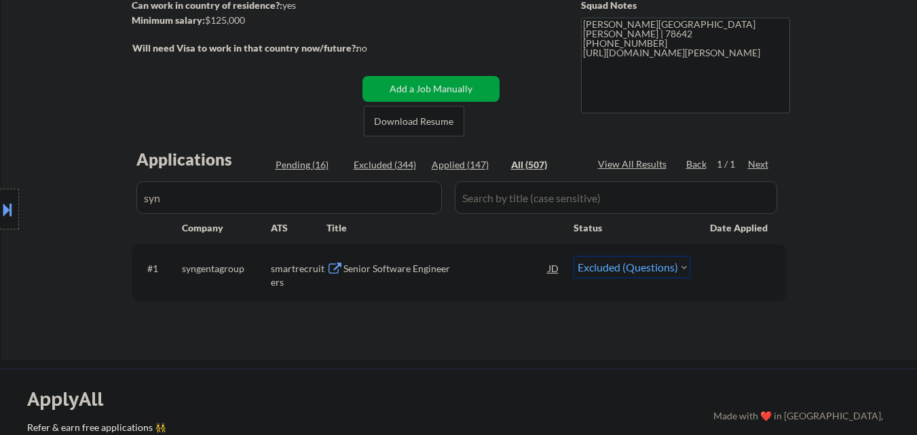
click at [639, 272] on select "Choose an option... Pending Applied Excluded (Questions) Excluded (Expired) Exc…" at bounding box center [632, 267] width 117 height 22
select select ""applied""
click at [574, 256] on select "Choose an option... Pending Applied Excluded (Questions) Excluded (Expired) Exc…" at bounding box center [632, 267] width 117 height 22
click at [624, 338] on div "← Return to /applysquad Mailslurp Inbox Job Search Builder Kevin Gilmore User E…" at bounding box center [460, 100] width 678 height 499
click at [333, 205] on input "input" at bounding box center [289, 197] width 306 height 33
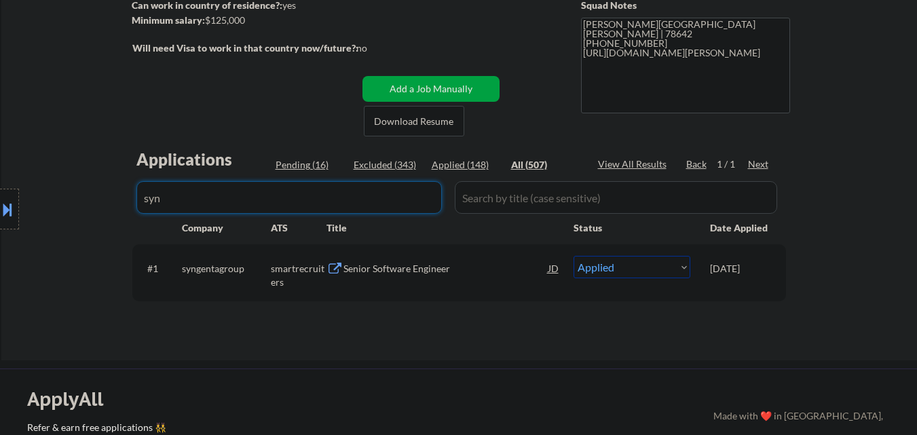
click at [333, 206] on input "input" at bounding box center [289, 197] width 306 height 33
click at [357, 210] on input "input" at bounding box center [289, 197] width 306 height 33
paste input "humeai"
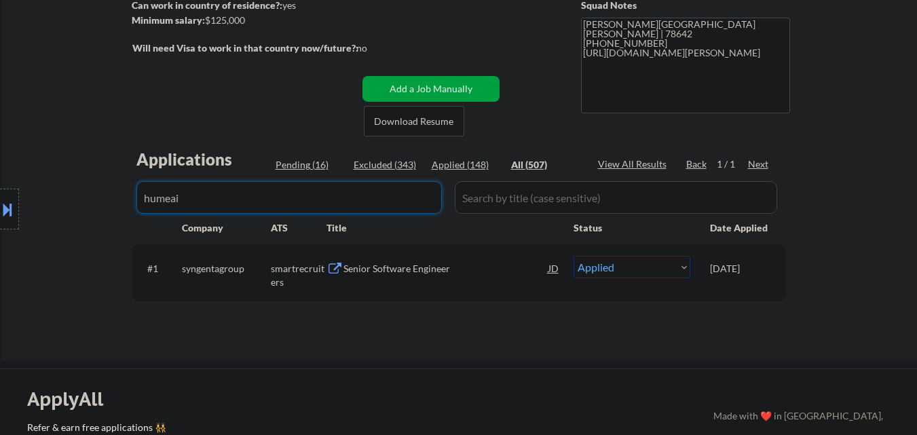
type input "humeai"
click at [65, 276] on div "Location Inclusions: Austin, TX West Lake Hills, TX Rollingwood, TX Cedar Park,…" at bounding box center [121, 210] width 243 height 252
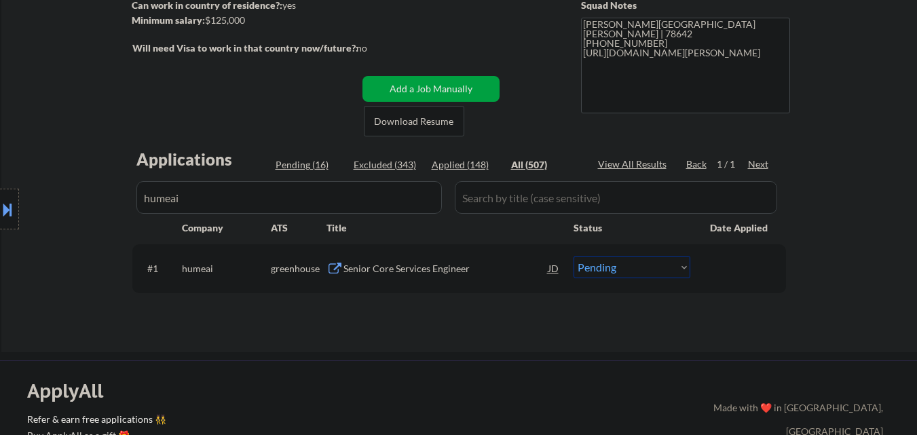
select select ""applied""
click at [363, 204] on input "input" at bounding box center [289, 197] width 306 height 33
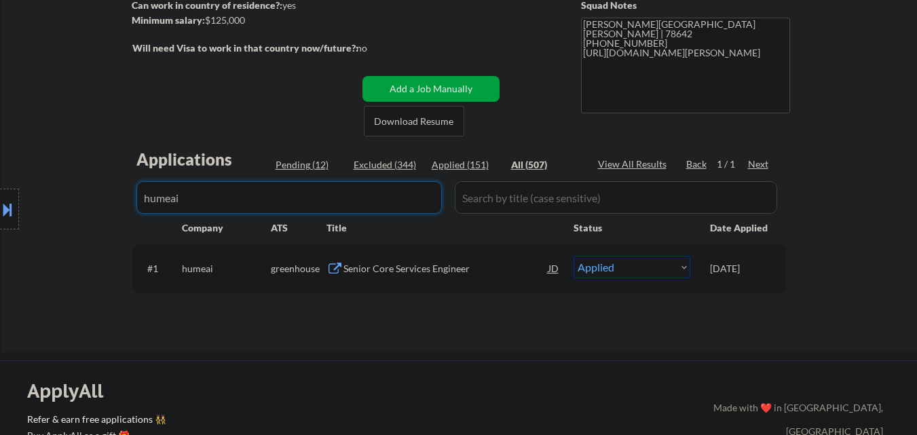
click at [363, 204] on input "input" at bounding box center [289, 197] width 306 height 33
paste input "ivanti"
click at [20, 270] on div "Location Inclusions: Austin, TX West Lake Hills, TX Rollingwood, TX Cedar Park,…" at bounding box center [121, 210] width 243 height 252
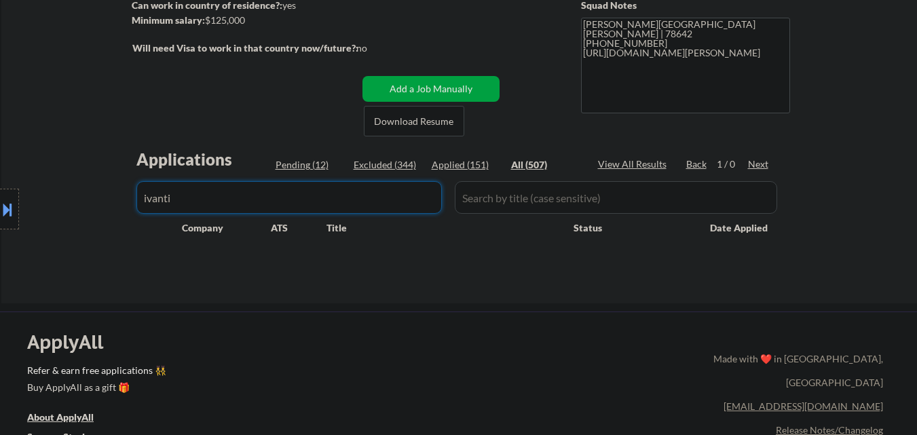
click at [402, 195] on input "input" at bounding box center [289, 197] width 306 height 33
click at [358, 191] on input "input" at bounding box center [289, 197] width 306 height 33
click at [357, 191] on input "input" at bounding box center [289, 197] width 306 height 33
type input "uopa"
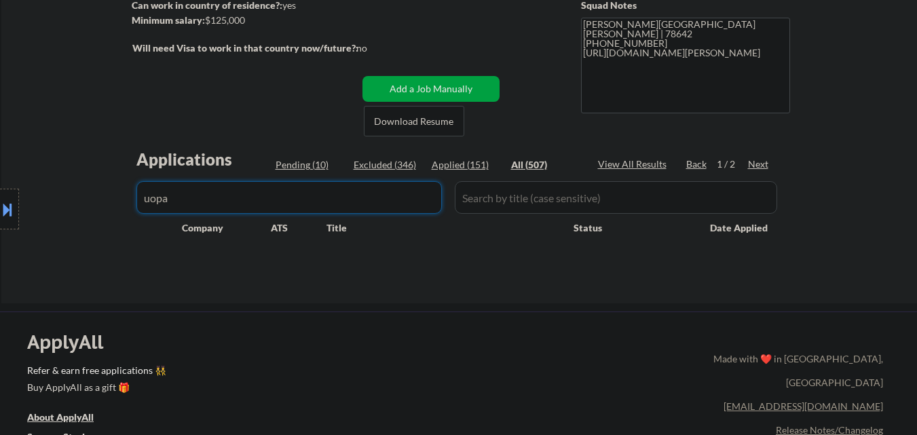
select select ""excluded__expired_""
select select ""excluded""
select select ""excluded__expired_""
select select ""pending""
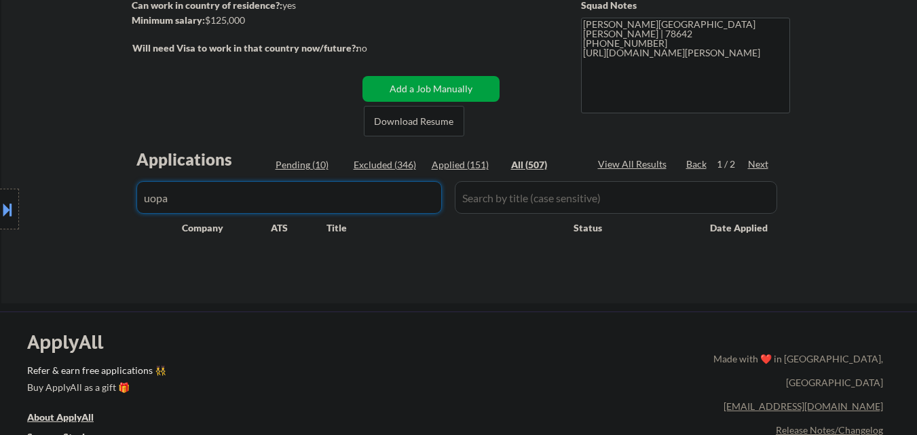
select select ""excluded""
select select ""excluded__location_""
select select ""excluded__other_""
select select ""excluded__bad_match_""
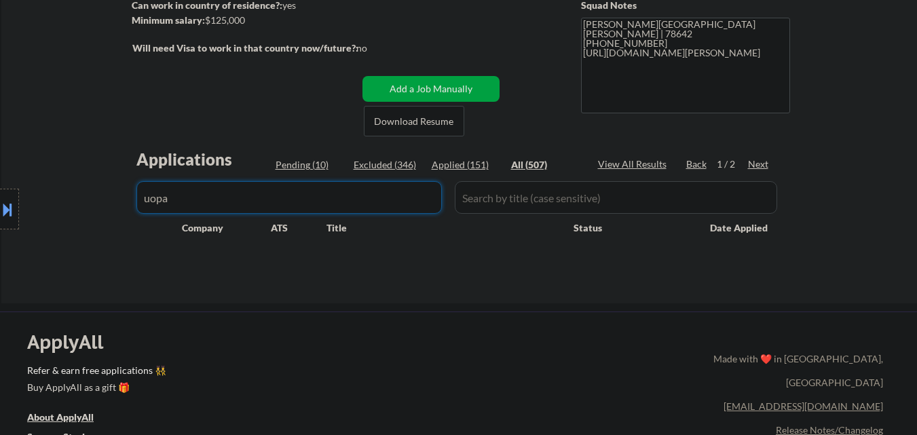
select select ""excluded__salary_""
select select ""excluded__other_""
select select ""excluded__expired_""
select select ""excluded""
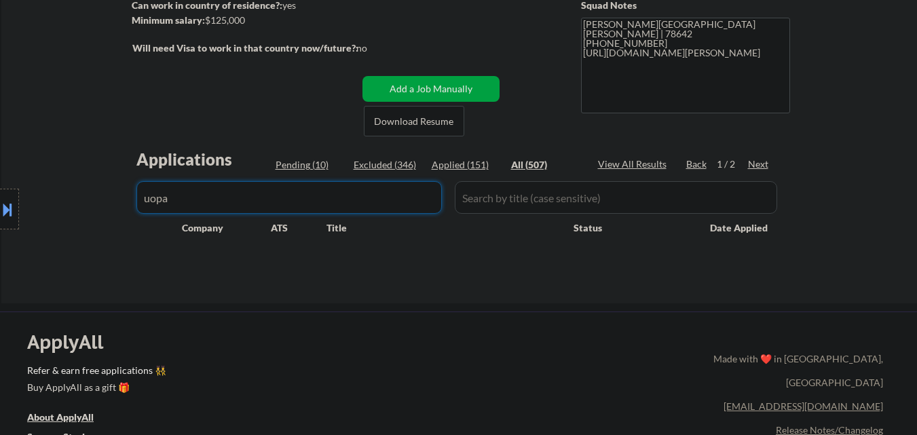
select select ""excluded__other_""
select select ""excluded__expired_""
select select ""excluded__bad_match_""
select select ""excluded__salary_""
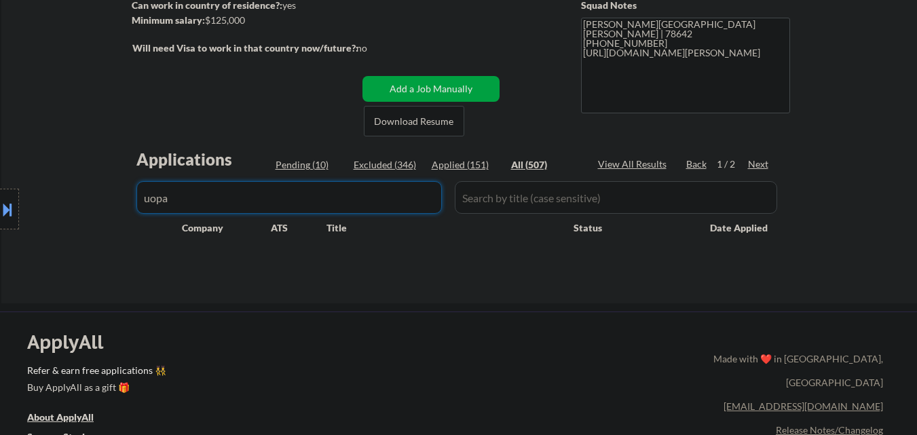
select select ""excluded__bad_match_""
select select ""excluded__location_""
select select ""excluded__expired_""
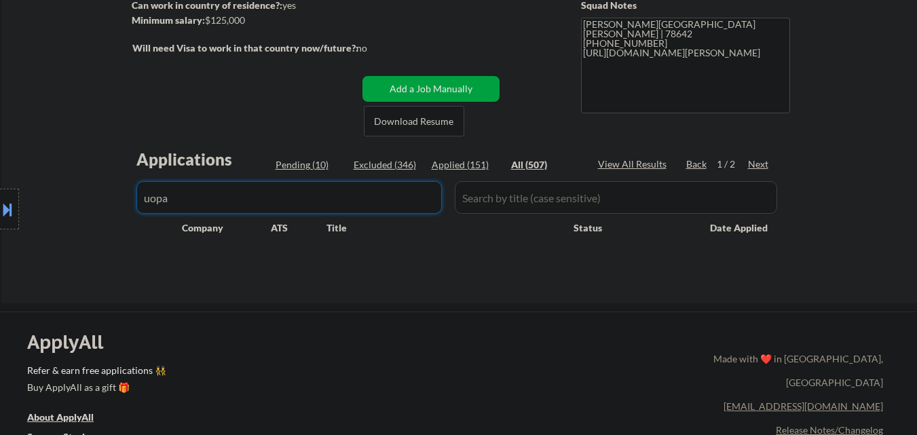
select select ""excluded__bad_match_""
select select ""excluded__location_""
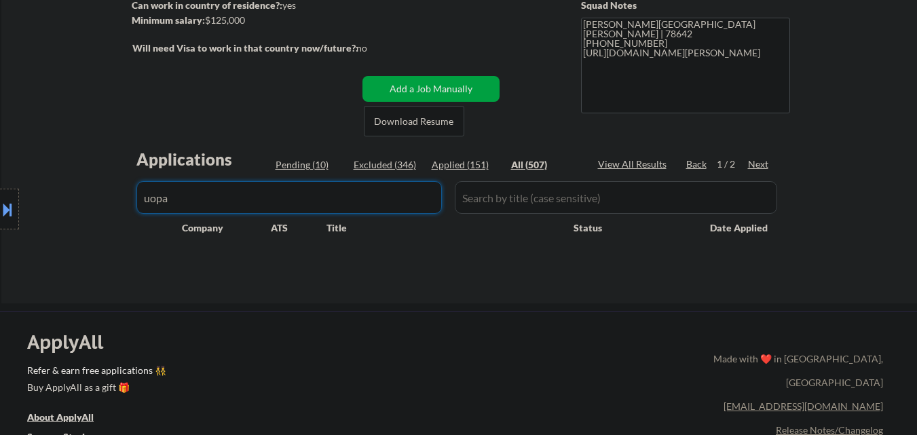
select select ""excluded__location_""
select select ""excluded__salary_""
select select ""pending""
select select ""excluded__bad_match_""
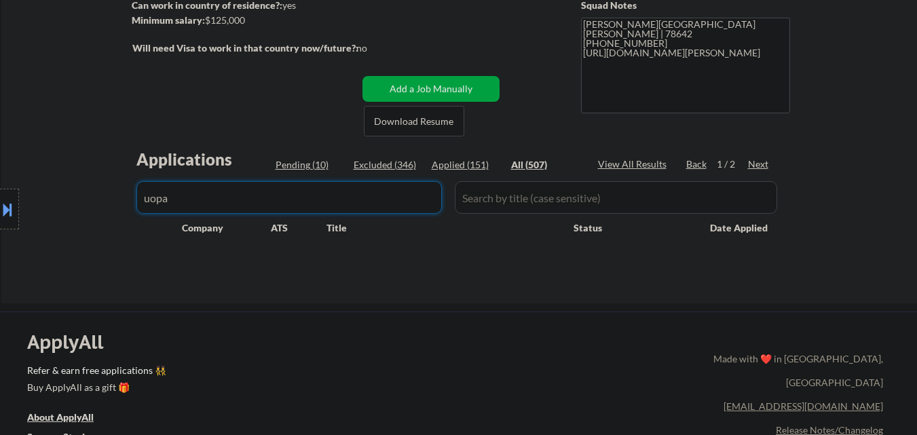
select select ""pending""
select select ""excluded__bad_match_""
select select ""excluded__other_""
select select ""excluded__location_""
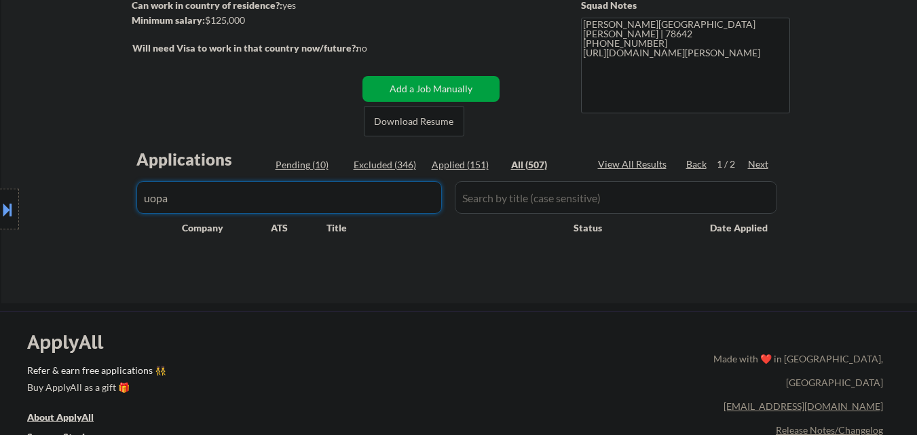
select select ""excluded""
select select ""excluded__location_""
select select ""excluded""
select select ""excluded__location_""
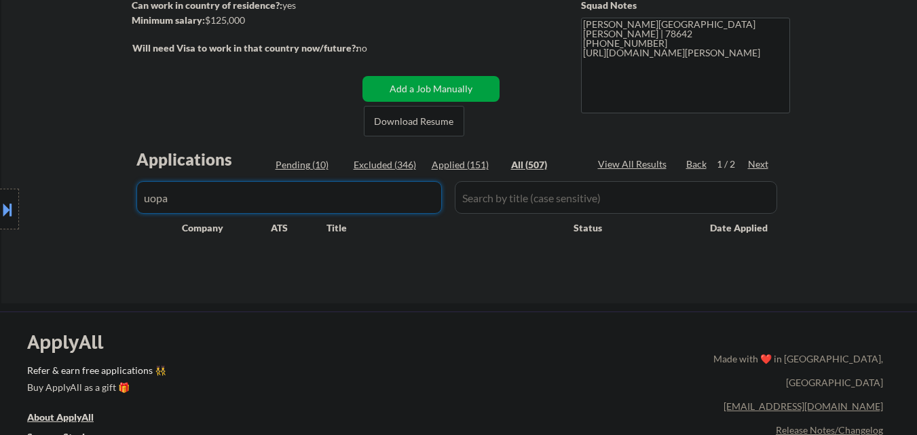
select select ""excluded__expired_""
select select ""excluded__bad_match_""
select select ""excluded__expired_""
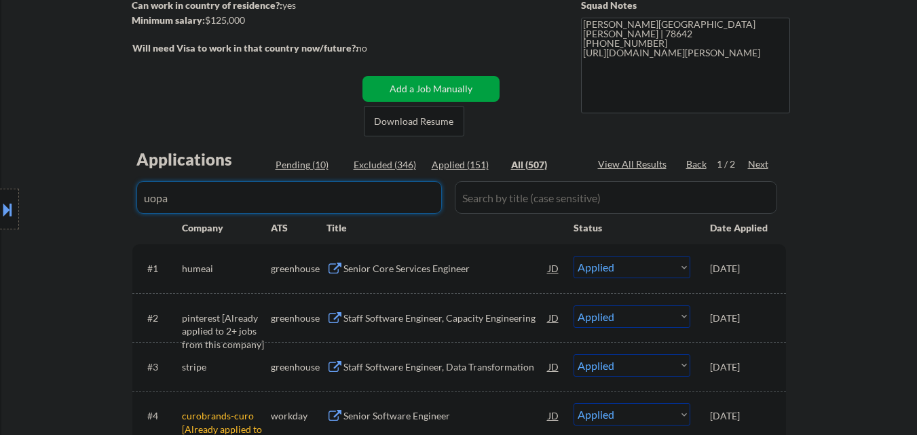
drag, startPoint x: 132, startPoint y: 240, endPoint x: 150, endPoint y: 218, distance: 28.4
click at [132, 239] on div "Location Inclusions: Austin, TX West Lake Hills, TX Rollingwood, TX Cedar Park,…" at bounding box center [121, 210] width 243 height 252
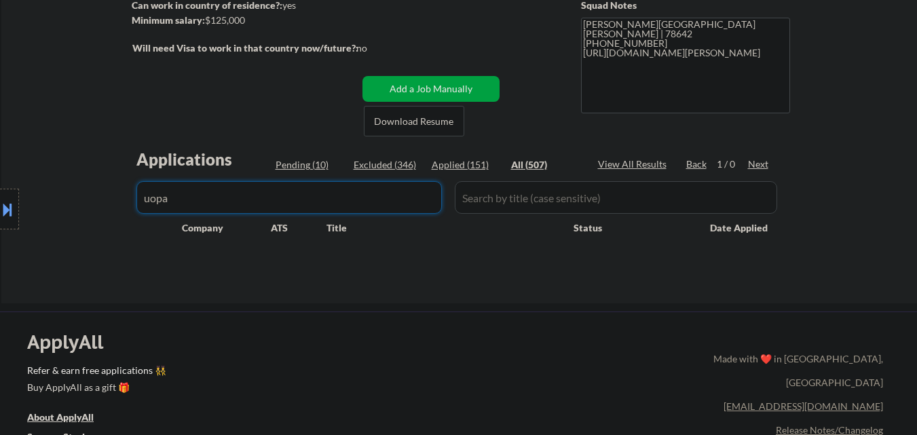
click at [371, 196] on input "input" at bounding box center [289, 197] width 306 height 33
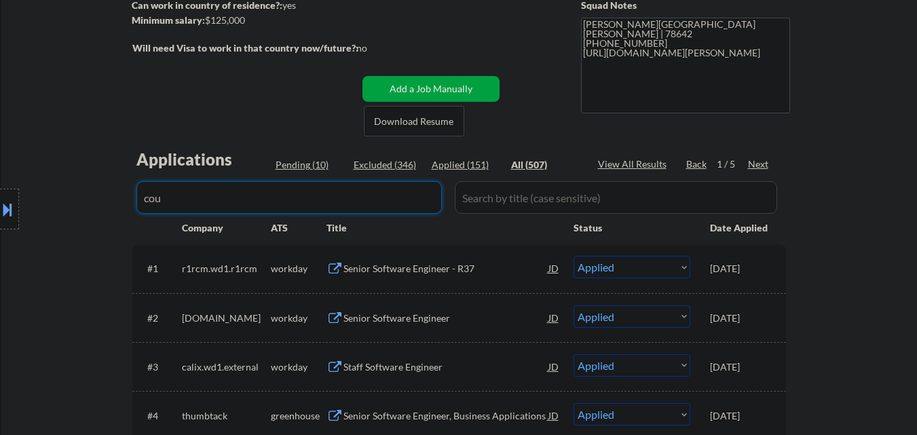
drag, startPoint x: 111, startPoint y: 327, endPoint x: 179, endPoint y: 286, distance: 79.8
click at [112, 327] on div "Location Inclusions: Austin, TX West Lake Hills, TX Rollingwood, TX Cedar Park,…" at bounding box center [121, 210] width 243 height 252
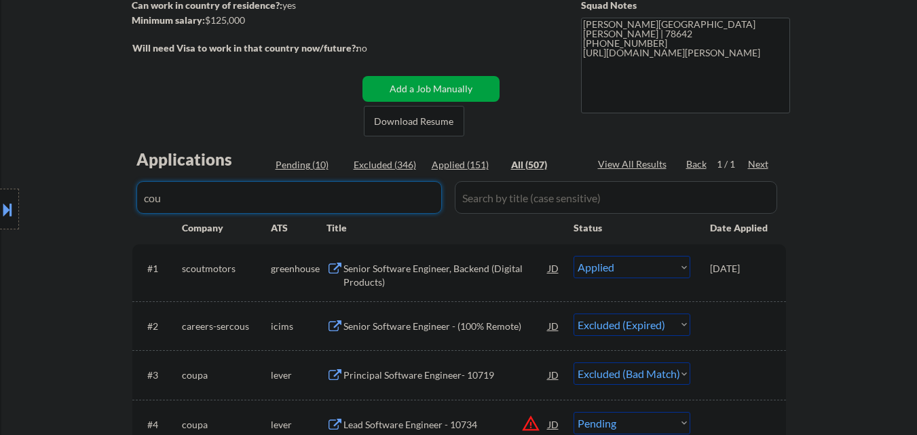
click at [405, 189] on input "input" at bounding box center [289, 197] width 306 height 33
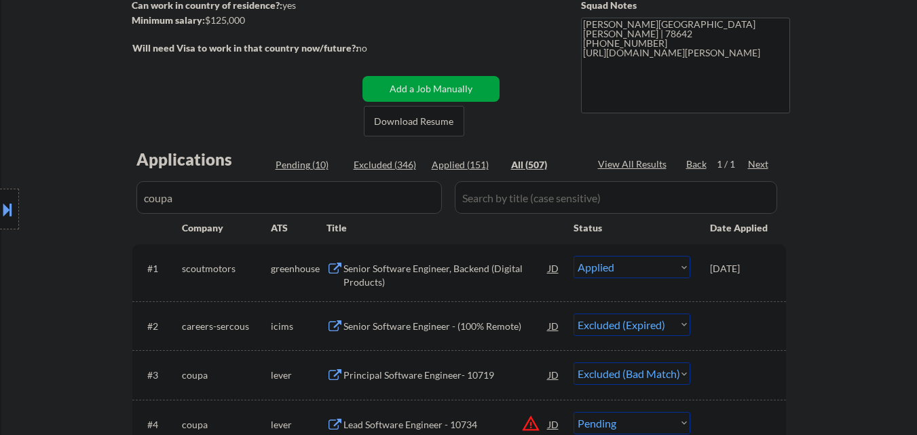
drag, startPoint x: 46, startPoint y: 405, endPoint x: 47, endPoint y: 394, distance: 10.9
click at [46, 405] on div "← Return to /applysquad Mailslurp Inbox Job Search Builder Kevin Gilmore User E…" at bounding box center [459, 179] width 916 height 657
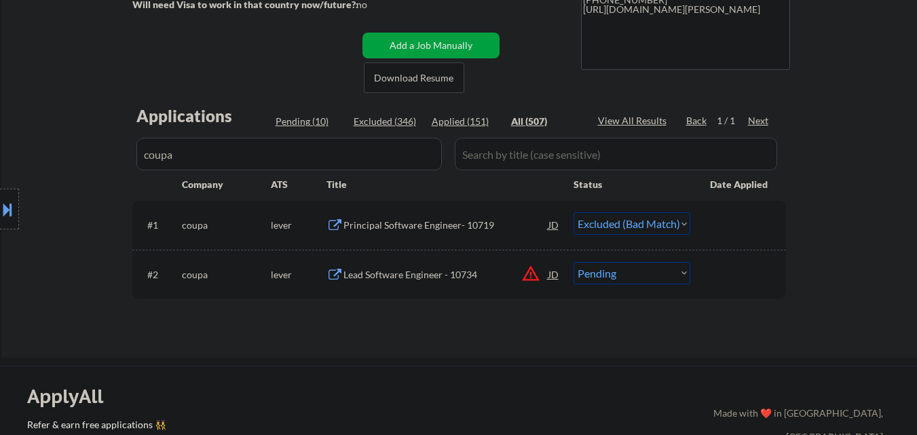
scroll to position [272, 0]
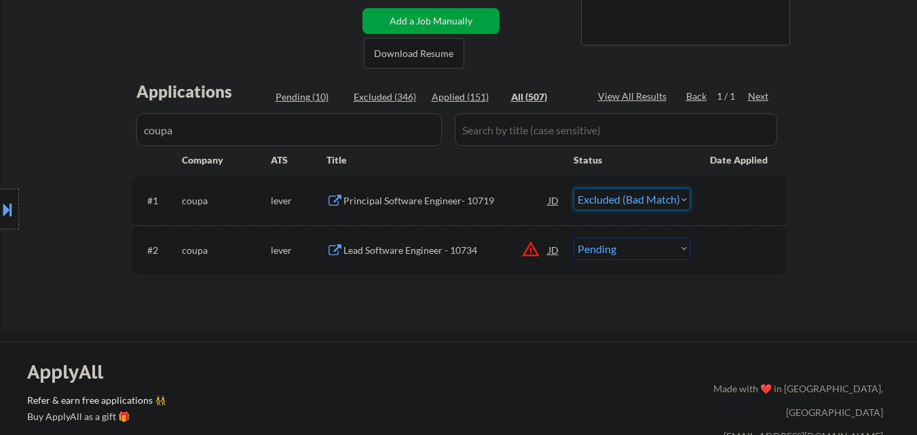
click at [677, 193] on select "Choose an option... Pending Applied Excluded (Questions) Excluded (Expired) Exc…" at bounding box center [632, 199] width 117 height 22
click at [574, 188] on select "Choose an option... Pending Applied Excluded (Questions) Excluded (Expired) Exc…" at bounding box center [632, 199] width 117 height 22
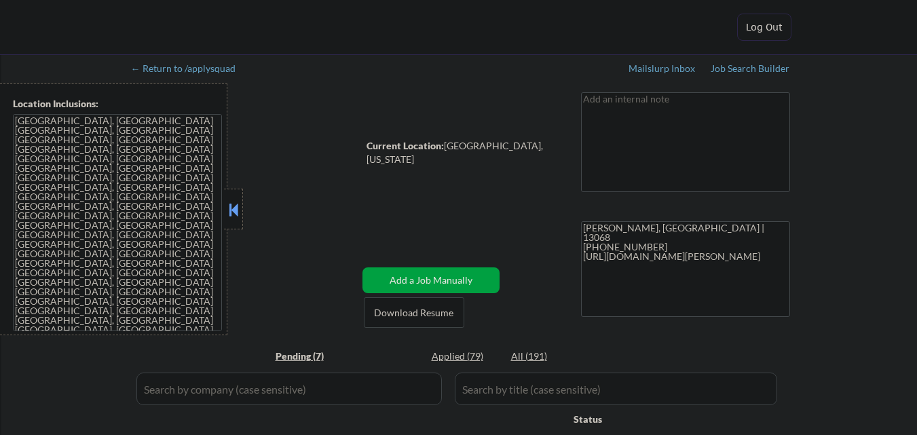
select select ""pending""
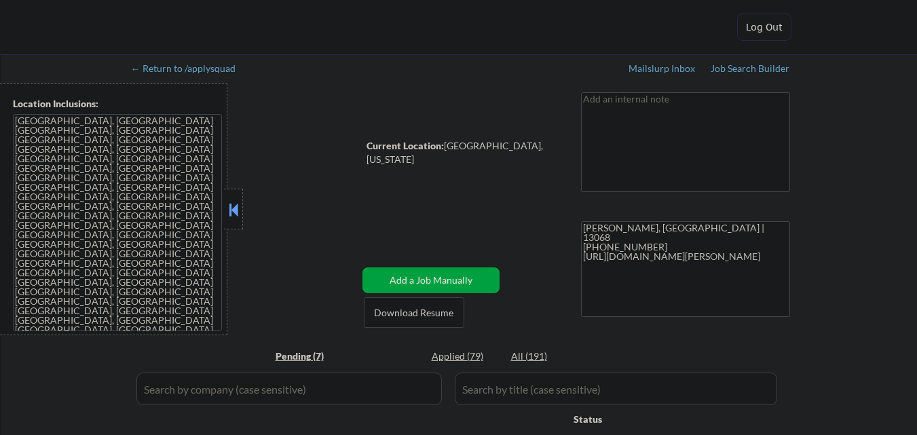
select select ""pending""
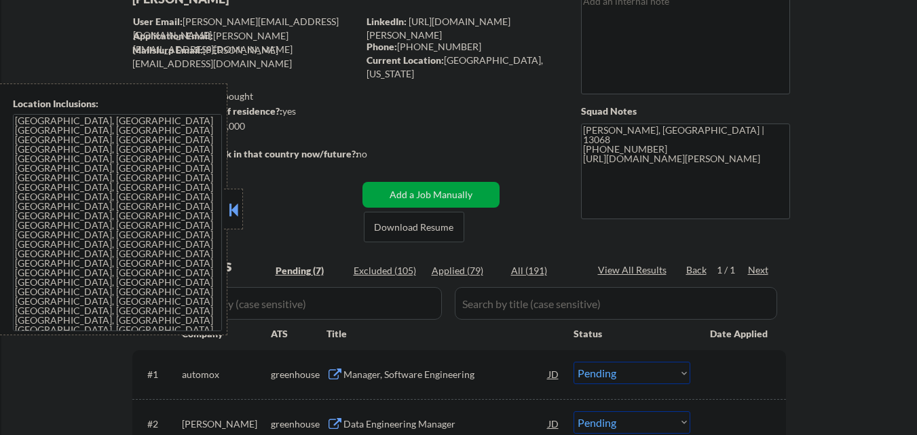
scroll to position [136, 0]
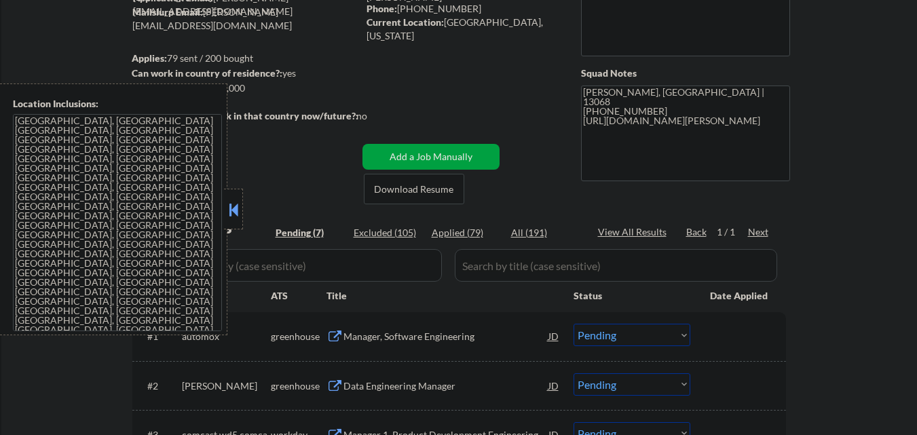
click at [237, 208] on button at bounding box center [233, 210] width 15 height 20
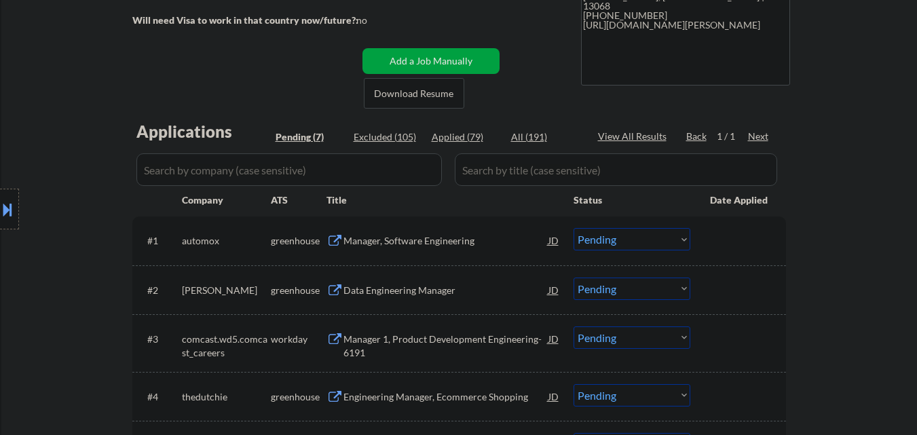
scroll to position [407, 0]
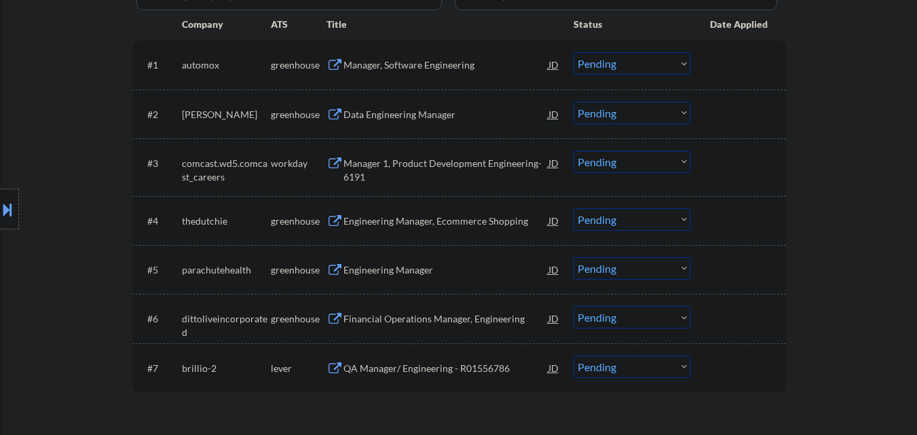
drag, startPoint x: 77, startPoint y: 319, endPoint x: 152, endPoint y: 265, distance: 92.3
click at [79, 319] on div "Location Inclusions: [GEOGRAPHIC_DATA], [GEOGRAPHIC_DATA] [GEOGRAPHIC_DATA], [G…" at bounding box center [121, 210] width 243 height 252
click at [462, 368] on div "QA Manager/ Engineering - R01556786" at bounding box center [446, 369] width 205 height 14
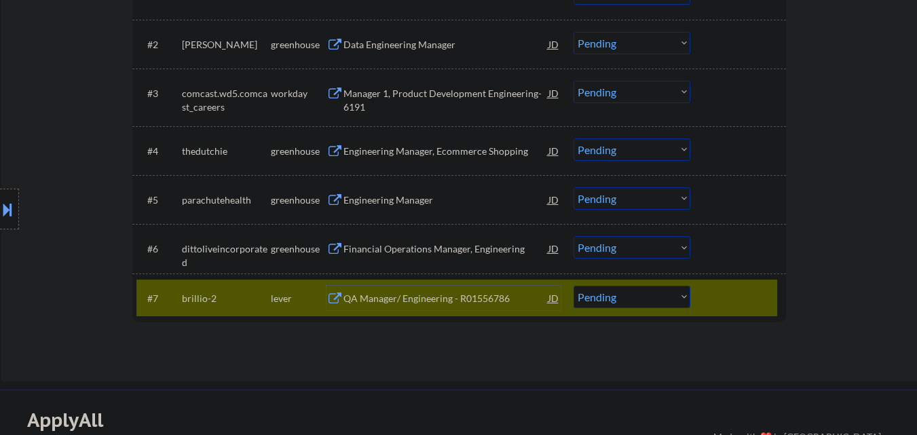
scroll to position [543, 0]
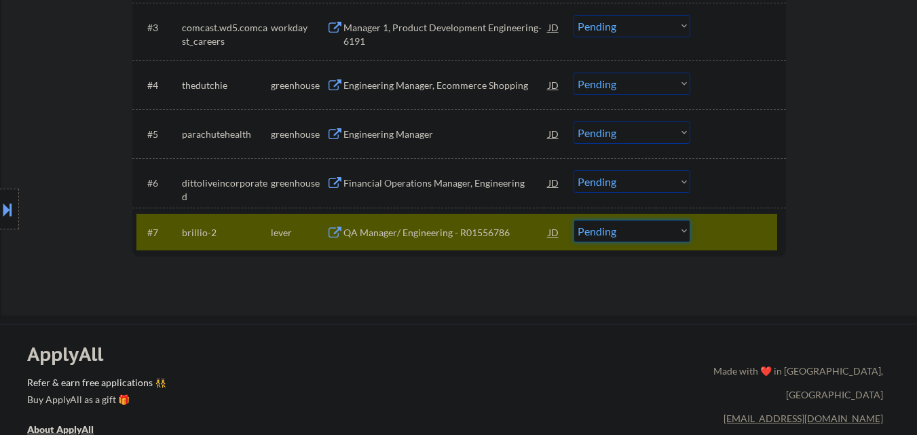
click at [669, 235] on select "Choose an option... Pending Applied Excluded (Questions) Excluded (Expired) Exc…" at bounding box center [632, 231] width 117 height 22
select select ""excluded__bad_match_""
click at [574, 220] on select "Choose an option... Pending Applied Excluded (Questions) Excluded (Expired) Exc…" at bounding box center [632, 231] width 117 height 22
click at [738, 228] on div at bounding box center [740, 232] width 60 height 24
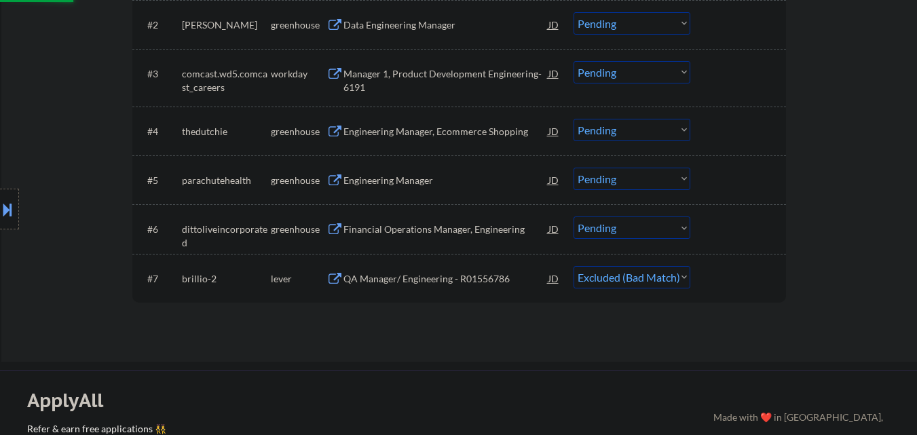
scroll to position [475, 0]
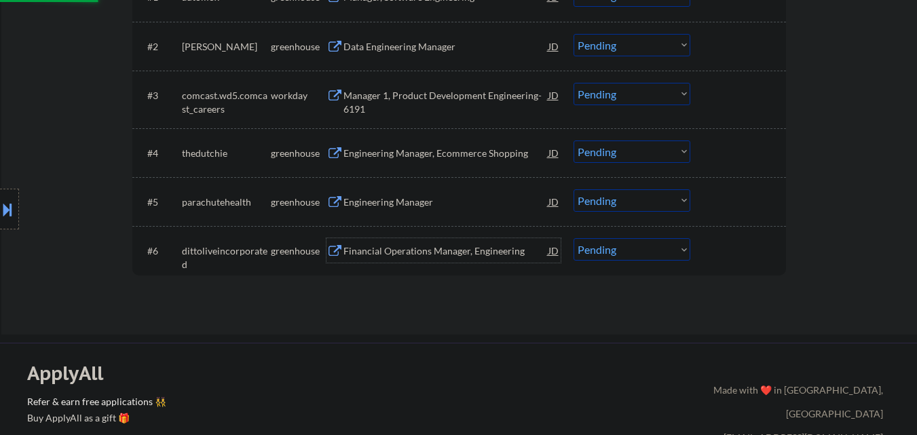
click at [487, 255] on div "Financial Operations Manager, Engineering" at bounding box center [446, 251] width 205 height 14
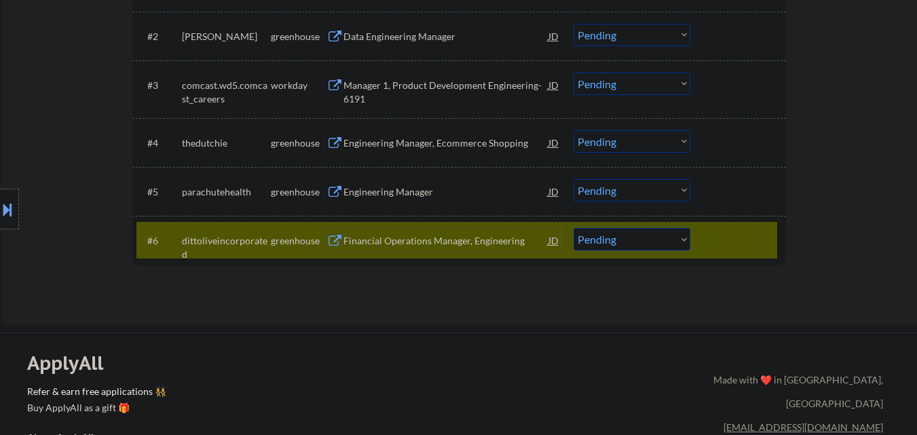
scroll to position [611, 0]
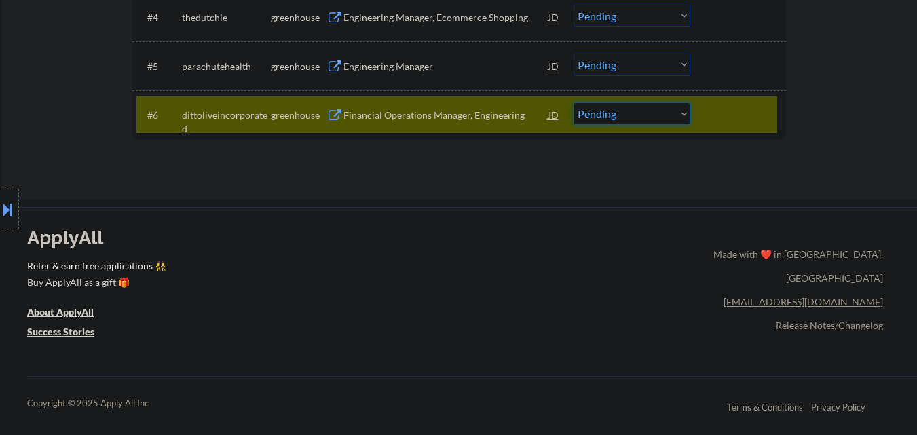
click at [676, 122] on select "Choose an option... Pending Applied Excluded (Questions) Excluded (Expired) Exc…" at bounding box center [632, 114] width 117 height 22
select select ""excluded__bad_match_""
click at [574, 103] on select "Choose an option... Pending Applied Excluded (Questions) Excluded (Expired) Exc…" at bounding box center [632, 114] width 117 height 22
drag, startPoint x: 778, startPoint y: 115, endPoint x: 673, endPoint y: 175, distance: 121.3
click at [778, 117] on div "#6 dittoliveincorporated greenhouse Financial Operations Manager, Engineering J…" at bounding box center [459, 114] width 654 height 49
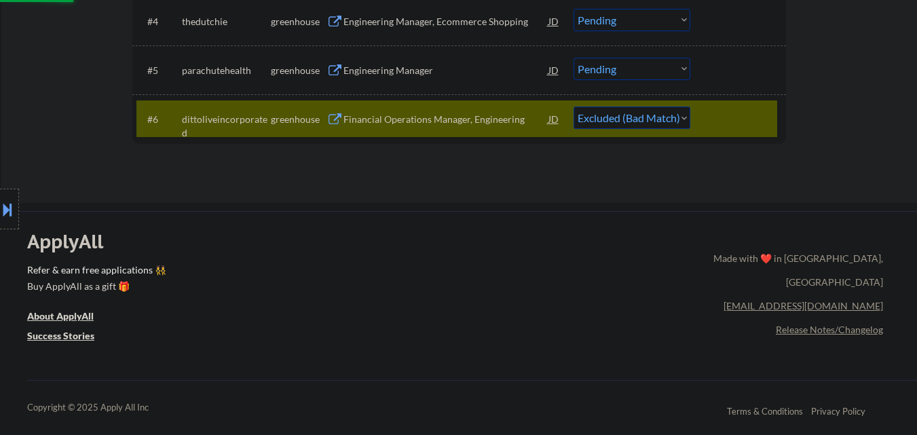
scroll to position [543, 0]
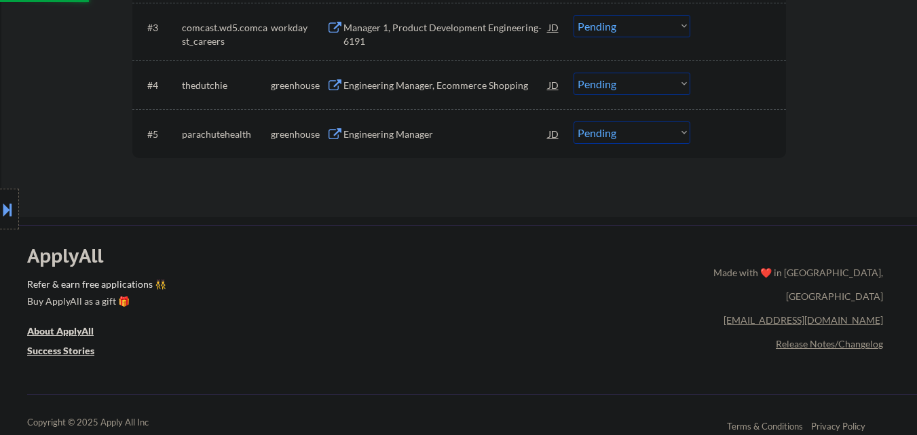
click at [401, 145] on div "Engineering Manager" at bounding box center [446, 134] width 205 height 24
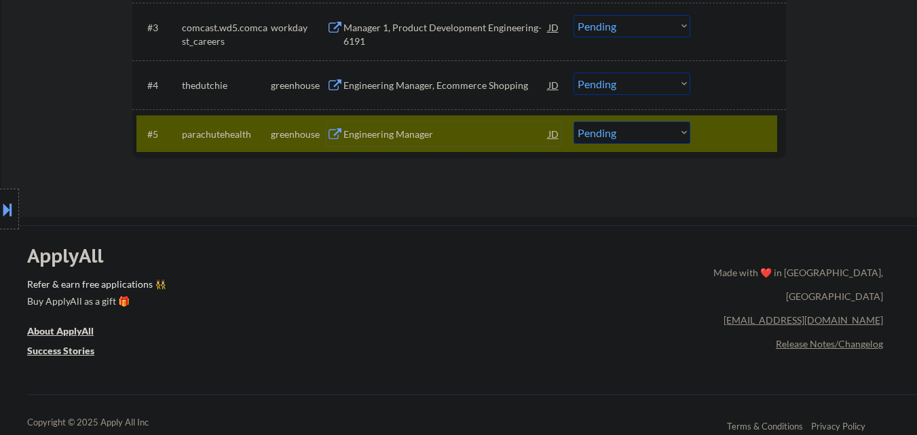
click at [690, 128] on select "Choose an option... Pending Applied Excluded (Questions) Excluded (Expired) Exc…" at bounding box center [632, 133] width 117 height 22
select select ""excluded__bad_match_""
click at [574, 122] on select "Choose an option... Pending Applied Excluded (Questions) Excluded (Expired) Exc…" at bounding box center [632, 133] width 117 height 22
click at [717, 132] on div at bounding box center [740, 134] width 60 height 24
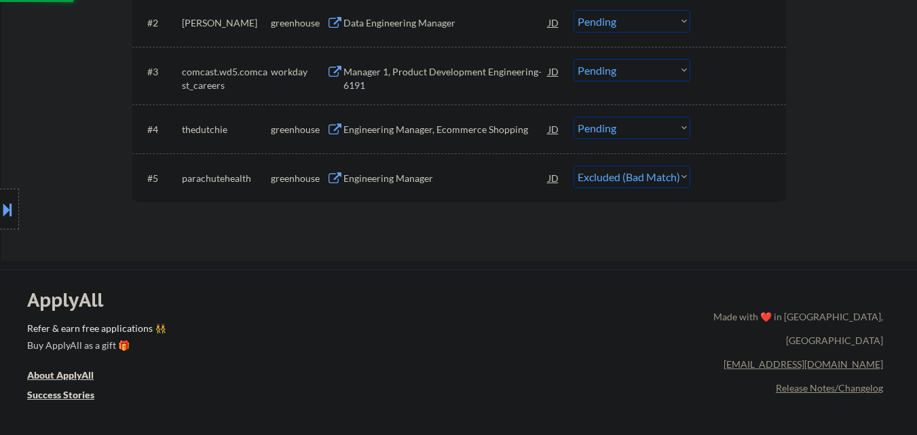
scroll to position [475, 0]
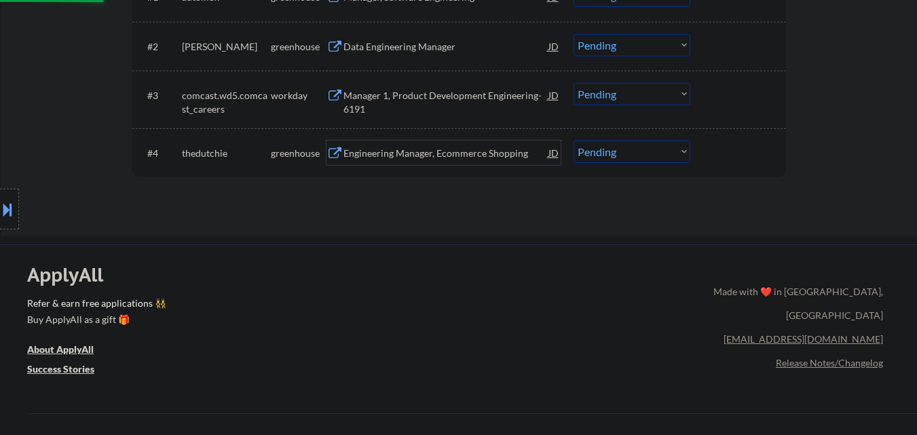
click at [512, 152] on div "Engineering Manager, Ecommerce Shopping" at bounding box center [446, 154] width 205 height 14
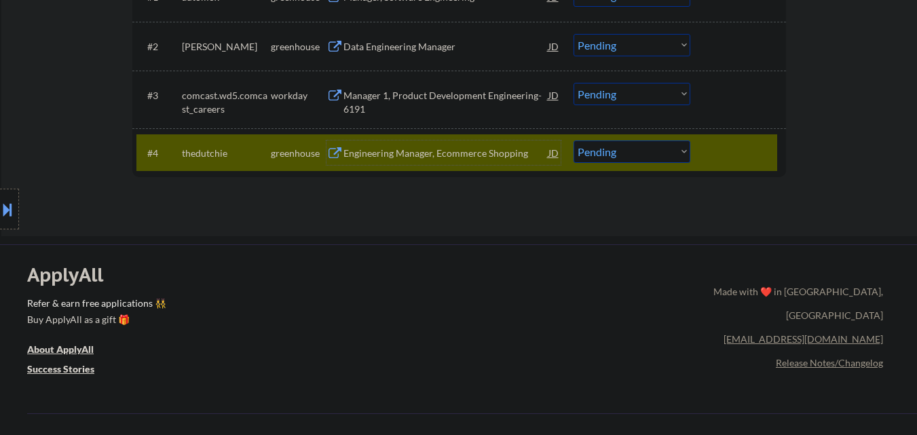
click at [402, 152] on div "Engineering Manager, Ecommerce Shopping" at bounding box center [446, 154] width 205 height 14
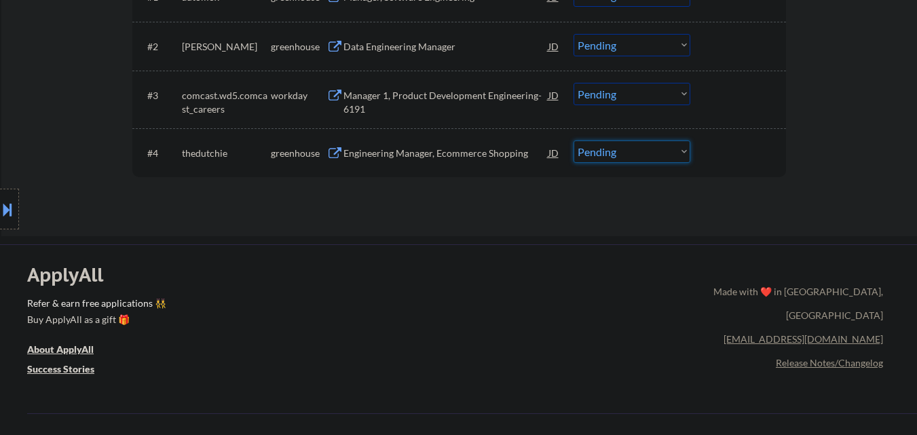
drag, startPoint x: 647, startPoint y: 150, endPoint x: 644, endPoint y: 160, distance: 10.1
click at [647, 151] on select "Choose an option... Pending Applied Excluded (Questions) Excluded (Expired) Exc…" at bounding box center [632, 152] width 117 height 22
select select ""applied""
click at [574, 141] on select "Choose an option... Pending Applied Excluded (Questions) Excluded (Expired) Exc…" at bounding box center [632, 152] width 117 height 22
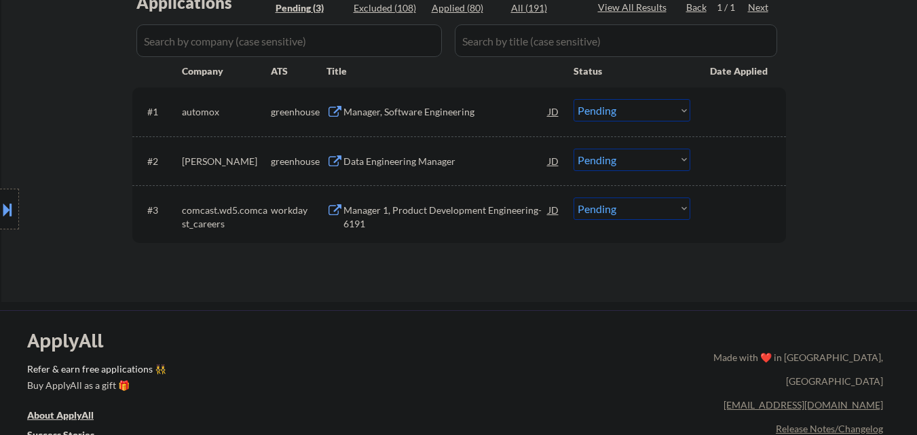
scroll to position [339, 0]
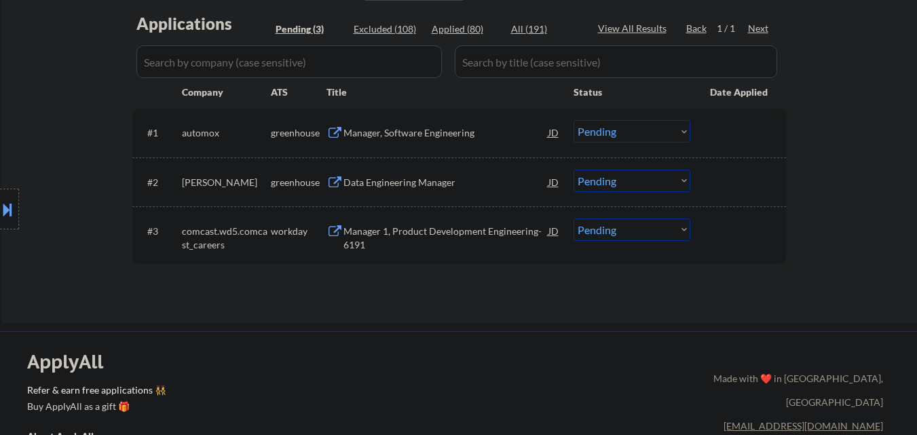
click at [424, 180] on div "Data Engineering Manager" at bounding box center [446, 183] width 205 height 14
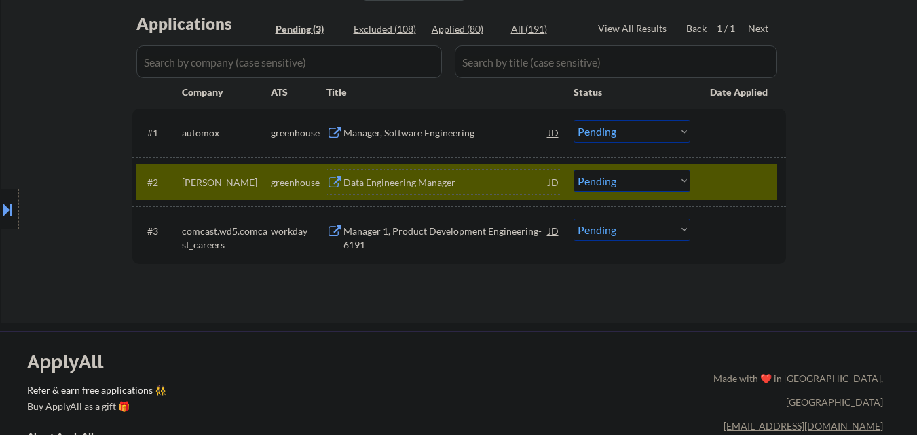
drag, startPoint x: 370, startPoint y: 184, endPoint x: 384, endPoint y: 178, distance: 14.9
click at [373, 183] on div "Data Engineering Manager" at bounding box center [446, 183] width 205 height 14
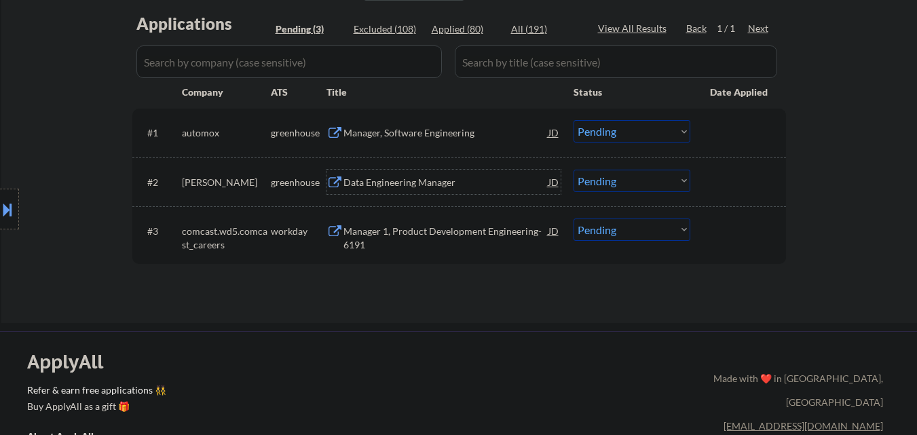
click at [626, 185] on select "Choose an option... Pending Applied Excluded (Questions) Excluded (Expired) Exc…" at bounding box center [632, 181] width 117 height 22
click at [574, 170] on select "Choose an option... Pending Applied Excluded (Questions) Excluded (Expired) Exc…" at bounding box center [632, 181] width 117 height 22
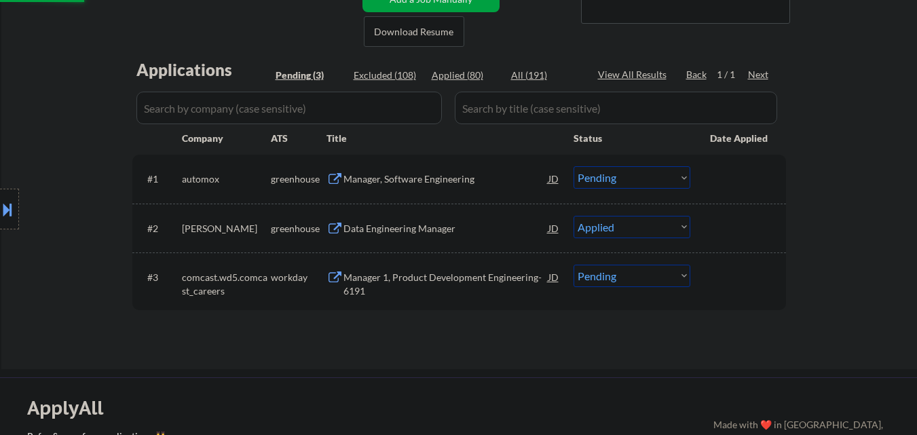
scroll to position [272, 0]
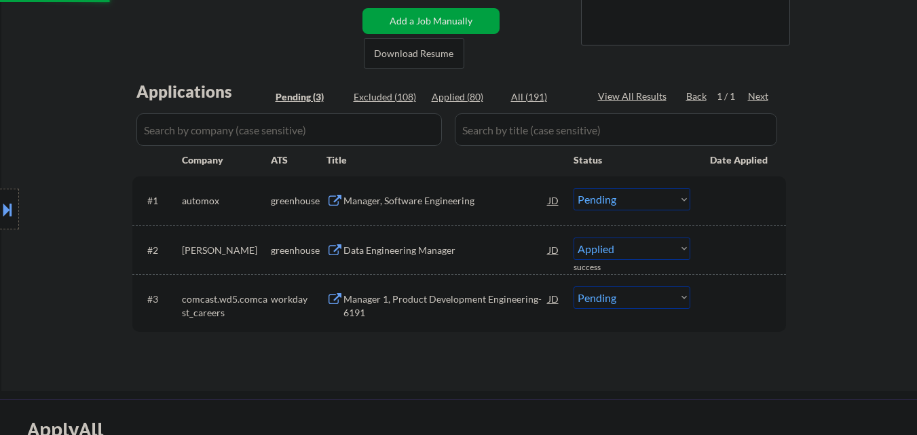
select select ""pending""
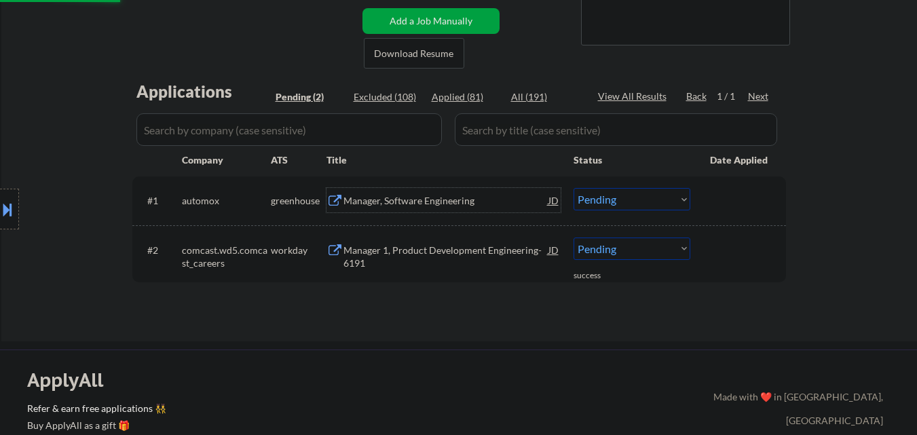
click at [449, 204] on div "Manager, Software Engineering" at bounding box center [446, 201] width 205 height 14
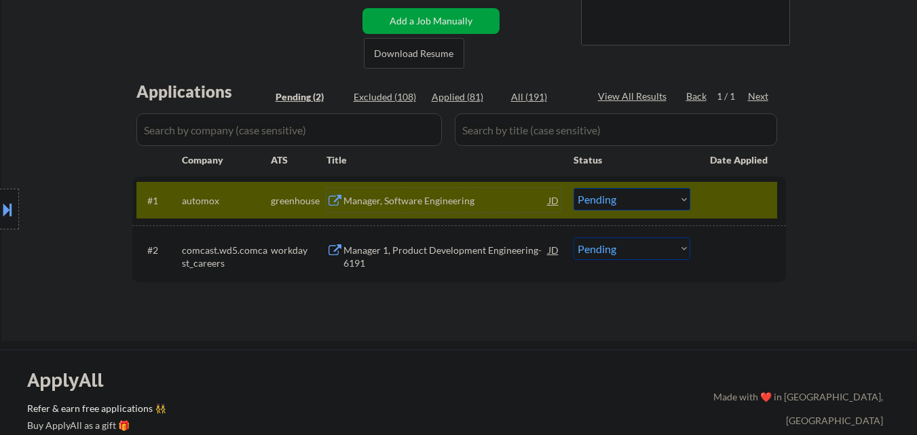
drag, startPoint x: 627, startPoint y: 199, endPoint x: 631, endPoint y: 209, distance: 11.0
click at [629, 200] on select "Choose an option... Pending Applied Excluded (Questions) Excluded (Expired) Exc…" at bounding box center [632, 199] width 117 height 22
click at [574, 188] on select "Choose an option... Pending Applied Excluded (Questions) Excluded (Expired) Exc…" at bounding box center [632, 199] width 117 height 22
click at [765, 201] on div at bounding box center [740, 200] width 60 height 24
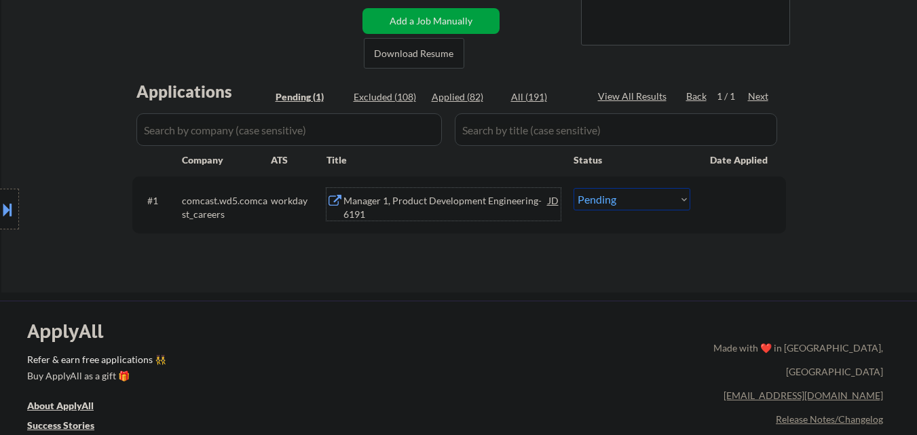
click at [419, 208] on div "Manager 1, Product Development Engineering-6191" at bounding box center [446, 207] width 205 height 26
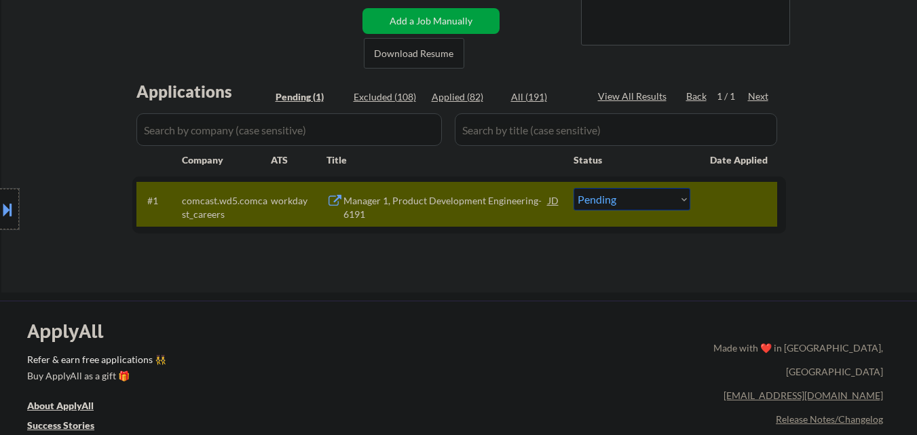
click at [0, 228] on div at bounding box center [9, 209] width 19 height 41
click at [0, 0] on div "Location Inclusions: [GEOGRAPHIC_DATA], [GEOGRAPHIC_DATA] [GEOGRAPHIC_DATA], [G…" at bounding box center [0, 0] width 0 height 0
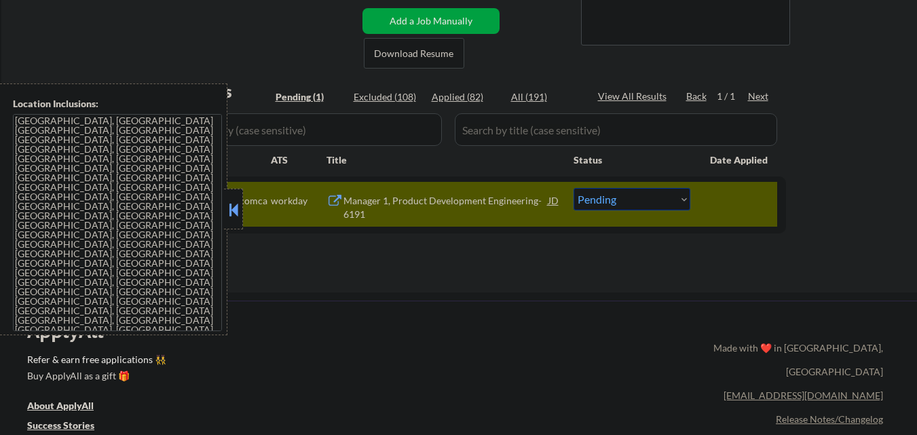
click at [242, 215] on div at bounding box center [233, 209] width 19 height 41
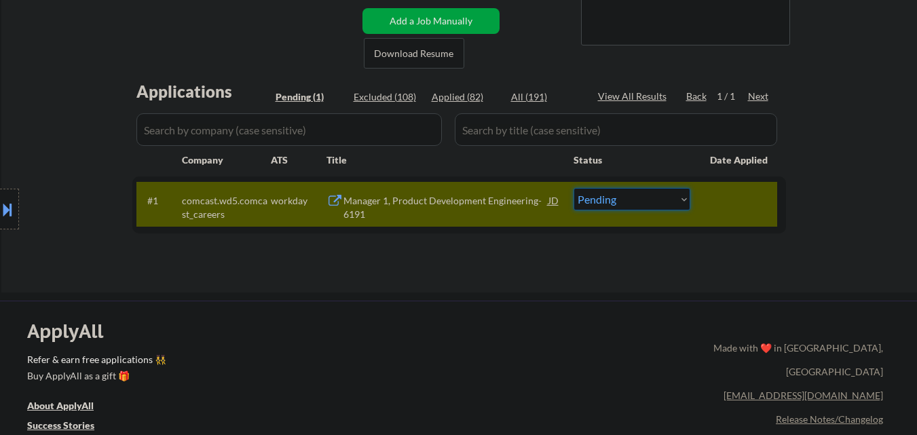
drag, startPoint x: 629, startPoint y: 200, endPoint x: 637, endPoint y: 209, distance: 12.5
click at [630, 202] on select "Choose an option... Pending Applied Excluded (Questions) Excluded (Expired) Exc…" at bounding box center [632, 199] width 117 height 22
select select ""excluded__bad_match_""
click at [574, 188] on select "Choose an option... Pending Applied Excluded (Questions) Excluded (Expired) Exc…" at bounding box center [632, 199] width 117 height 22
click at [745, 202] on div at bounding box center [740, 200] width 60 height 24
